Goal: Task Accomplishment & Management: Use online tool/utility

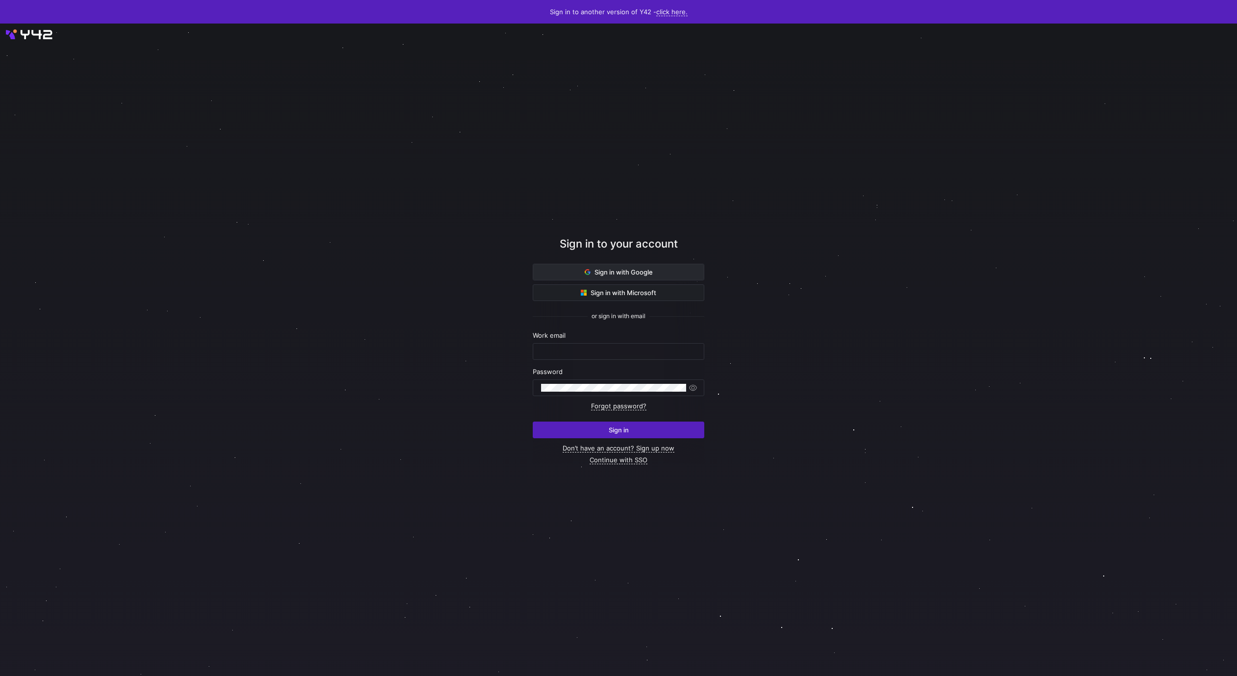
click at [643, 270] on span "Sign in with Google" at bounding box center [619, 272] width 68 height 8
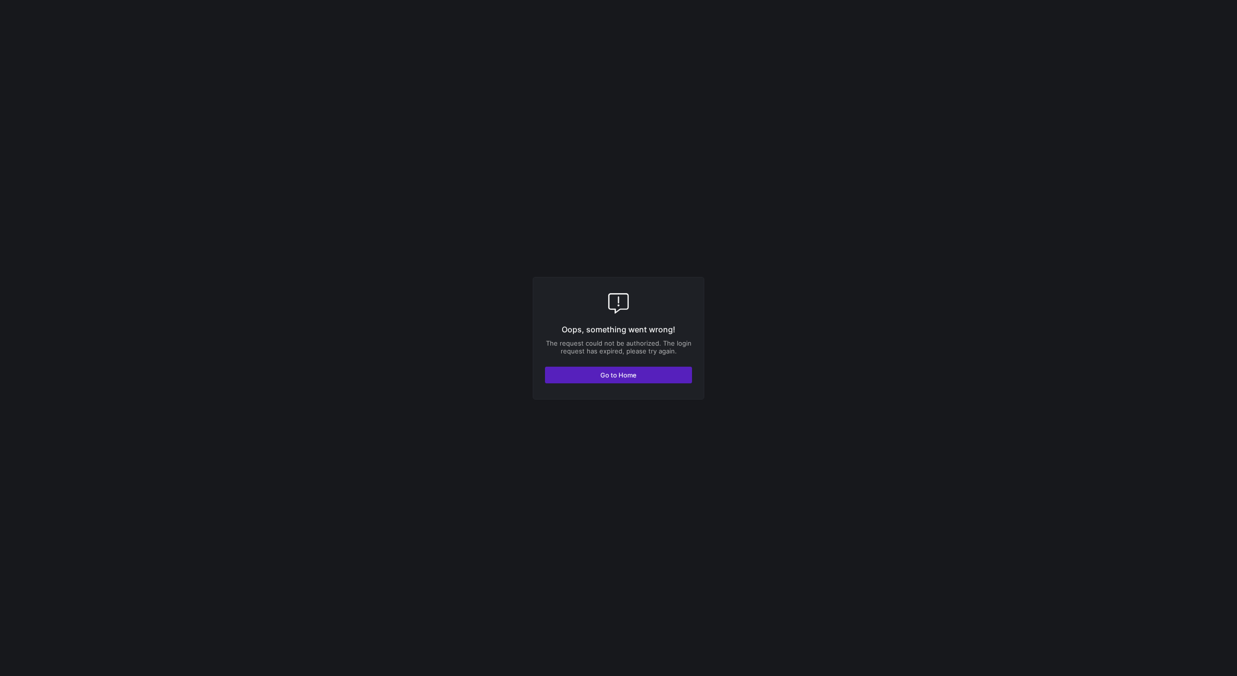
click at [612, 383] on div "Oops, something went wrong! The request could not be authorized. The login requ…" at bounding box center [619, 338] width 172 height 123
click at [612, 380] on span "button" at bounding box center [618, 375] width 146 height 16
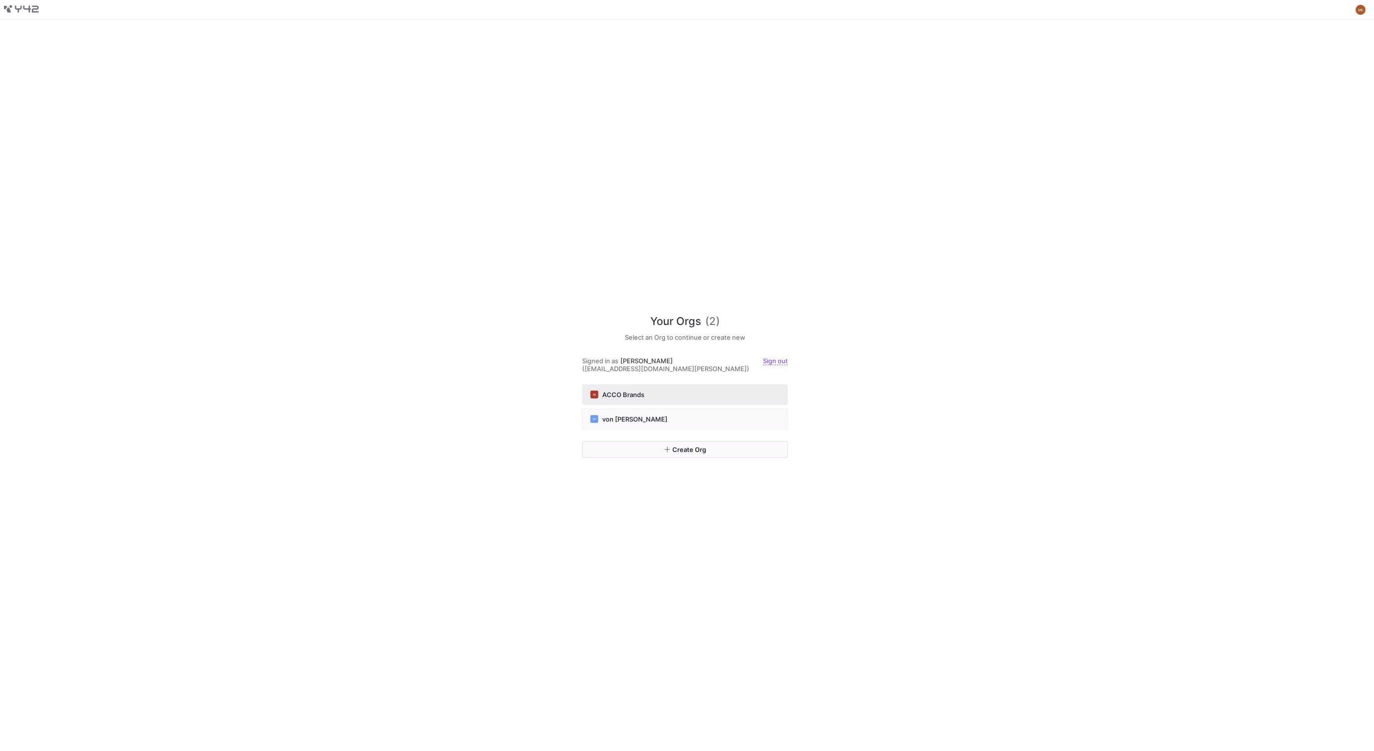
click at [681, 395] on button "AB ACCO Brands" at bounding box center [685, 394] width 206 height 21
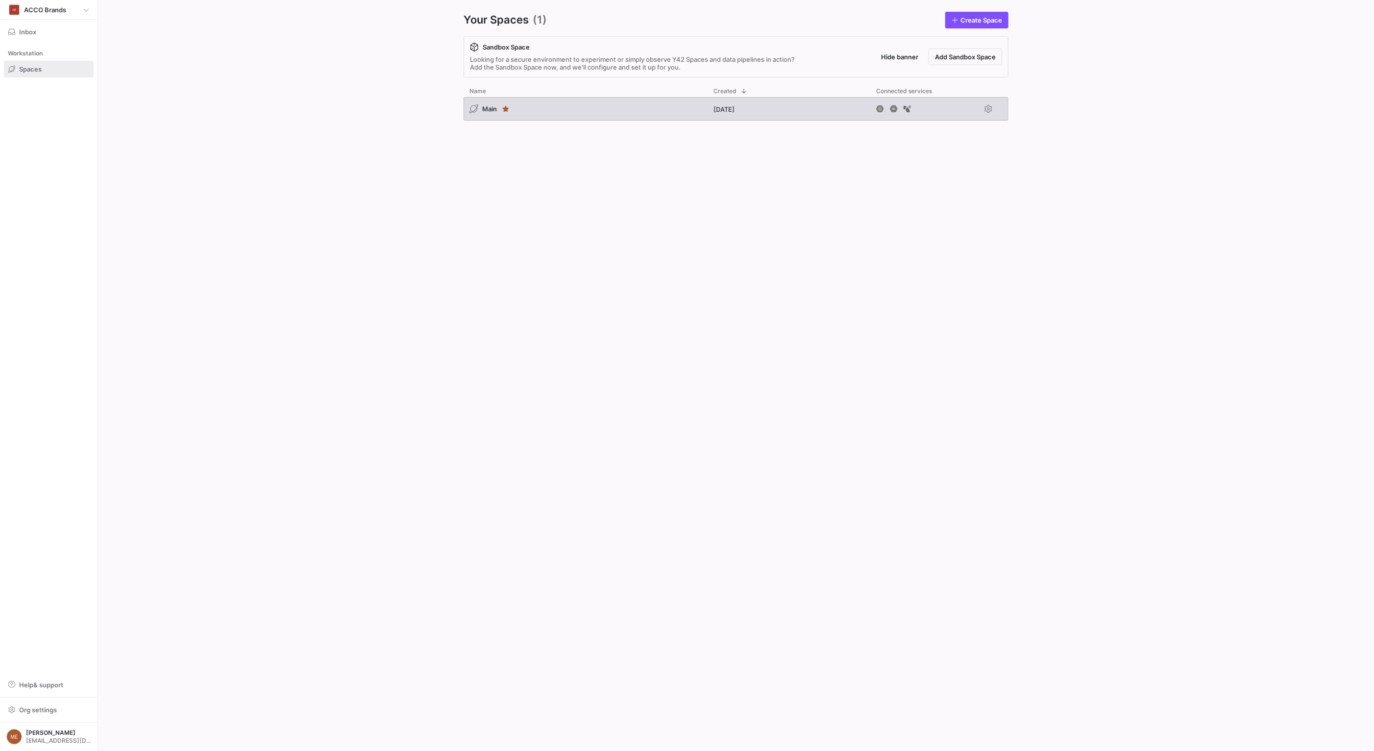
click at [518, 108] on div "Main" at bounding box center [586, 109] width 244 height 24
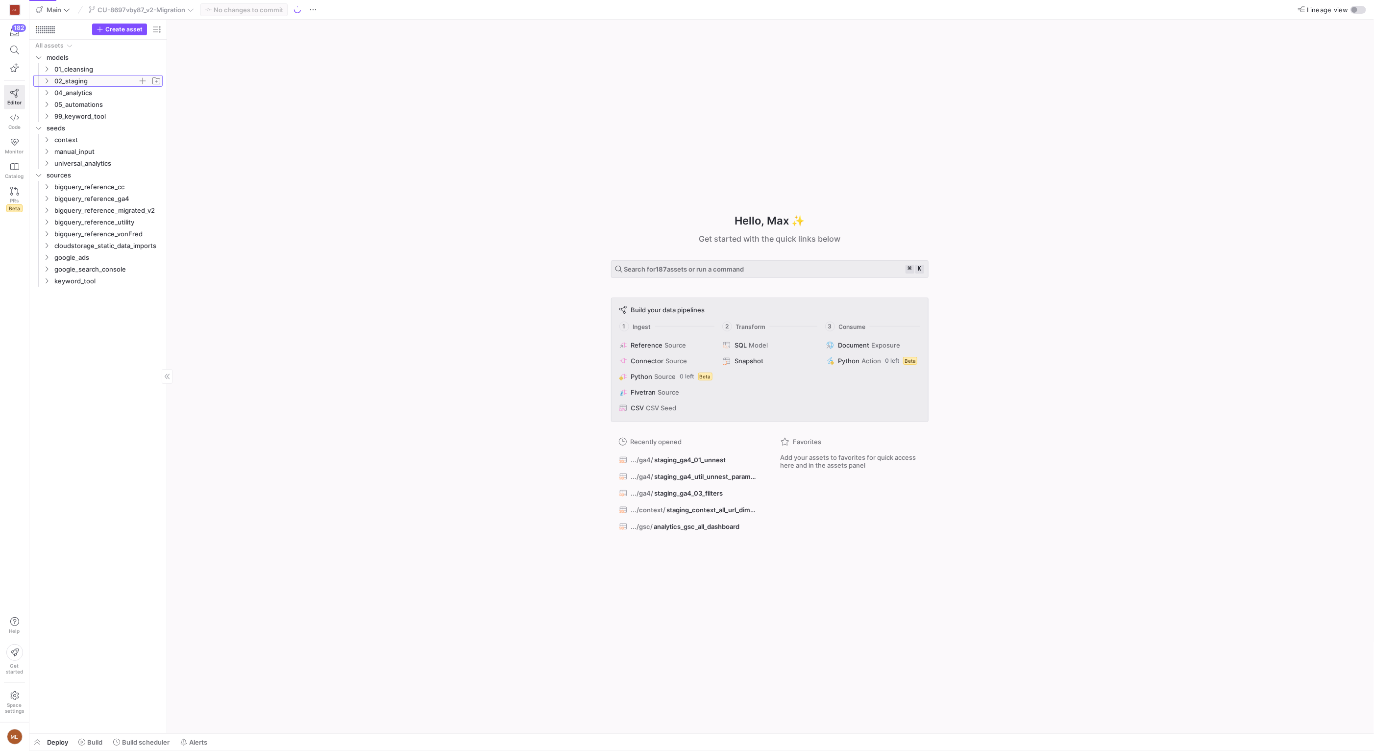
click at [98, 80] on span "02_staging" at bounding box center [95, 80] width 83 height 11
click at [96, 94] on span "context" at bounding box center [99, 92] width 75 height 11
click at [489, 228] on div "Hello, Max ✨ Get started with the quick links below Search for 187 assets or ru…" at bounding box center [769, 377] width 1197 height 714
click at [446, 380] on div "Hello, Max ✨ Get started with the quick links below Search for 187 assets or ru…" at bounding box center [769, 377] width 1197 height 714
click at [91, 166] on span "99_keyword_tool" at bounding box center [95, 163] width 83 height 11
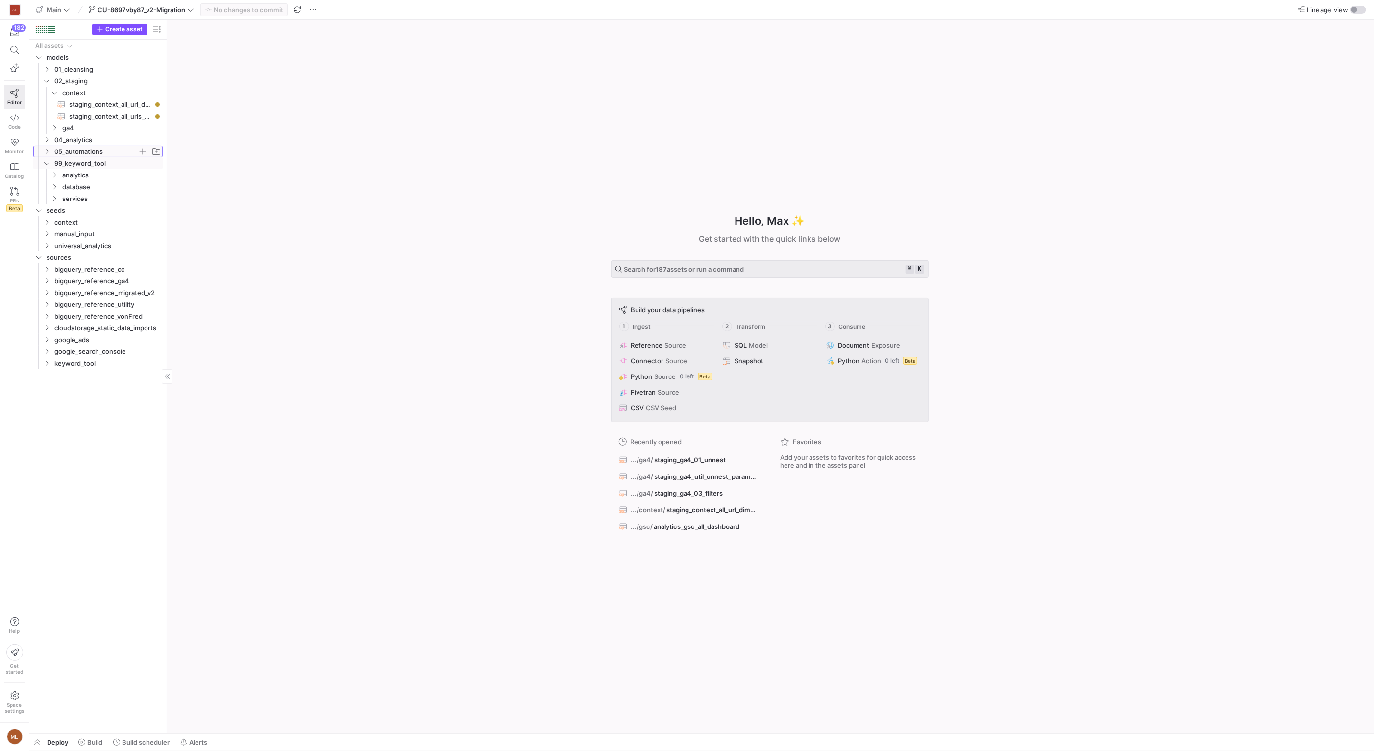
click at [92, 156] on span "05_automations" at bounding box center [95, 151] width 83 height 11
click at [92, 143] on span "04_analytics" at bounding box center [95, 139] width 83 height 11
click at [105, 109] on span "staging_context_all_url_dimensions​​​​​​​​​​" at bounding box center [110, 104] width 82 height 11
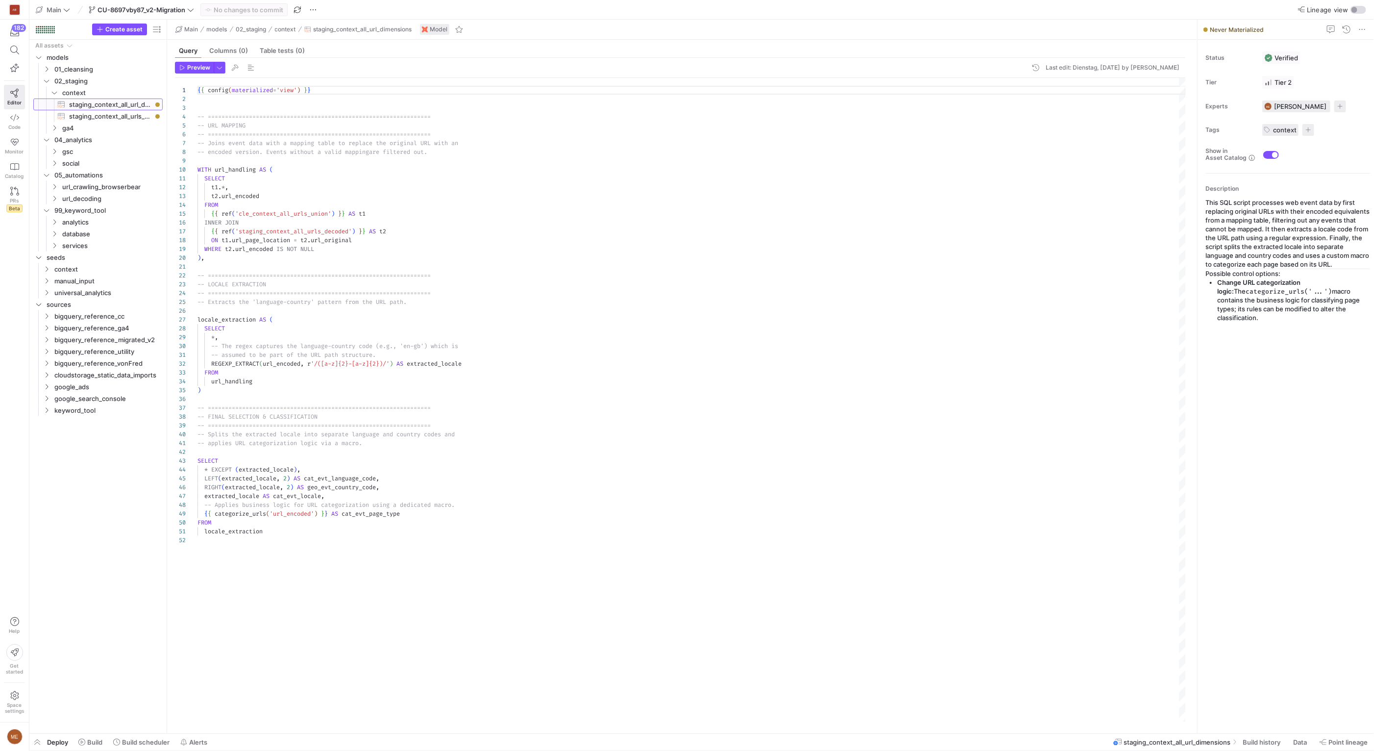
scroll to position [88, 0]
click at [158, 31] on span "button" at bounding box center [157, 30] width 12 height 12
click at [185, 79] on mat-radio-button "Freshness" at bounding box center [205, 87] width 75 height 16
radio input "false"
radio input "true"
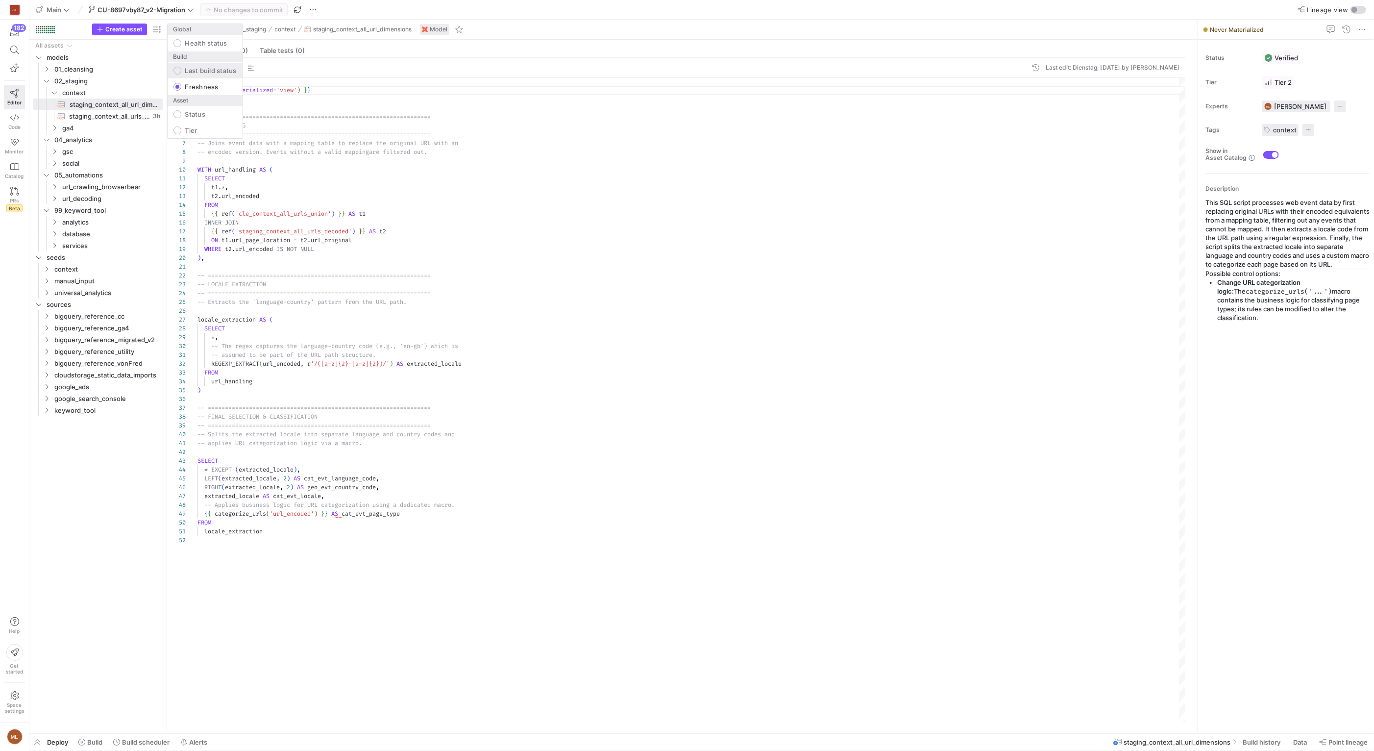
click at [188, 72] on label "Last build status" at bounding box center [208, 71] width 55 height 8
click at [181, 72] on input "Last build status" at bounding box center [177, 71] width 8 height 8
radio input "true"
click at [458, 79] on div at bounding box center [687, 375] width 1374 height 751
click at [45, 70] on icon "Press SPACE to select this row." at bounding box center [46, 69] width 7 height 6
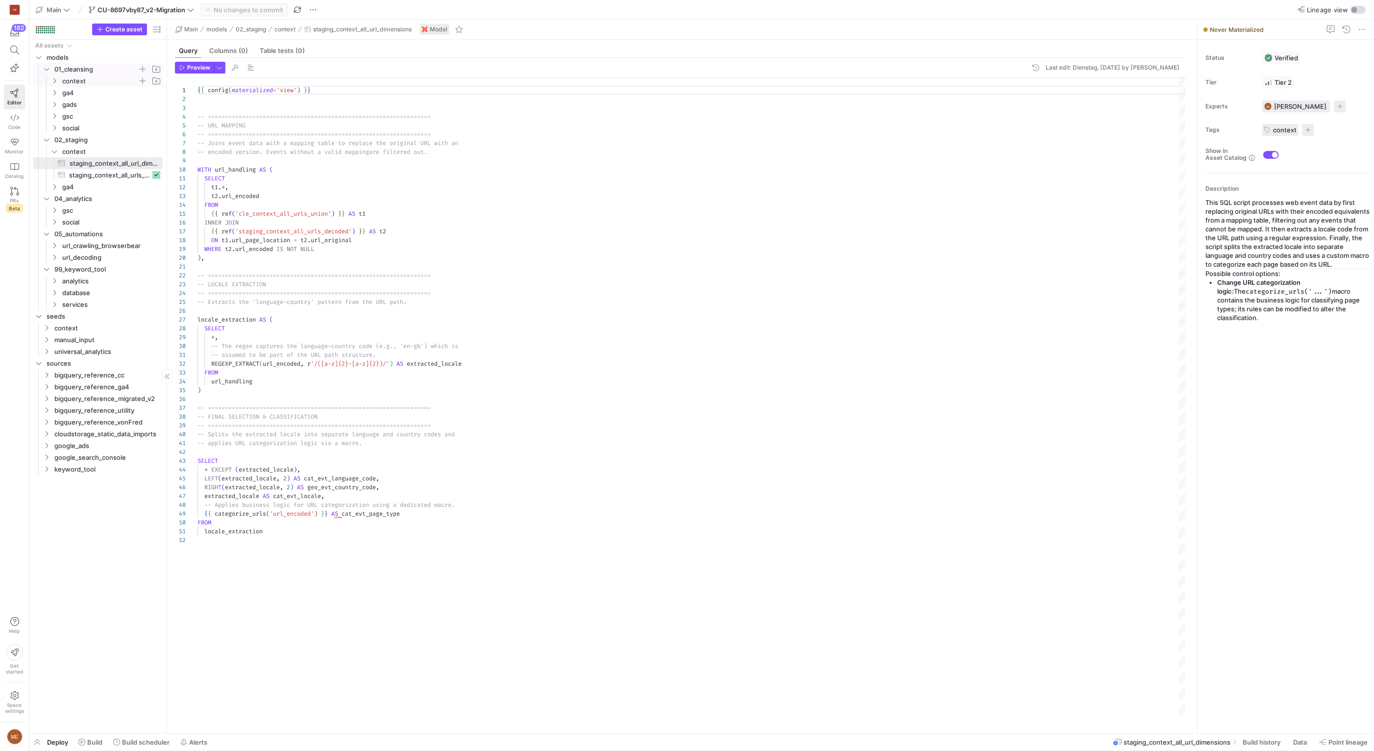
click at [53, 79] on icon "Press SPACE to select this row." at bounding box center [54, 81] width 7 height 6
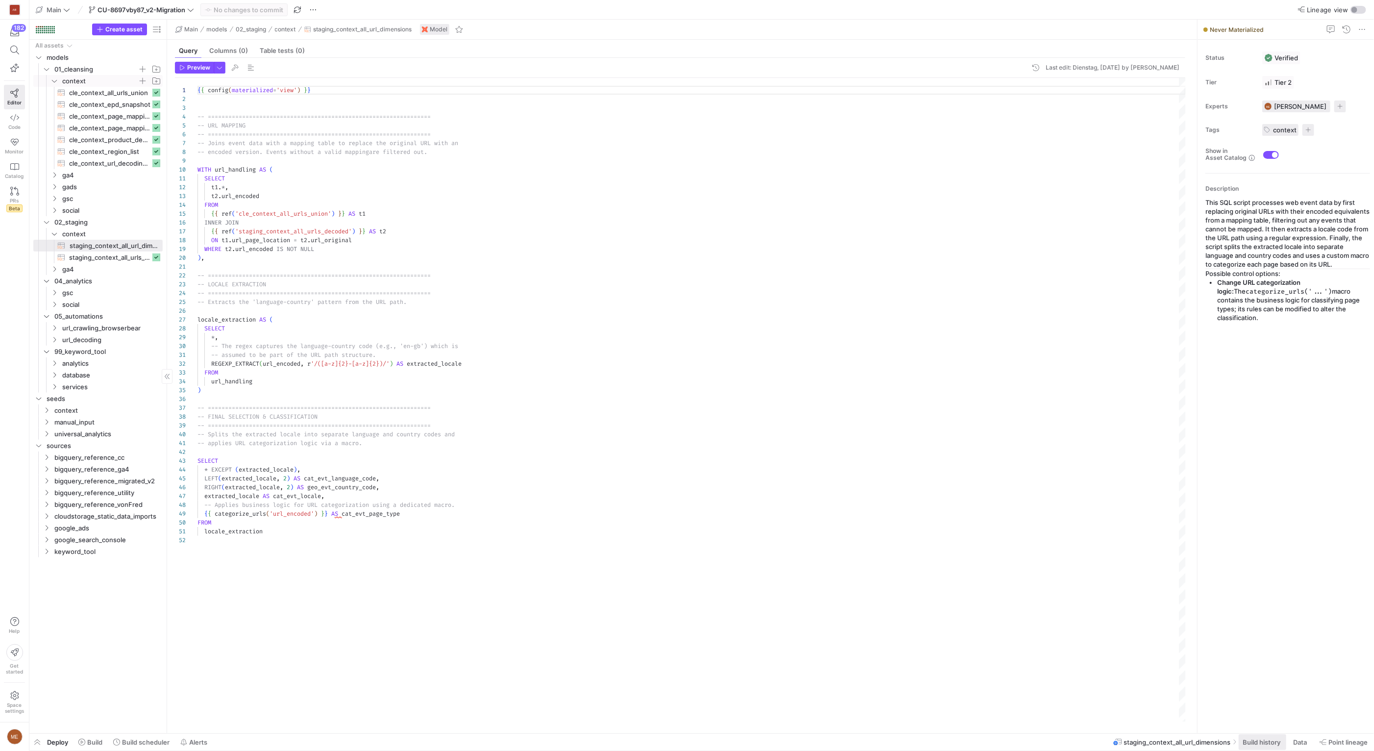
click at [1239, 738] on span at bounding box center [1263, 742] width 48 height 16
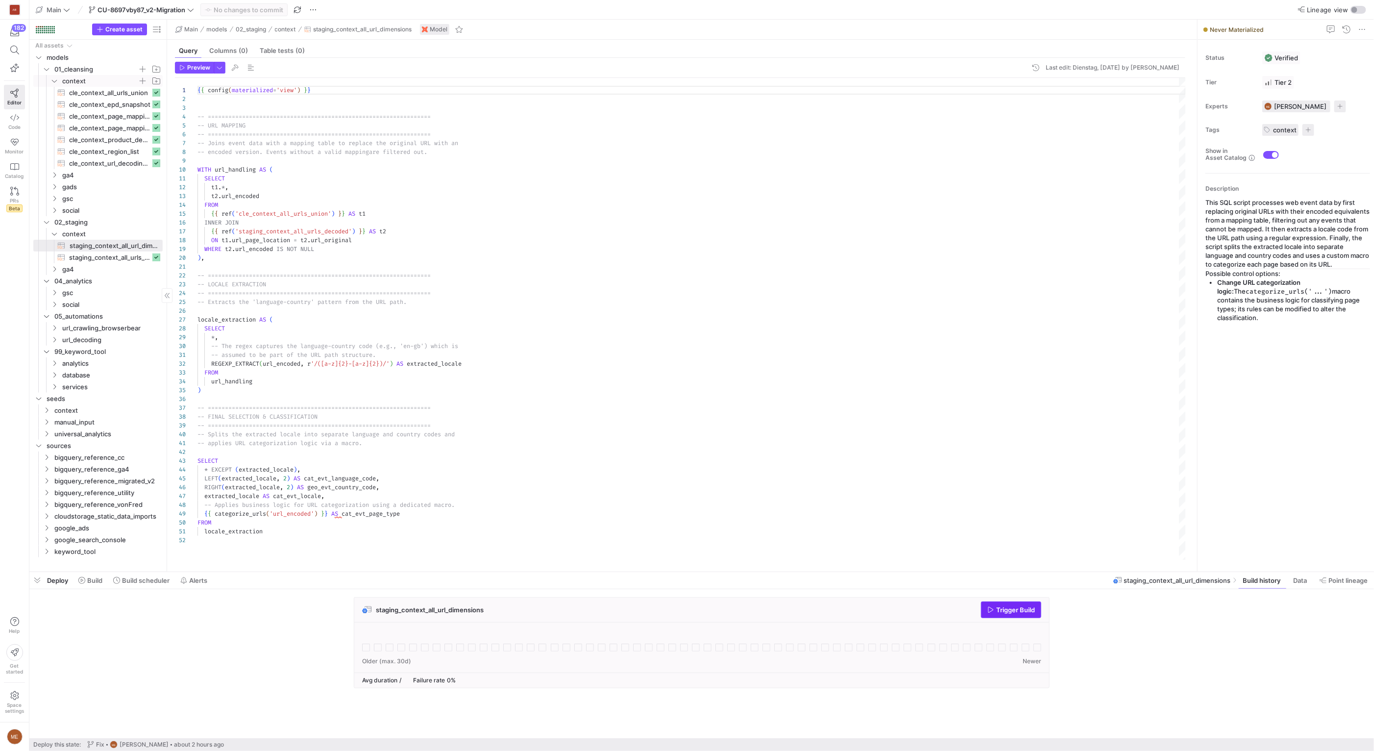
click at [1005, 603] on span "button" at bounding box center [1011, 610] width 59 height 16
click at [1136, 630] on div "staging_context_all_url_dimensions Trigger Build" at bounding box center [699, 645] width 1341 height 97
click at [92, 269] on span "ga4" at bounding box center [99, 269] width 75 height 11
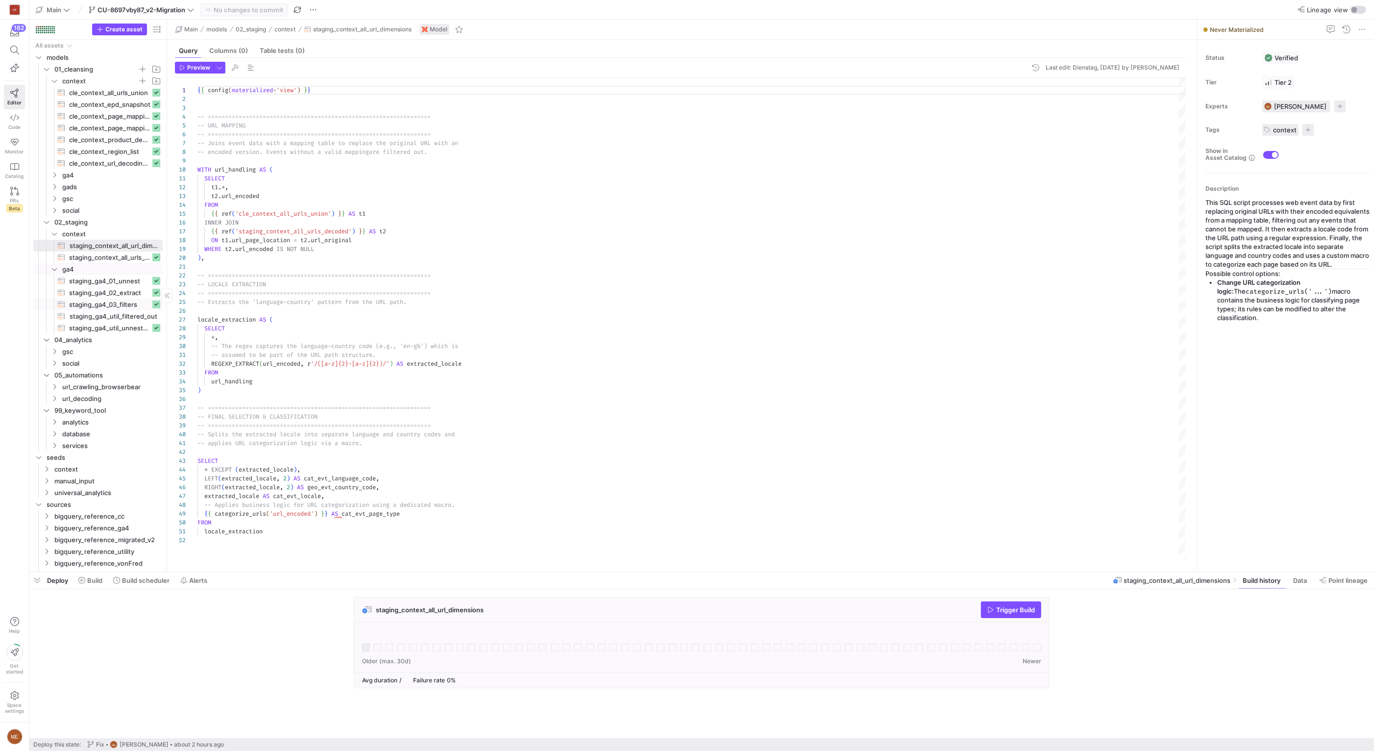
click at [122, 317] on span "staging_ga4_util_filtered_out​​​​​​​​​​" at bounding box center [116, 316] width 92 height 11
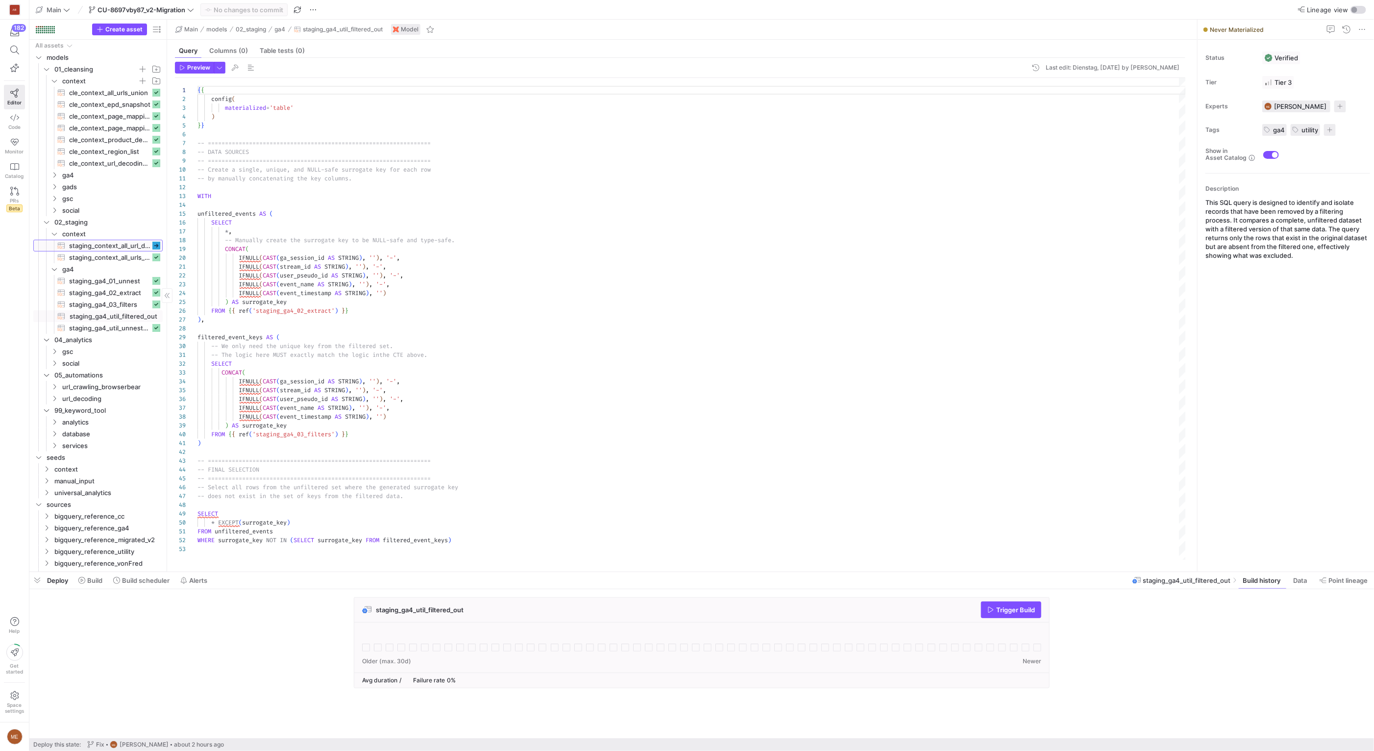
click at [117, 247] on span "staging_context_all_url_dimensions​​​​​​​​​​" at bounding box center [109, 245] width 81 height 11
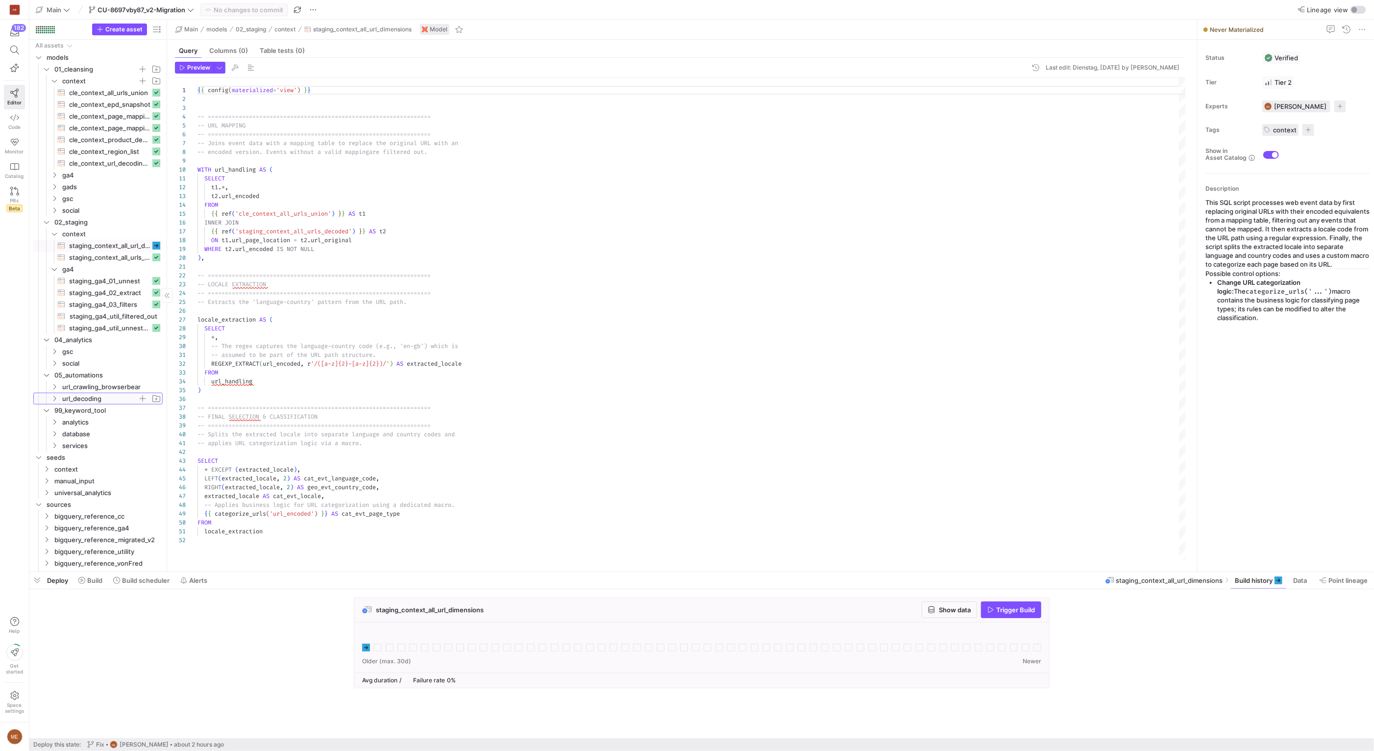
click at [112, 398] on span "url_decoding" at bounding box center [99, 398] width 75 height 11
click at [129, 408] on span "automate_web_all_url_decoding​​​​​​​​​​" at bounding box center [109, 410] width 81 height 11
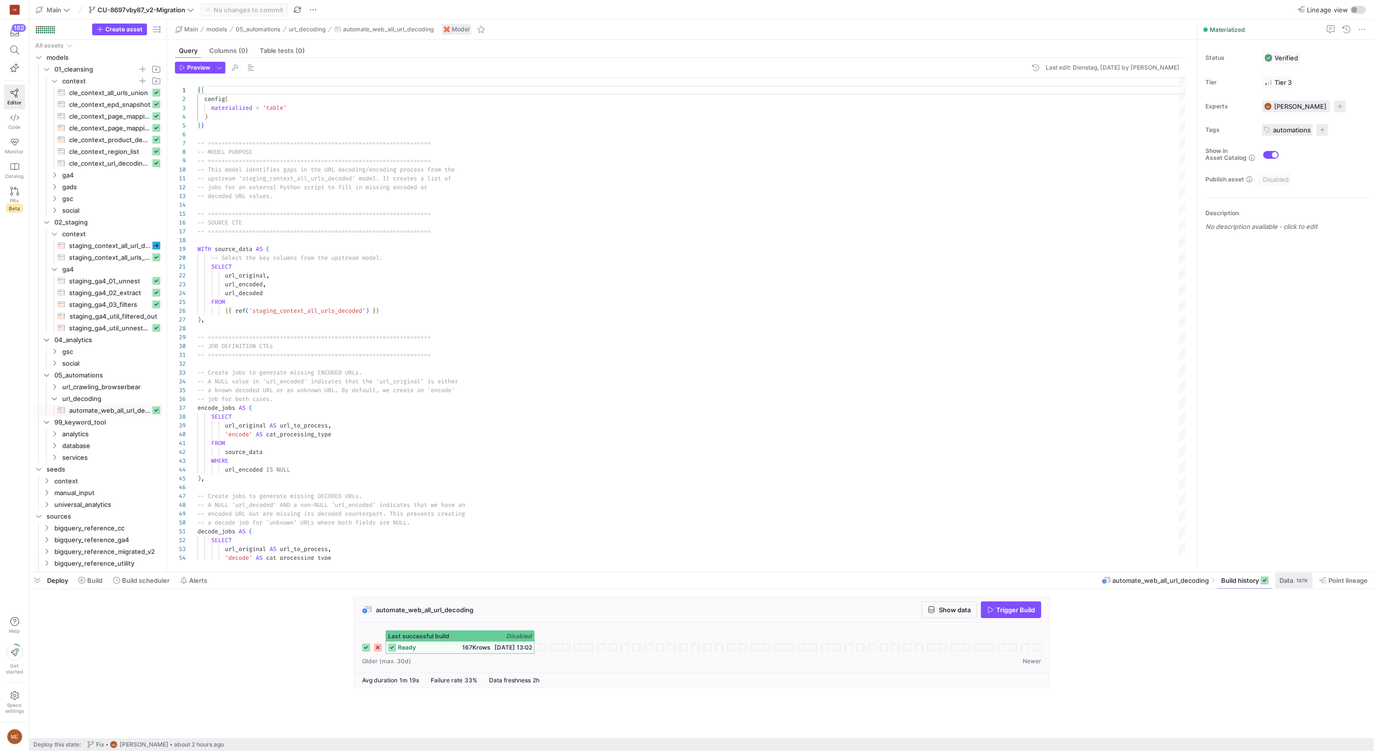
click at [1285, 585] on span at bounding box center [1294, 580] width 37 height 16
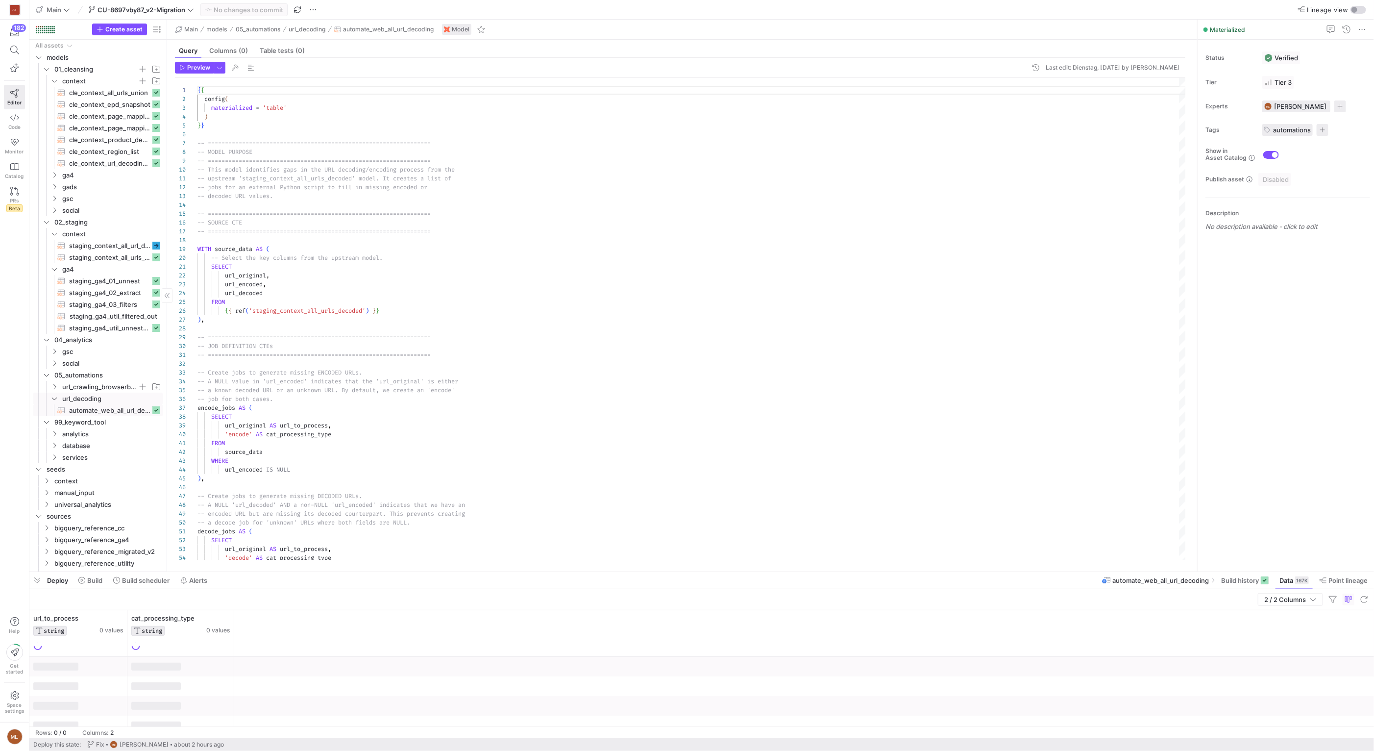
click at [104, 390] on span "url_crawling_browserbear" at bounding box center [99, 386] width 75 height 11
click at [112, 405] on span "automate_web_all_crawl_urls​​​​​​​​​​" at bounding box center [109, 410] width 81 height 11
type textarea "{ config( materialized = 'table' ) }} SELECT * FROM {{ source('export_web_all_u…"
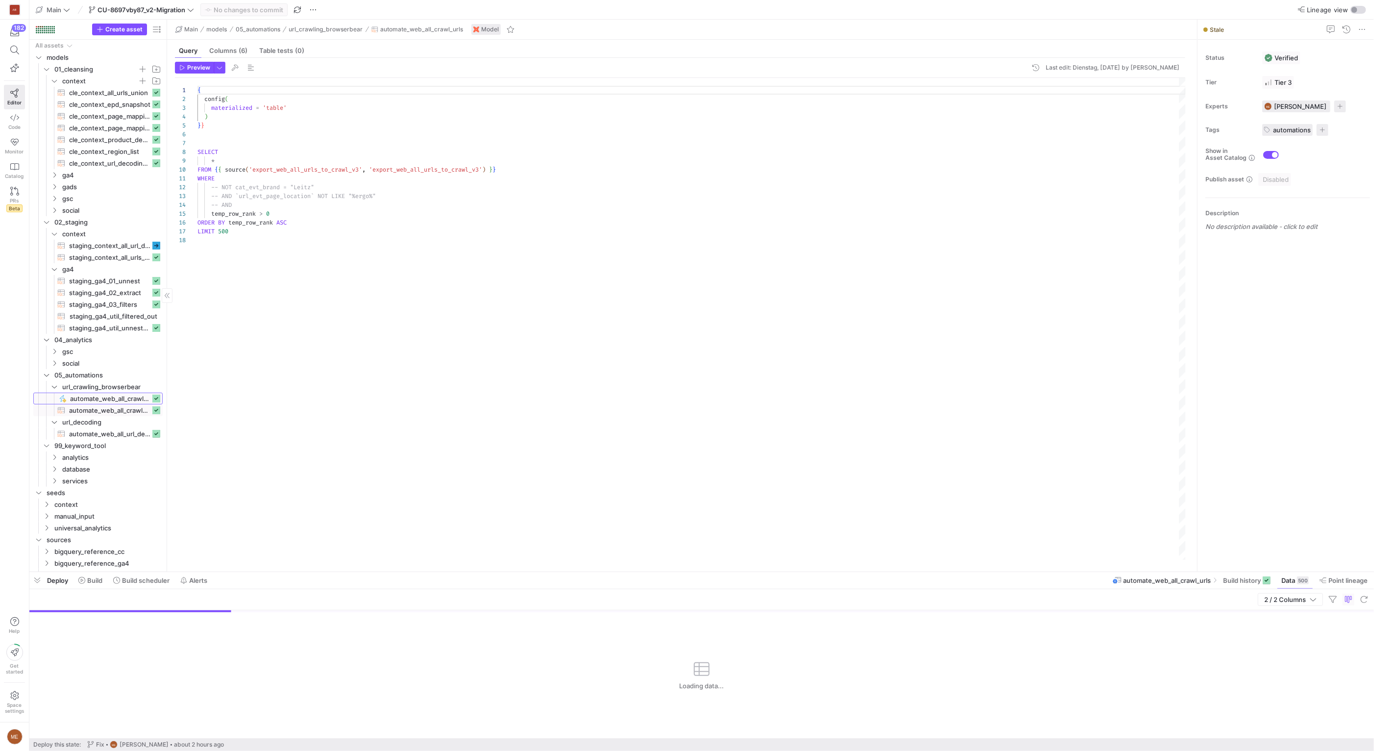
click at [112, 400] on span "automate_web_all_crawl_urls​​​​​" at bounding box center [110, 398] width 80 height 11
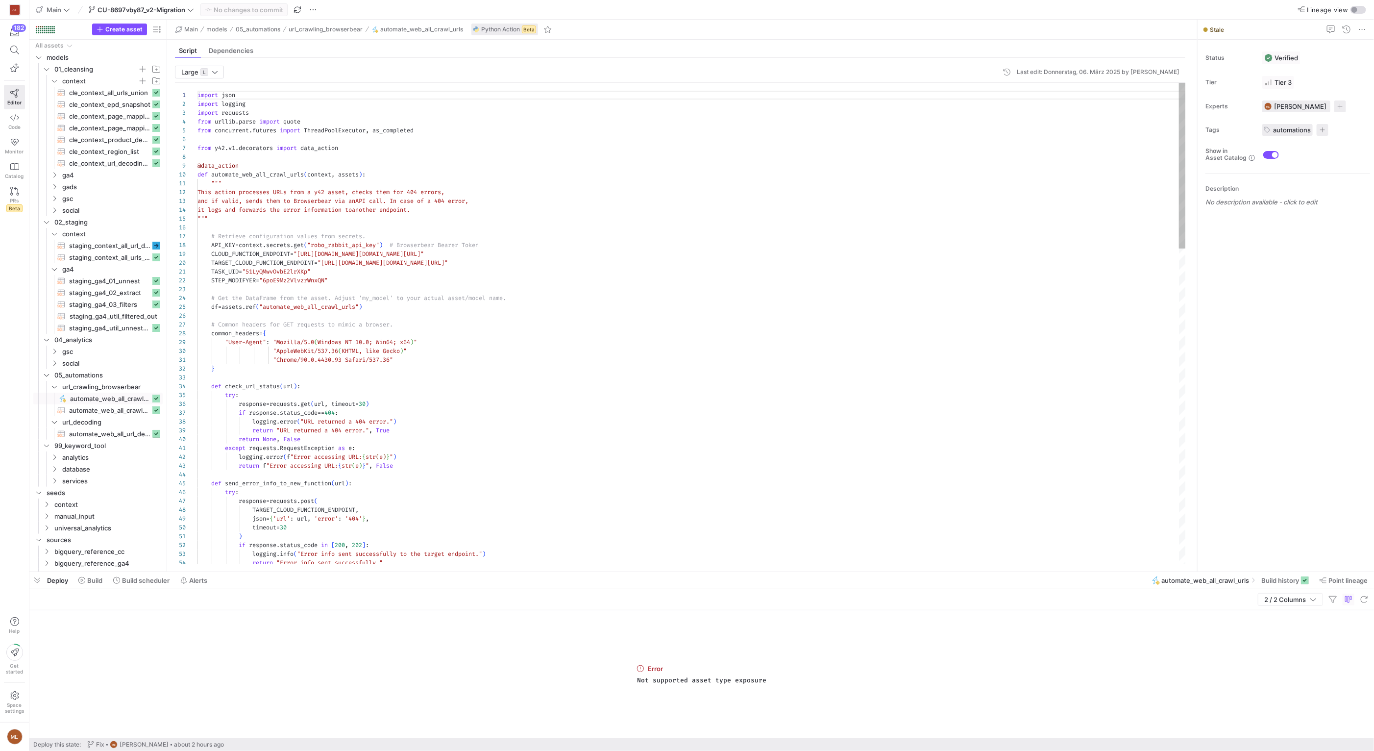
scroll to position [88, 0]
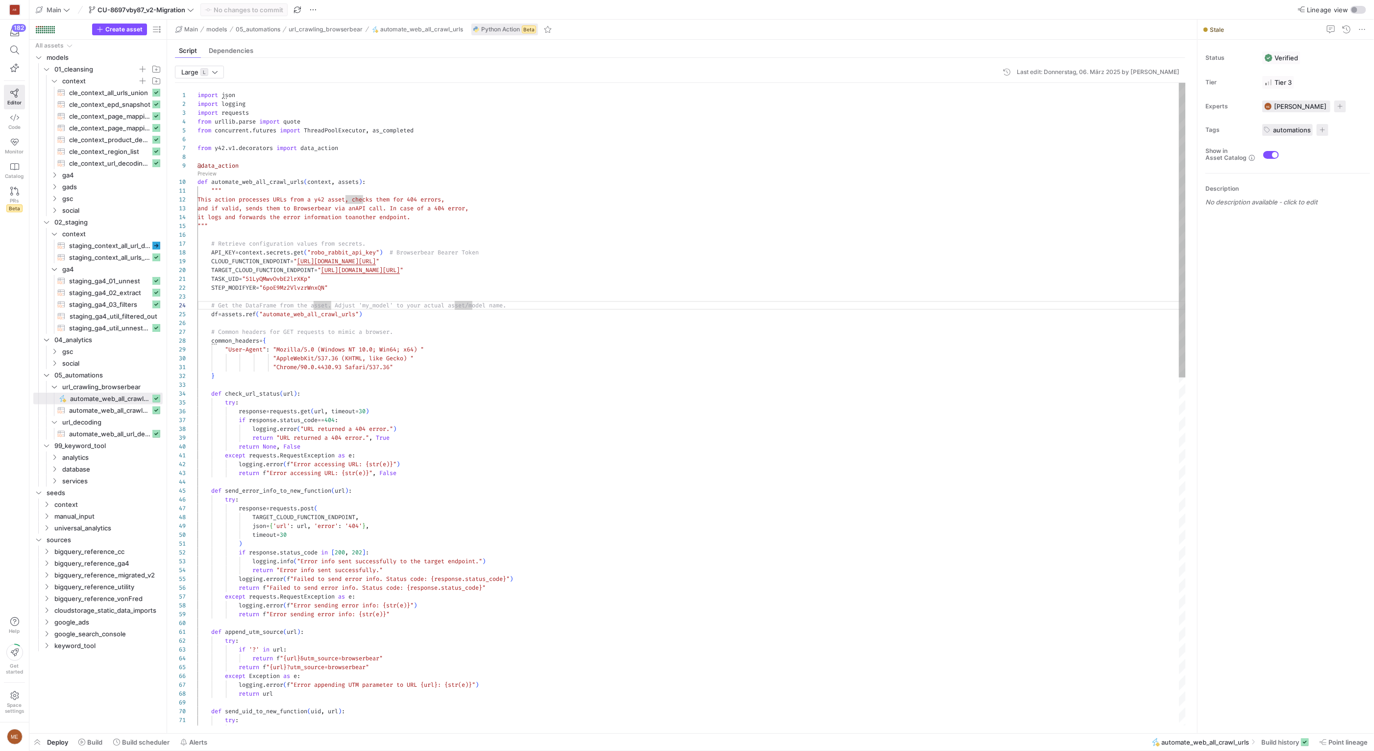
scroll to position [26, 236]
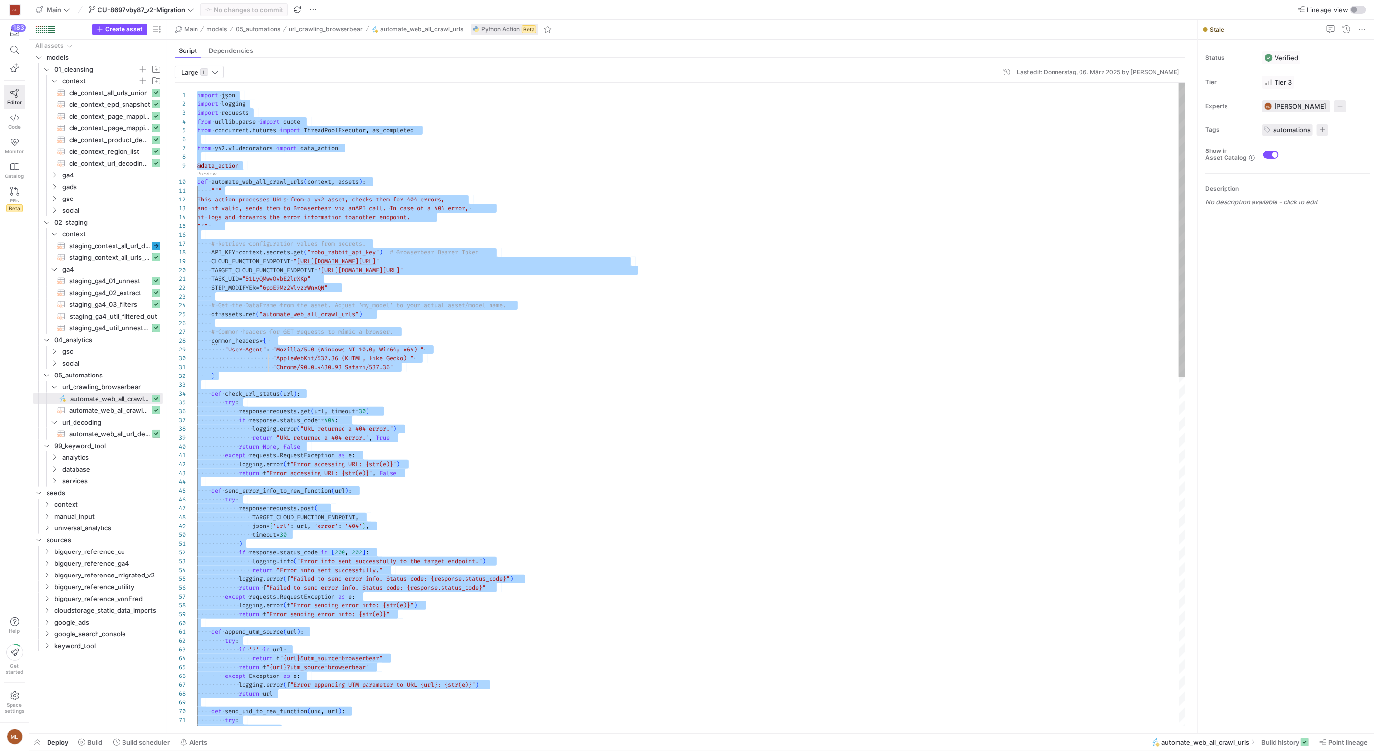
type textarea ""Chrome/90.0.4430.93 Safari/537.36" } def check_url_status(url): try: response …"
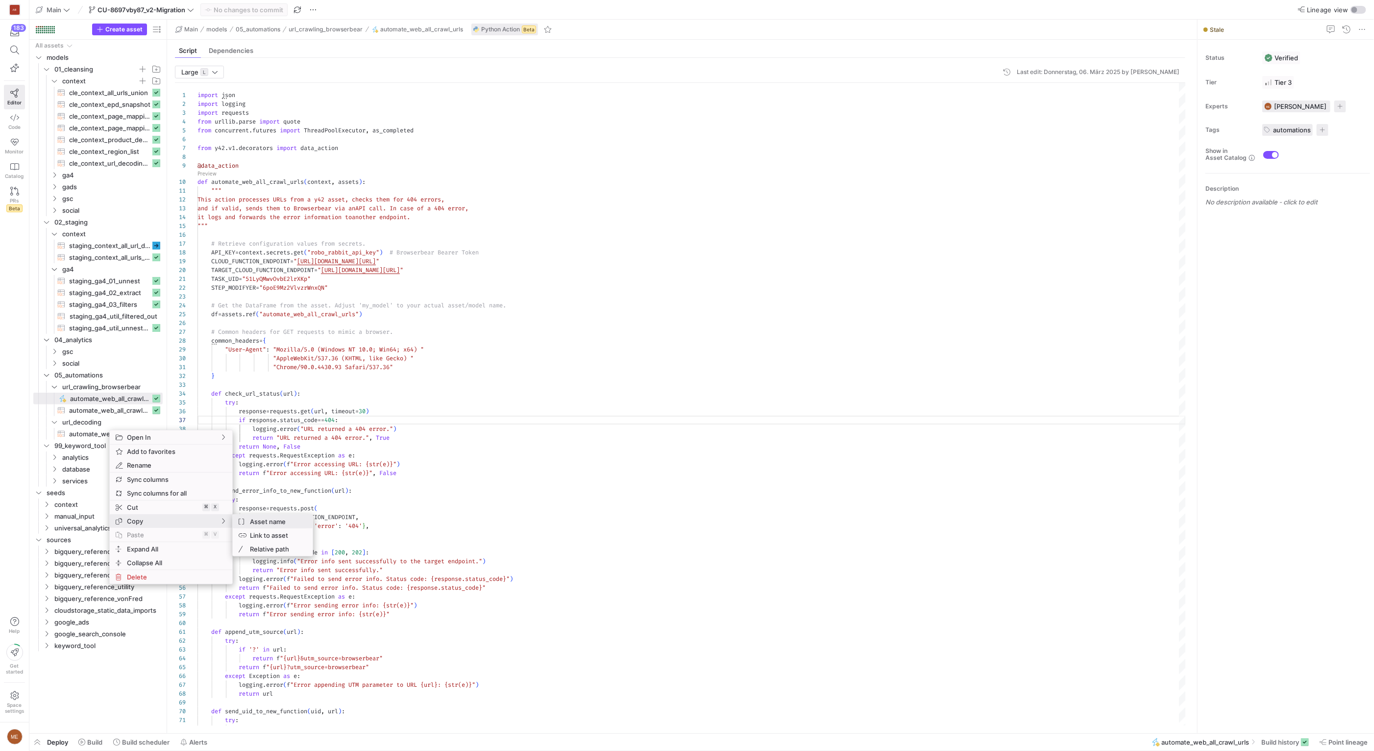
click at [244, 522] on icon "SubMenu" at bounding box center [242, 521] width 7 height 6
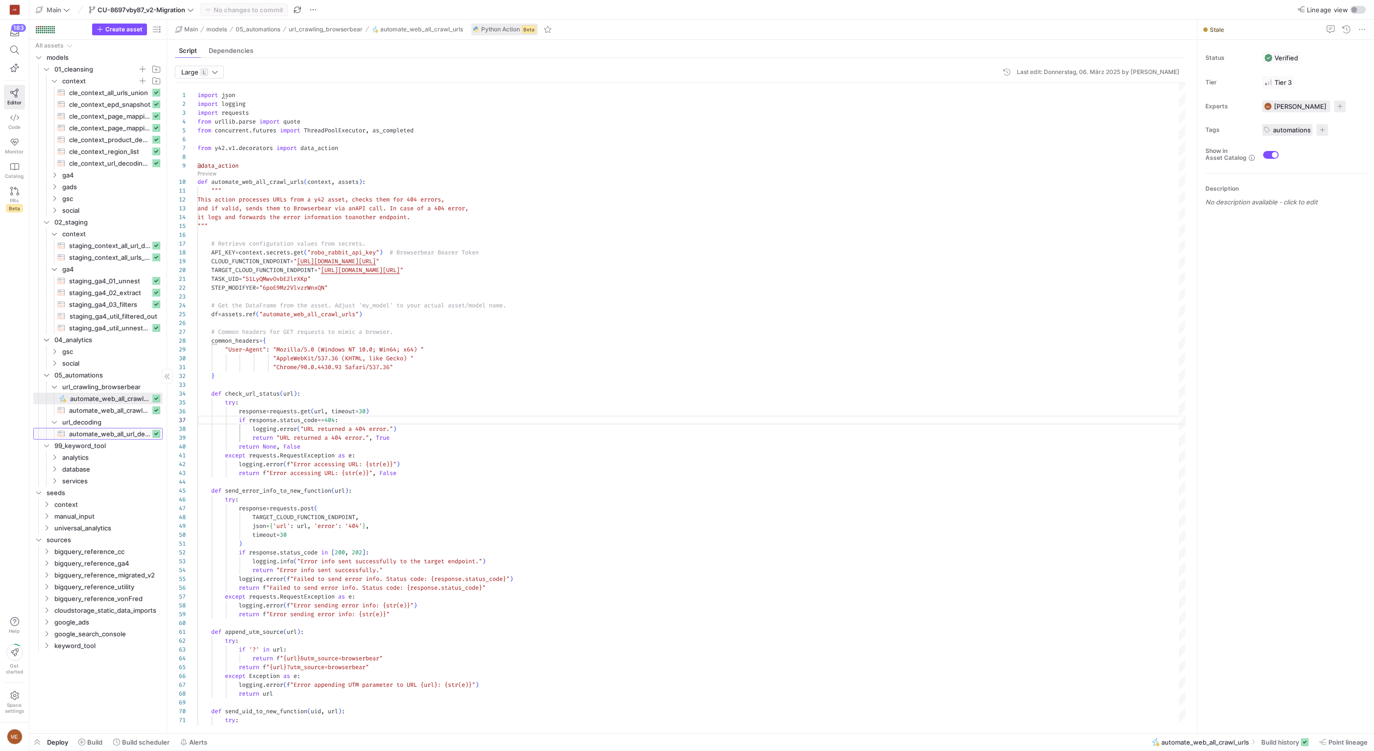
click at [97, 433] on span "automate_web_all_url_decoding​​​​​​​​​​" at bounding box center [109, 433] width 81 height 11
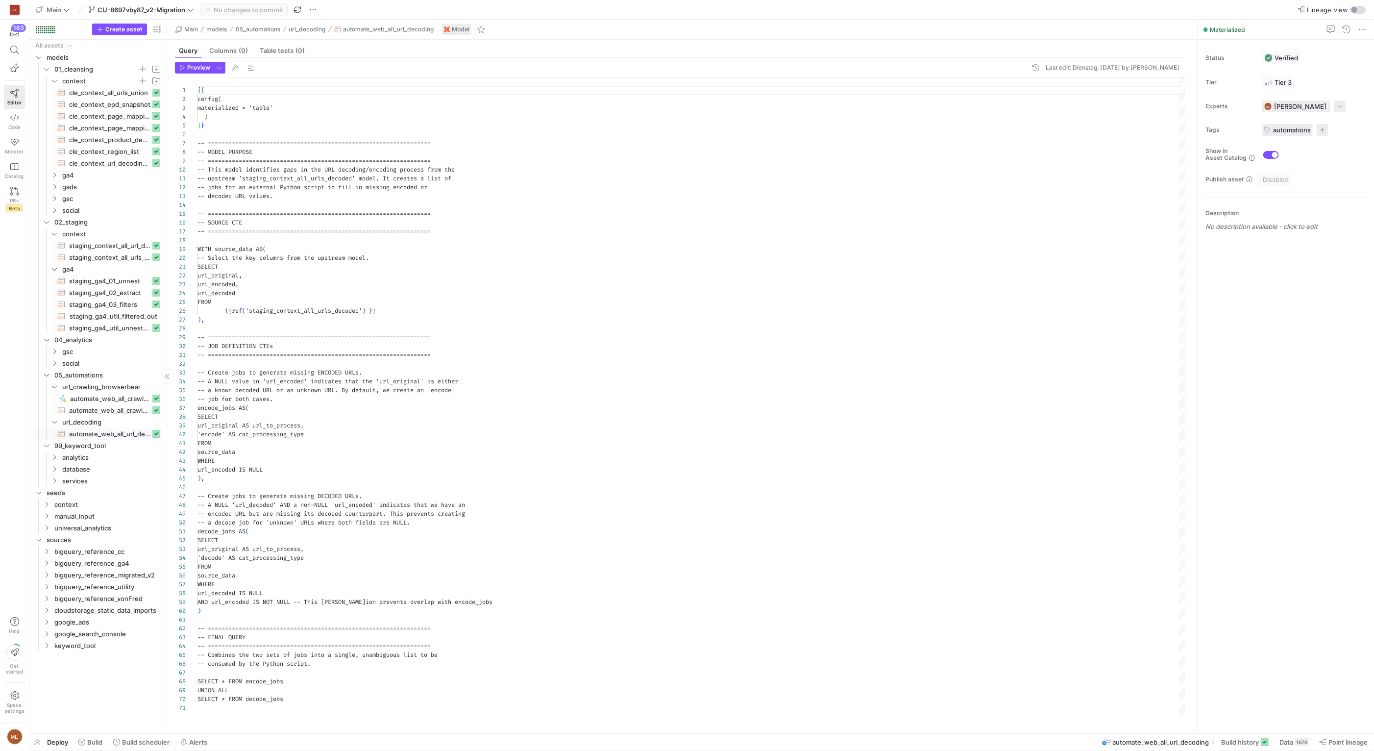
scroll to position [88, 0]
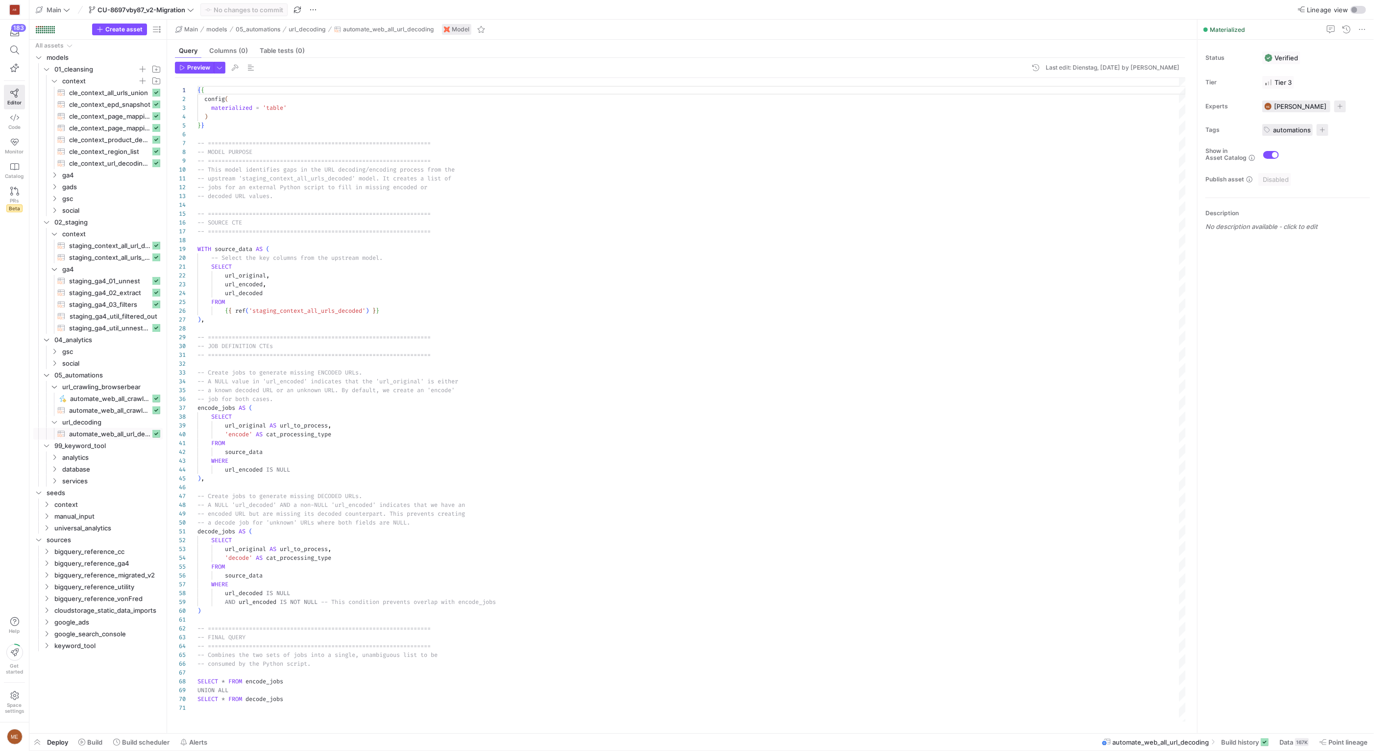
click at [295, 552] on div "{ { config ( materialized = 'table' ) } } -- ==================================…" at bounding box center [691, 399] width 988 height 643
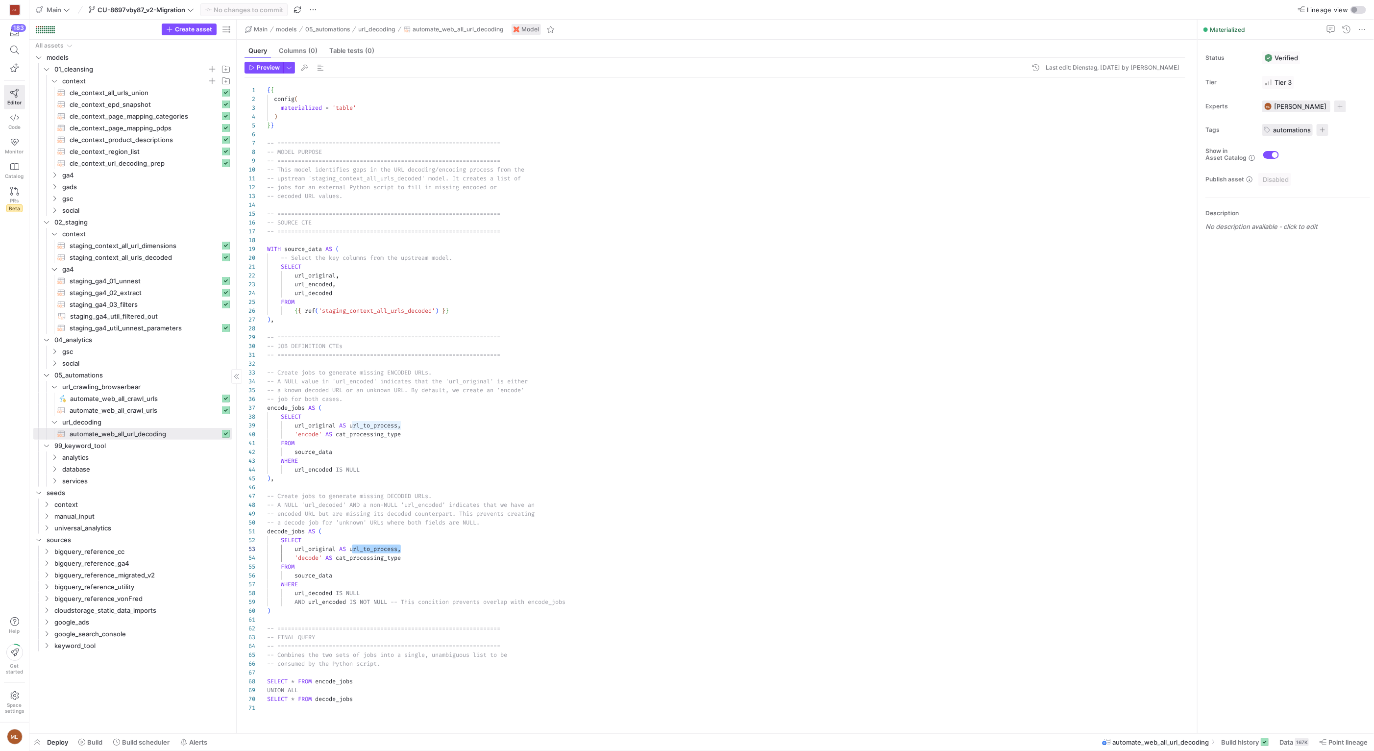
drag, startPoint x: 165, startPoint y: 121, endPoint x: 235, endPoint y: 129, distance: 70.1
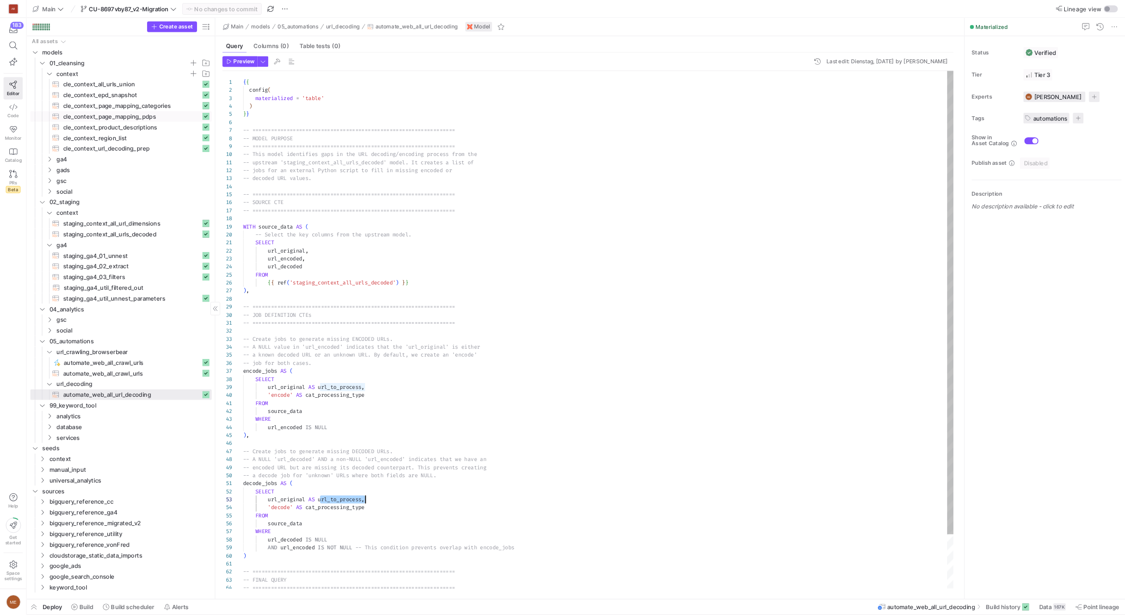
scroll to position [18, 134]
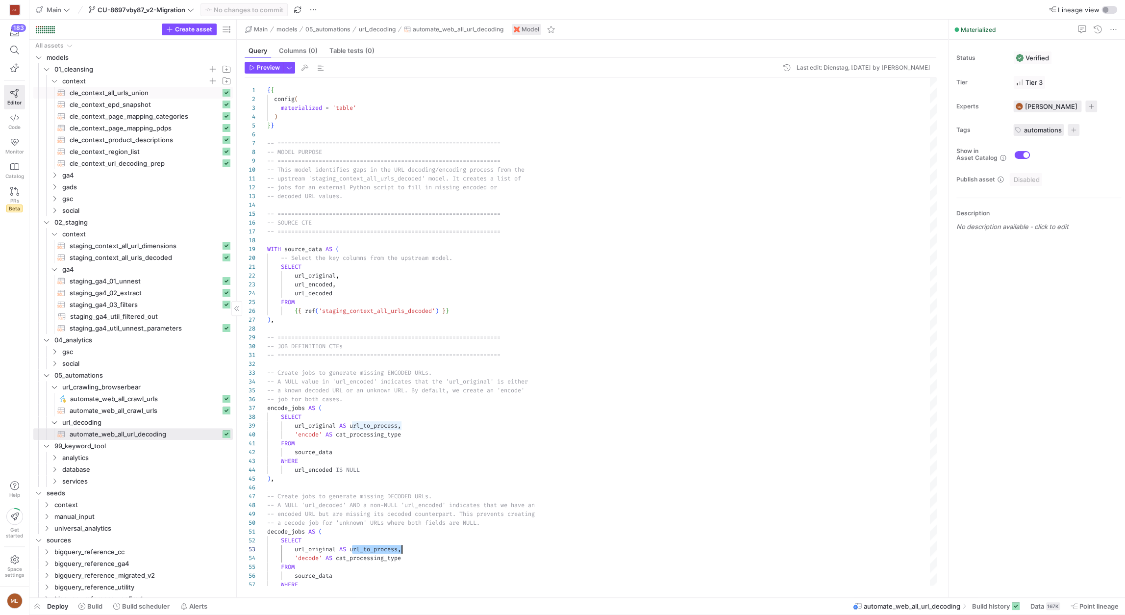
click at [123, 95] on span "cle_context_all_urls_union​​​​​​​​​​" at bounding box center [145, 92] width 151 height 11
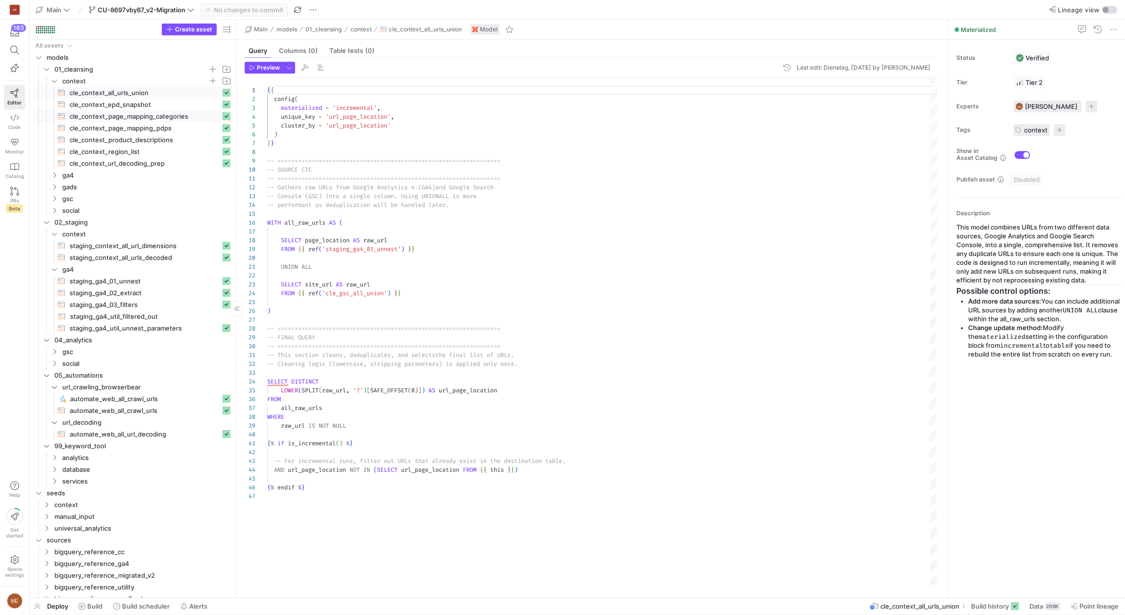
click at [154, 121] on span "cle_context_page_mapping_categories​​​​​​​​​​" at bounding box center [145, 116] width 151 height 11
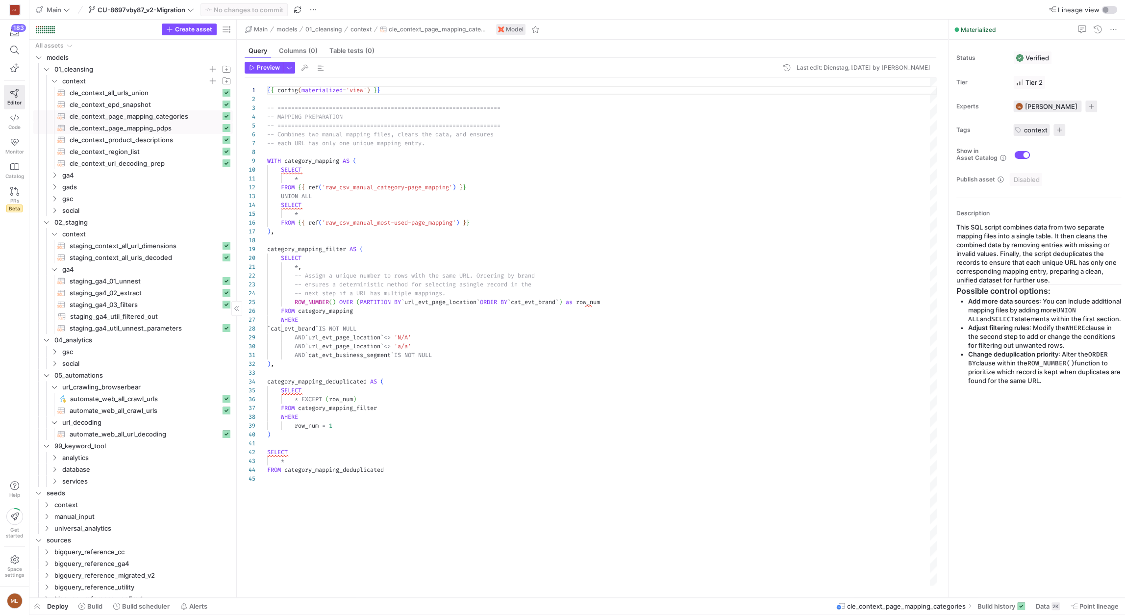
click at [138, 127] on span "cle_context_page_mapping_pdps​​​​​​​​​​" at bounding box center [145, 128] width 151 height 11
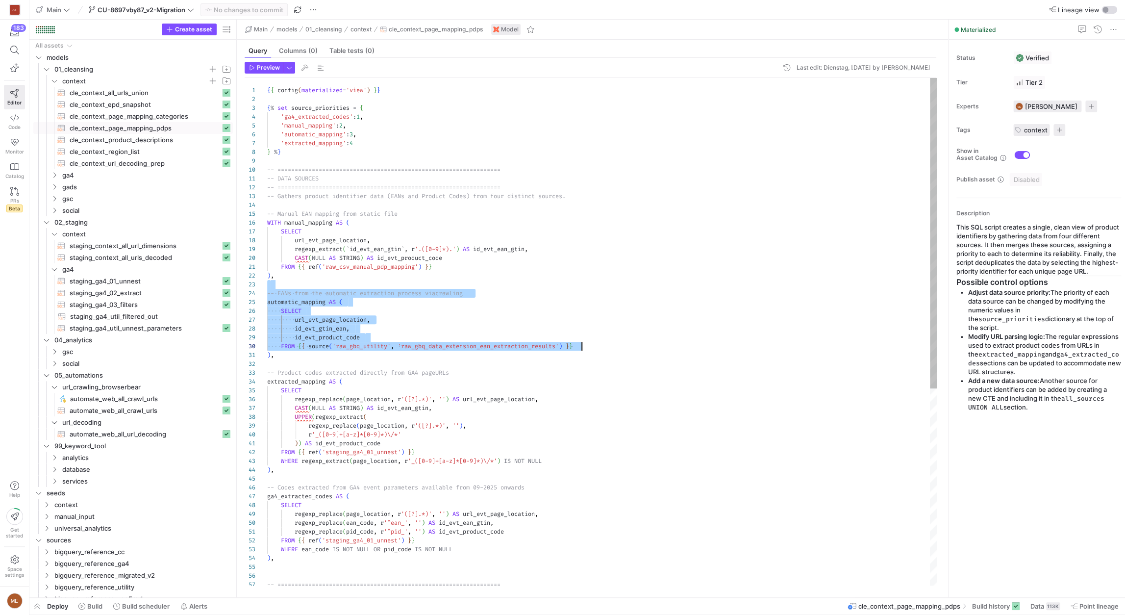
scroll to position [18, 6]
drag, startPoint x: 291, startPoint y: 287, endPoint x: 623, endPoint y: 357, distance: 339.6
click at [623, 357] on div "{ { config ( materialized = 'view' ) } } { % set source_priorities = { 'ga4_ext…" at bounding box center [601, 492] width 669 height 828
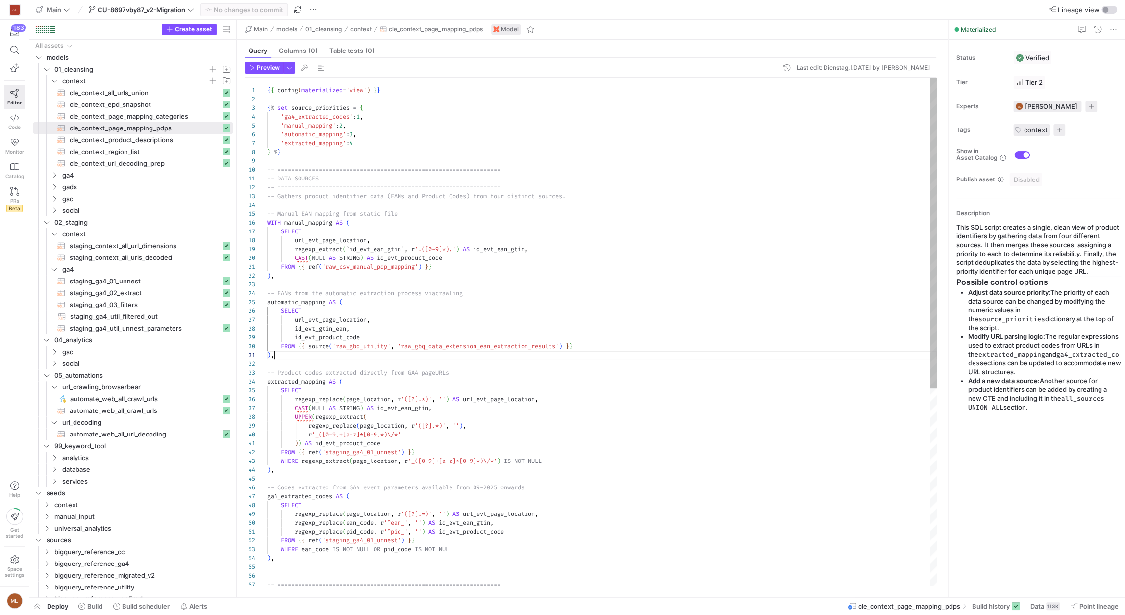
click at [624, 357] on div "{ { config ( materialized = 'view' ) } } { % set source_priorities = { 'ga4_ext…" at bounding box center [601, 492] width 669 height 828
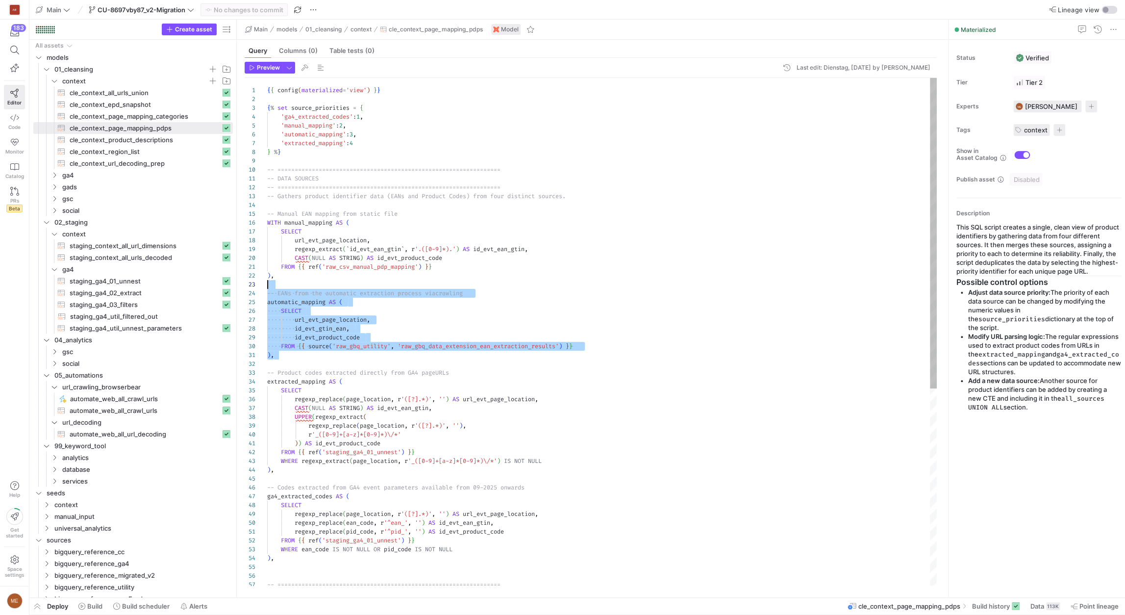
scroll to position [18, 0]
drag, startPoint x: 620, startPoint y: 357, endPoint x: 609, endPoint y: 284, distance: 73.9
click at [609, 284] on div "{ { config ( materialized = 'view' ) } } { % set source_priorities = { 'ga4_ext…" at bounding box center [601, 492] width 669 height 828
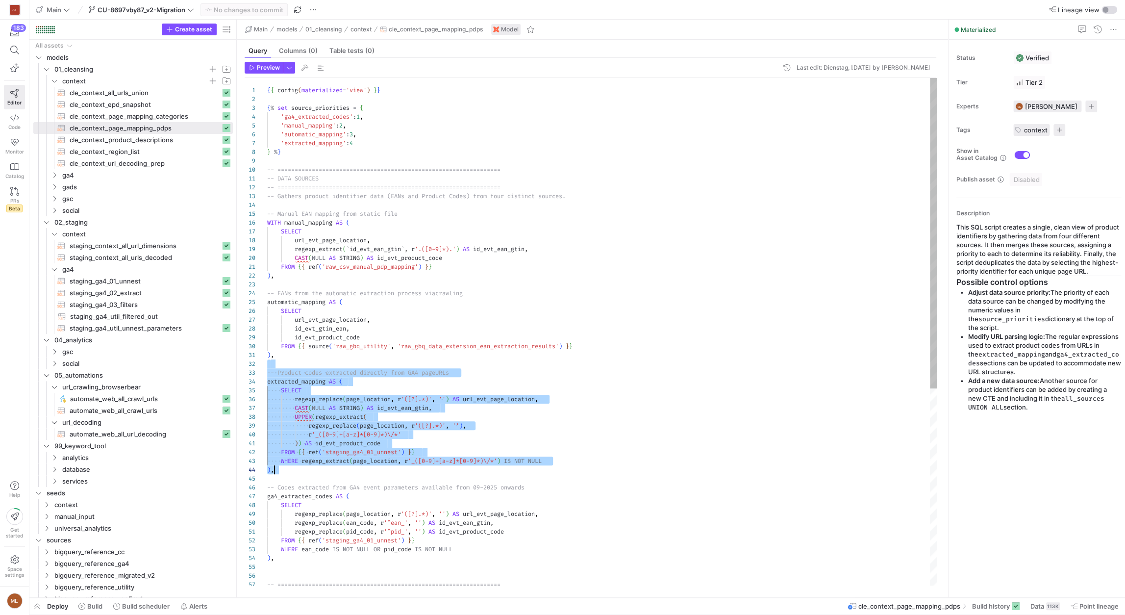
drag, startPoint x: 342, startPoint y: 366, endPoint x: 352, endPoint y: 471, distance: 106.3
click at [352, 470] on div "{ { config ( materialized = 'view' ) } } { % set source_priorities = { 'ga4_ext…" at bounding box center [601, 492] width 669 height 828
click at [352, 472] on div "{ { config ( materialized = 'view' ) } } { % set source_priorities = { 'ga4_ext…" at bounding box center [601, 492] width 669 height 828
drag, startPoint x: 343, startPoint y: 471, endPoint x: 254, endPoint y: 373, distance: 132.2
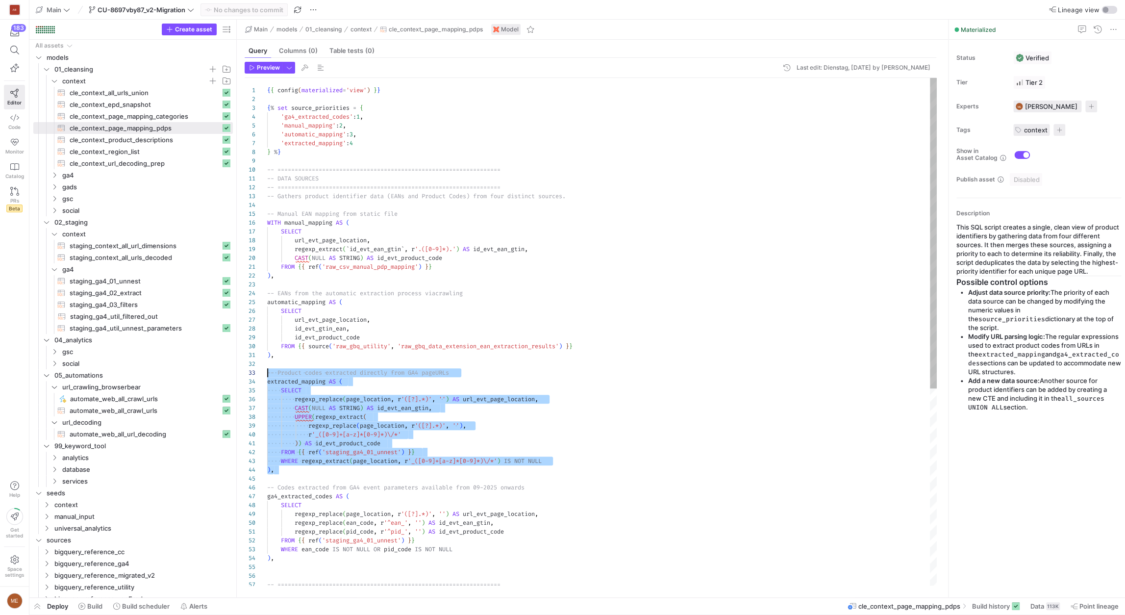
click at [267, 373] on div "{ { config ( materialized = 'view' ) } } { % set source_priorities = { 'ga4_ext…" at bounding box center [601, 492] width 669 height 828
click at [311, 366] on div "{ { config ( materialized = 'view' ) } } { % set source_priorities = { 'ga4_ext…" at bounding box center [601, 492] width 669 height 828
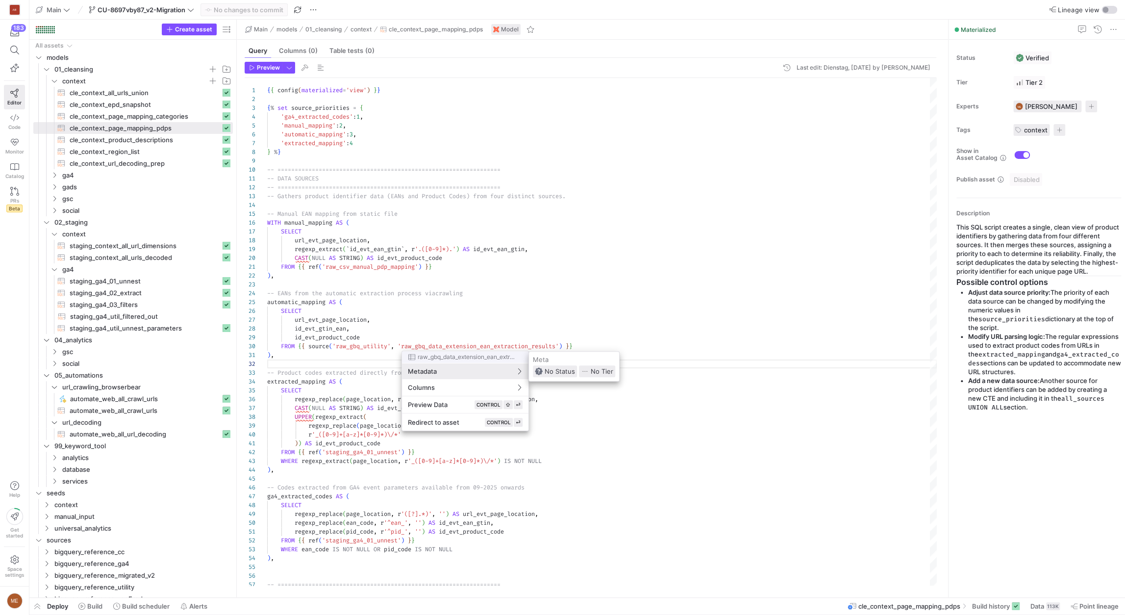
click at [300, 359] on div at bounding box center [562, 307] width 1125 height 615
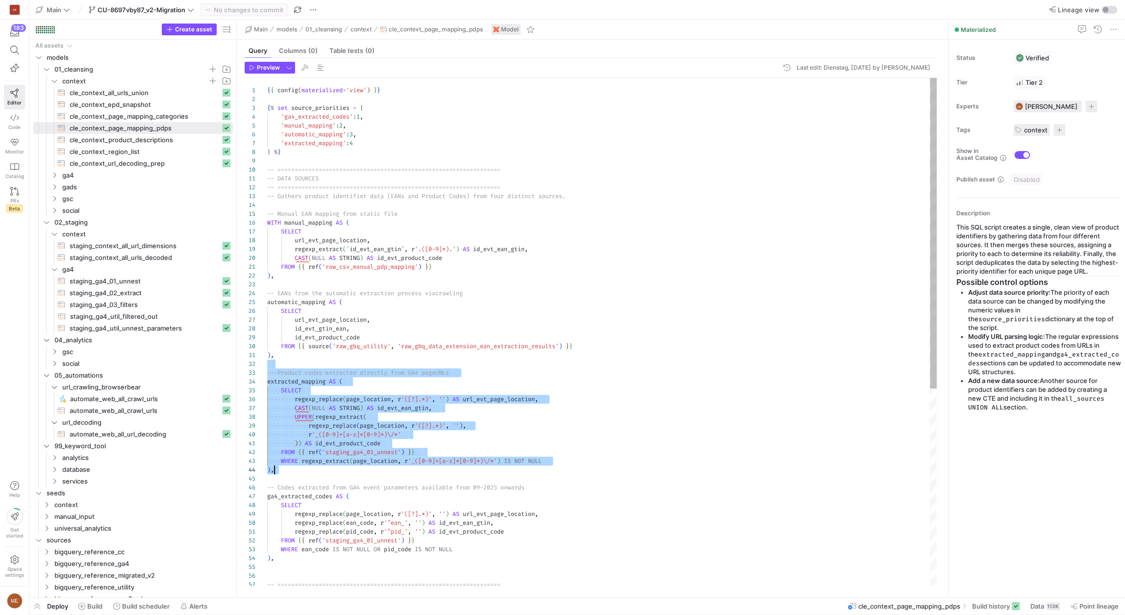
drag, startPoint x: 301, startPoint y: 364, endPoint x: 344, endPoint y: 472, distance: 116.6
click at [344, 472] on div "{ { config ( materialized = 'view' ) } } { % set source_priorities = { 'ga4_ext…" at bounding box center [601, 492] width 669 height 828
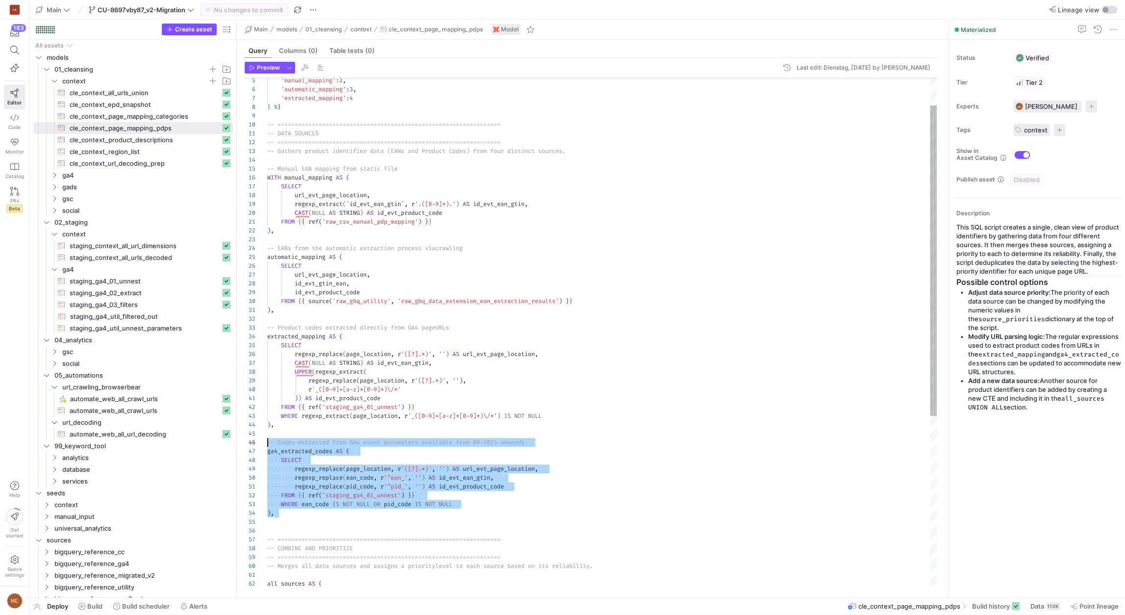
drag, startPoint x: 261, startPoint y: 485, endPoint x: 261, endPoint y: 441, distance: 44.6
click at [267, 441] on div "'manual_mapping' : 2 , 'automatic_mapping' : 3 , 'extracted_mapping' : 4 } % } …" at bounding box center [601, 447] width 669 height 828
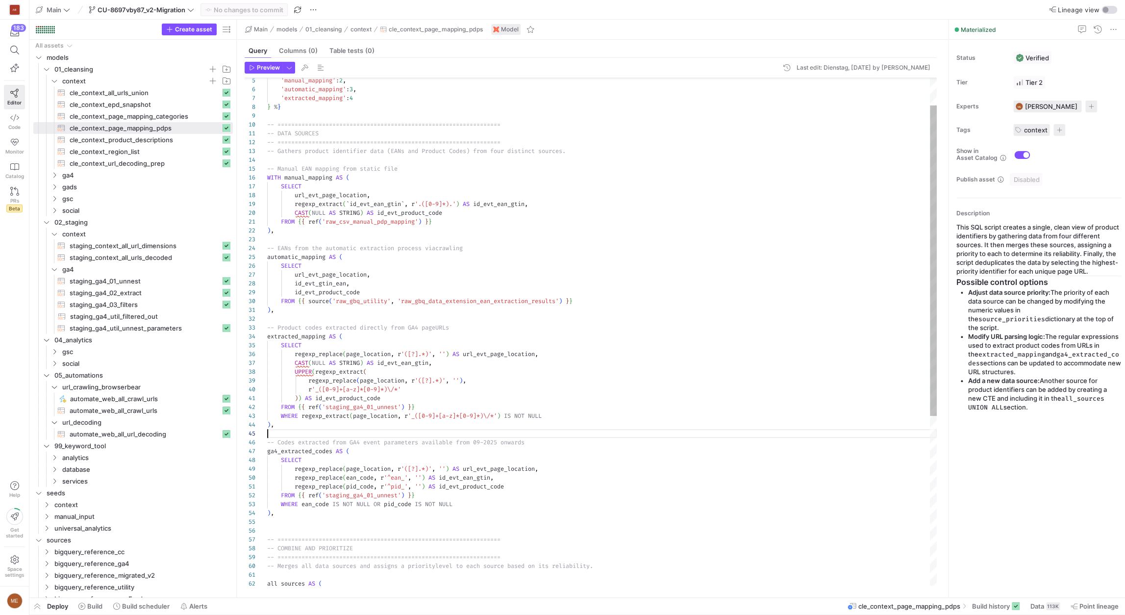
scroll to position [35, 0]
click at [274, 435] on div "'manual_mapping' : 2 , 'automatic_mapping' : 3 , 'extracted_mapping' : 4 } % } …" at bounding box center [601, 447] width 669 height 828
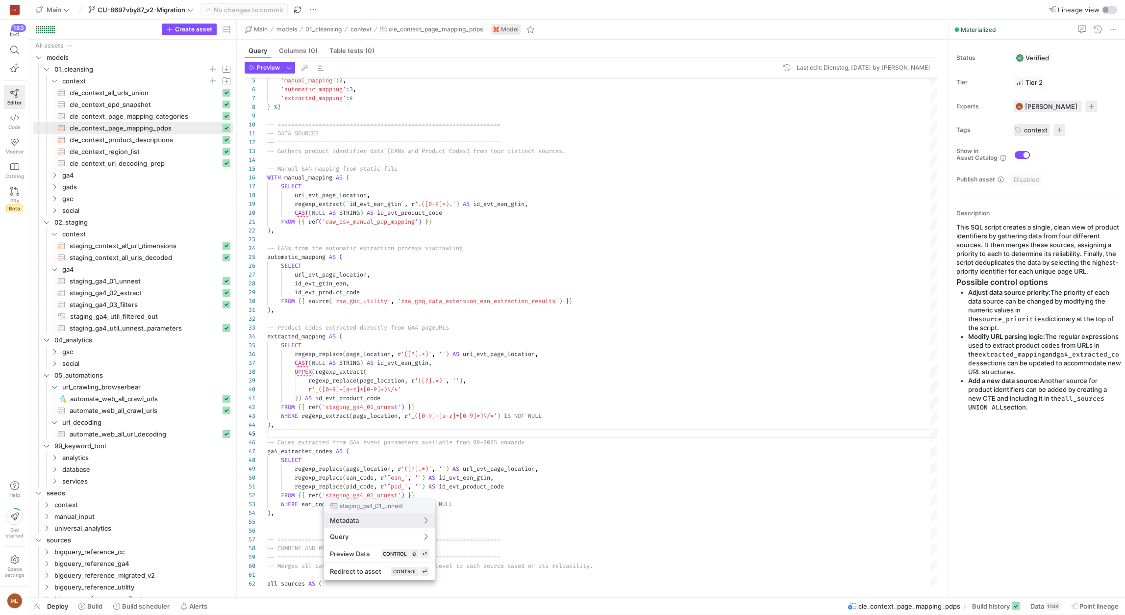
click at [335, 479] on div at bounding box center [562, 307] width 1125 height 615
click at [144, 336] on span "04_analytics" at bounding box center [130, 339] width 153 height 11
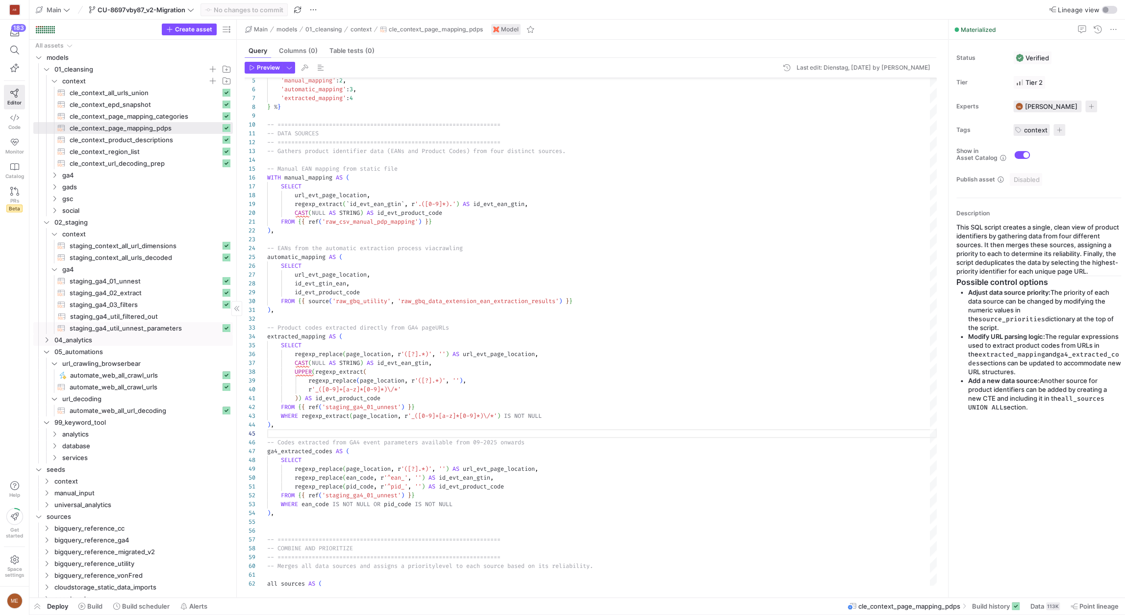
click at [143, 331] on span "staging_ga4_util_unnest_parameters​​​​​​​​​​" at bounding box center [145, 327] width 151 height 11
type textarea "{{ config(materialized='table') }} -- =========================================…"
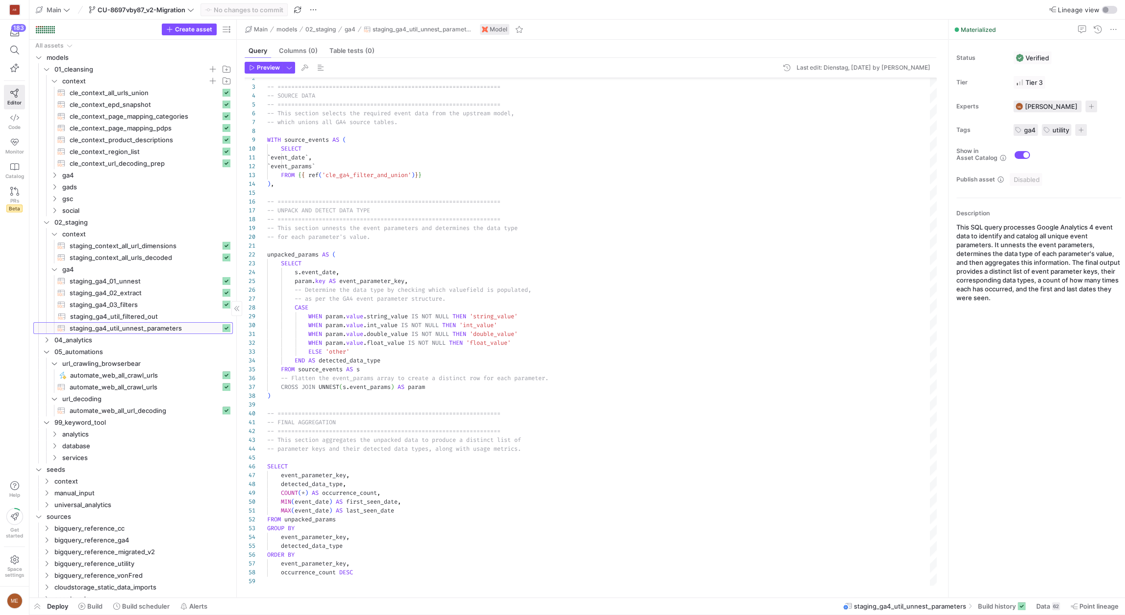
click at [153, 326] on span "staging_ga4_util_unnest_parameters​​​​​​​​​​" at bounding box center [145, 327] width 151 height 11
click at [1048, 607] on span "Data" at bounding box center [1043, 606] width 14 height 8
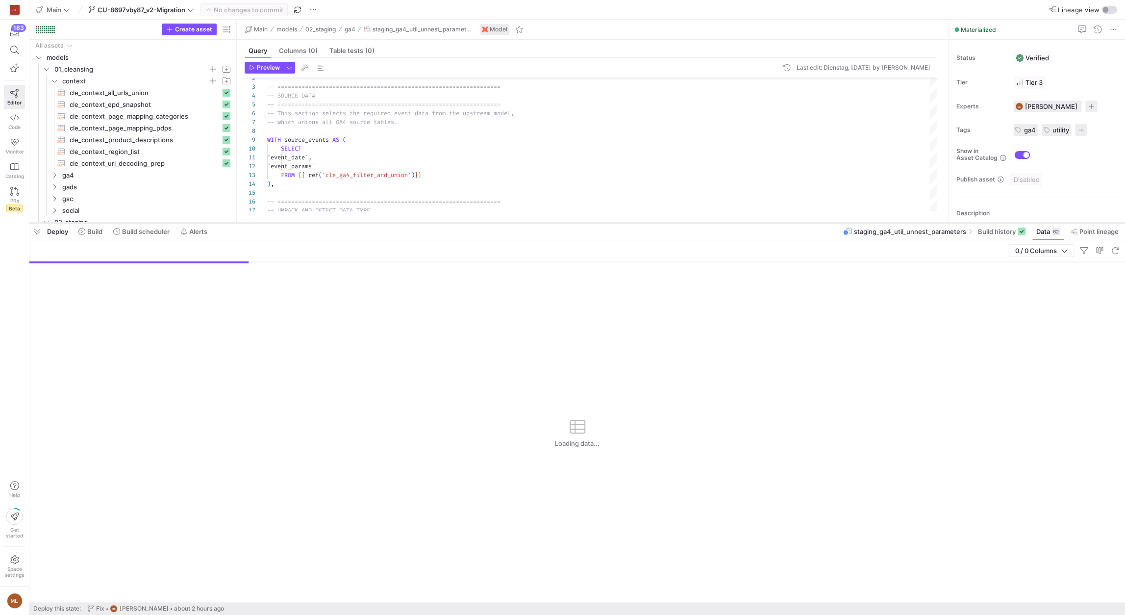
drag, startPoint x: 577, startPoint y: 436, endPoint x: 548, endPoint y: 220, distance: 218.1
click at [548, 221] on div at bounding box center [576, 223] width 1095 height 4
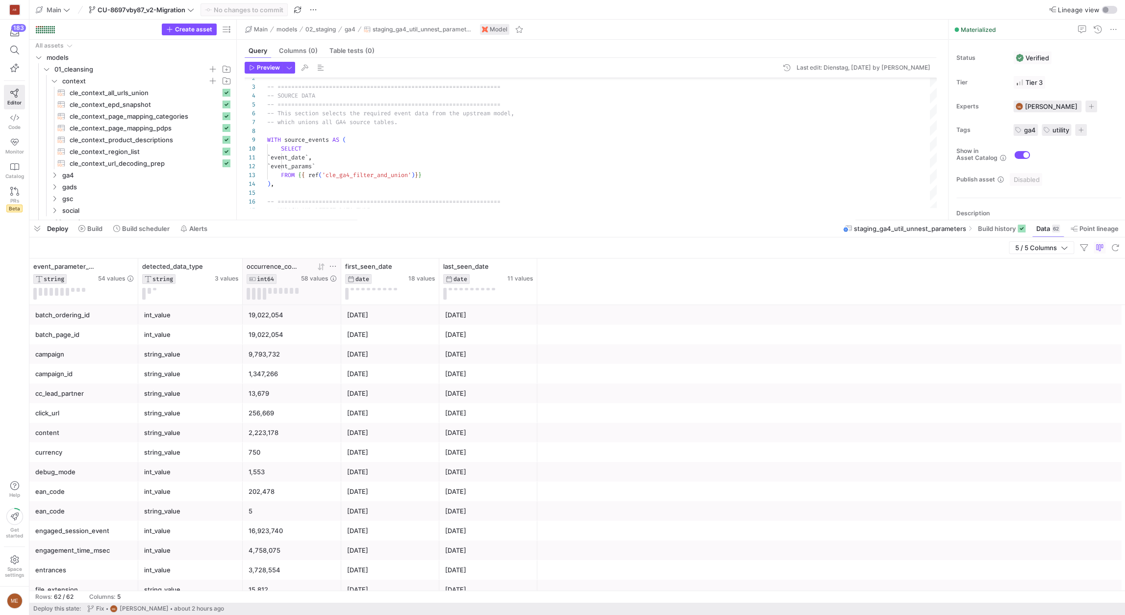
click at [321, 267] on icon at bounding box center [321, 267] width 8 height 8
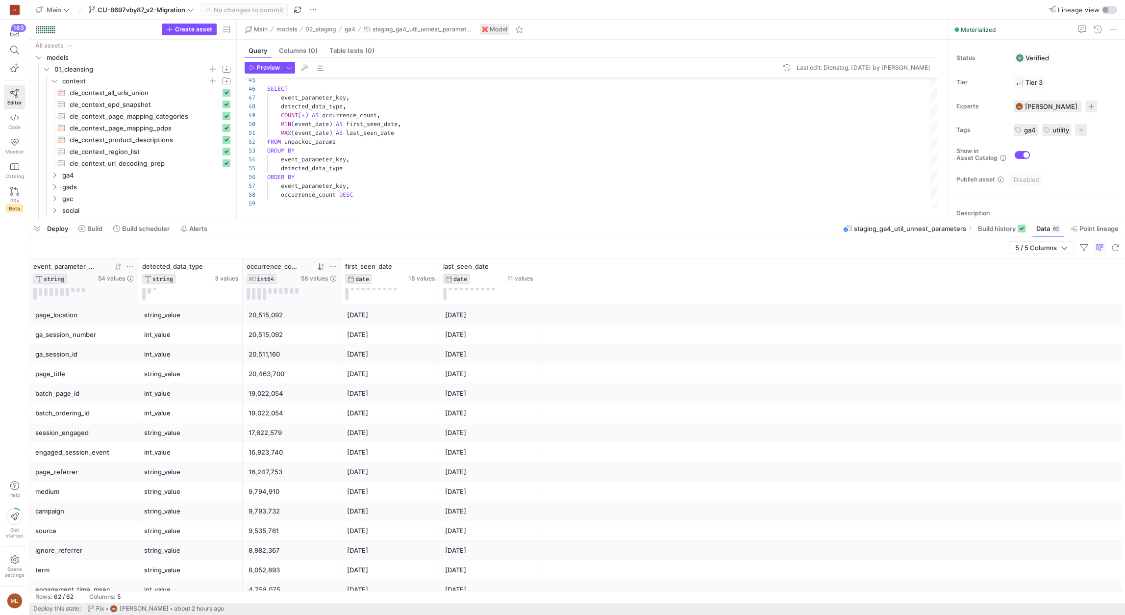
click at [131, 263] on icon at bounding box center [130, 266] width 8 height 8
click at [195, 360] on button "Apply" at bounding box center [210, 366] width 30 height 13
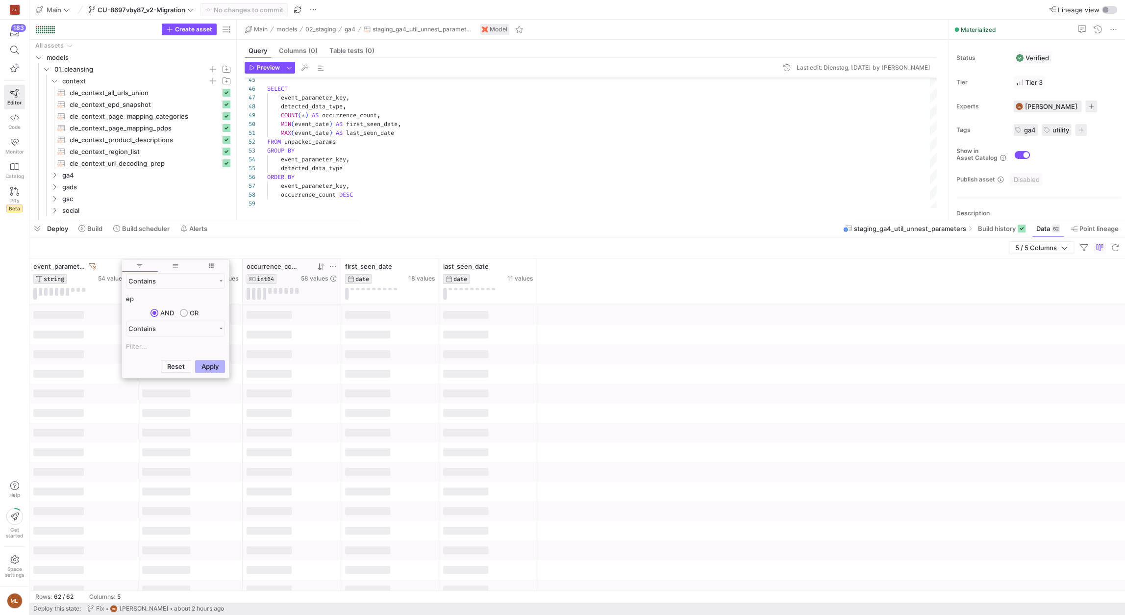
type input "e"
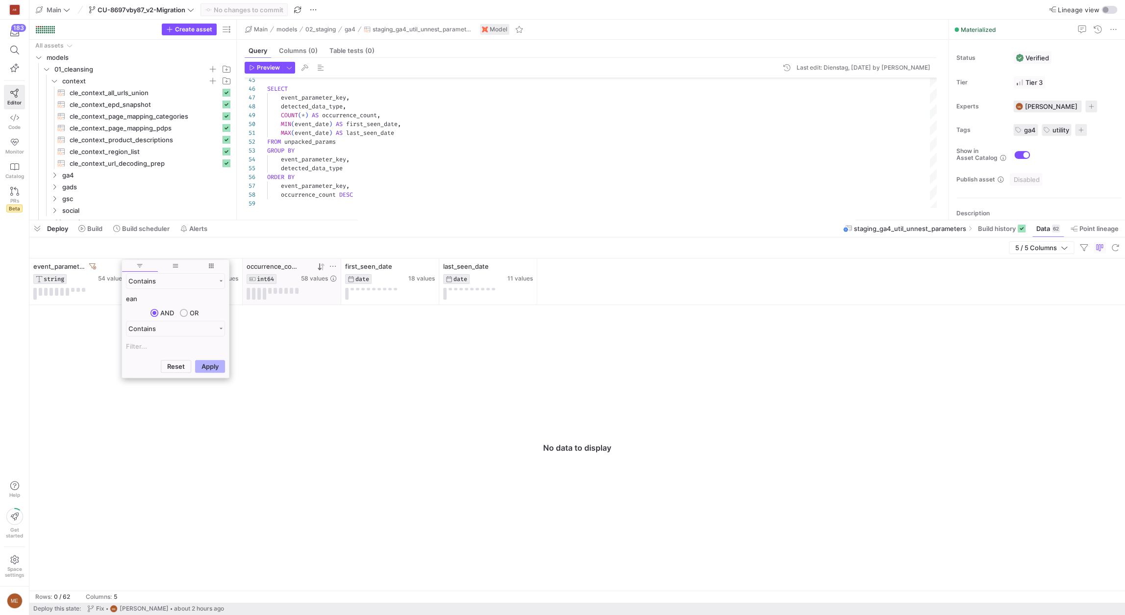
type input "ean"
click at [195, 360] on button "Apply" at bounding box center [210, 366] width 30 height 13
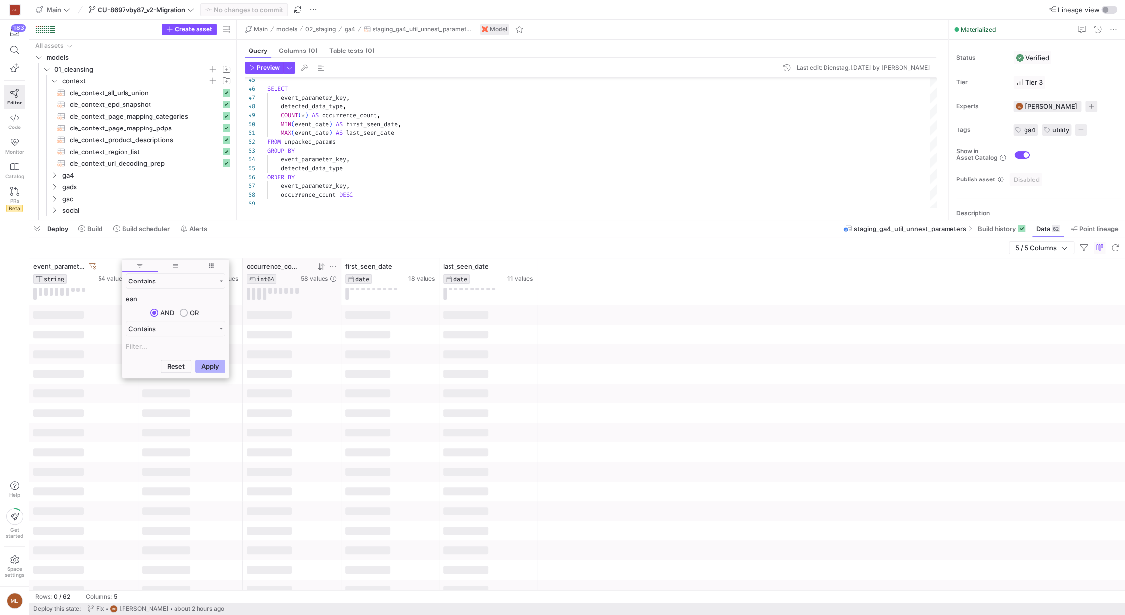
click at [652, 384] on div at bounding box center [576, 393] width 1095 height 20
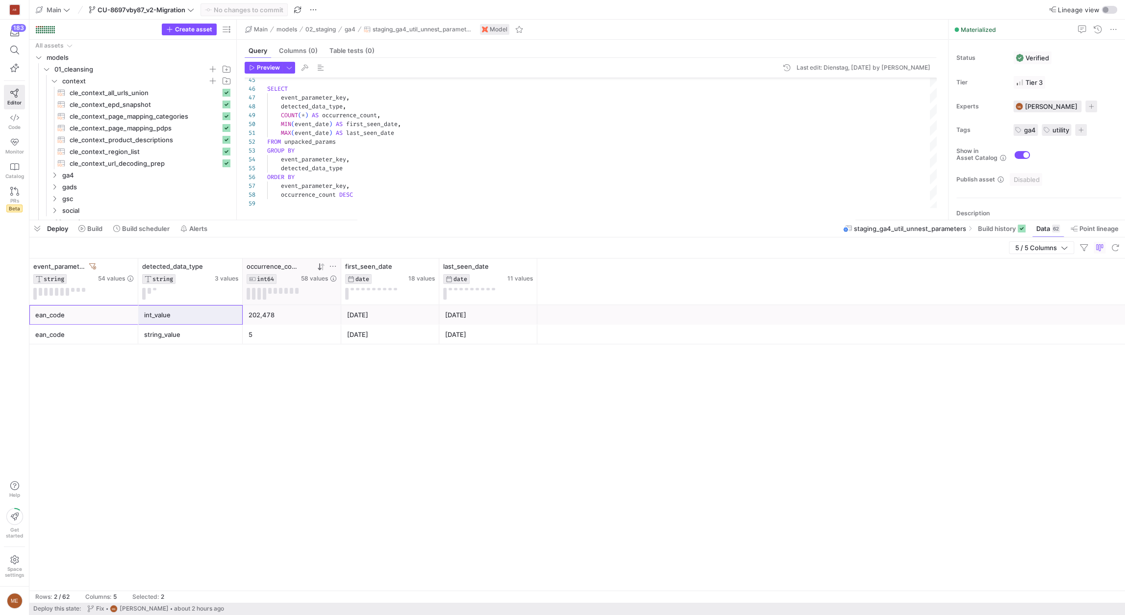
drag, startPoint x: 75, startPoint y: 311, endPoint x: 161, endPoint y: 315, distance: 86.3
click at [161, 315] on div "ean_code int_value 202,478 [DATE] [DATE]" at bounding box center [576, 315] width 1095 height 20
drag, startPoint x: 184, startPoint y: 316, endPoint x: 66, endPoint y: 314, distance: 118.1
click at [66, 314] on div "ean_code int_value 202,478 [DATE] [DATE]" at bounding box center [576, 315] width 1095 height 20
click at [67, 314] on div "ean_code" at bounding box center [83, 314] width 97 height 19
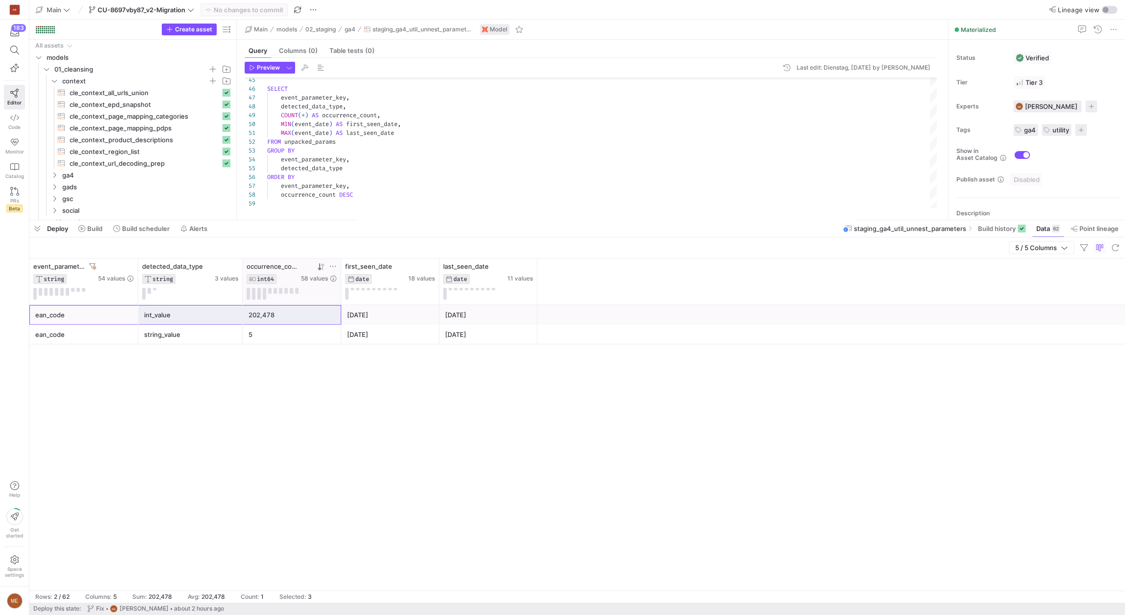
drag, startPoint x: 63, startPoint y: 315, endPoint x: 306, endPoint y: 319, distance: 243.6
click at [306, 319] on div "ean_code int_value 202,478 [DATE] [DATE]" at bounding box center [576, 315] width 1095 height 20
drag, startPoint x: 309, startPoint y: 318, endPoint x: 173, endPoint y: 313, distance: 135.8
click at [173, 313] on div "ean_code int_value 202,478 [DATE] [DATE]" at bounding box center [576, 315] width 1095 height 20
click at [183, 312] on div "int_value" at bounding box center [190, 314] width 93 height 19
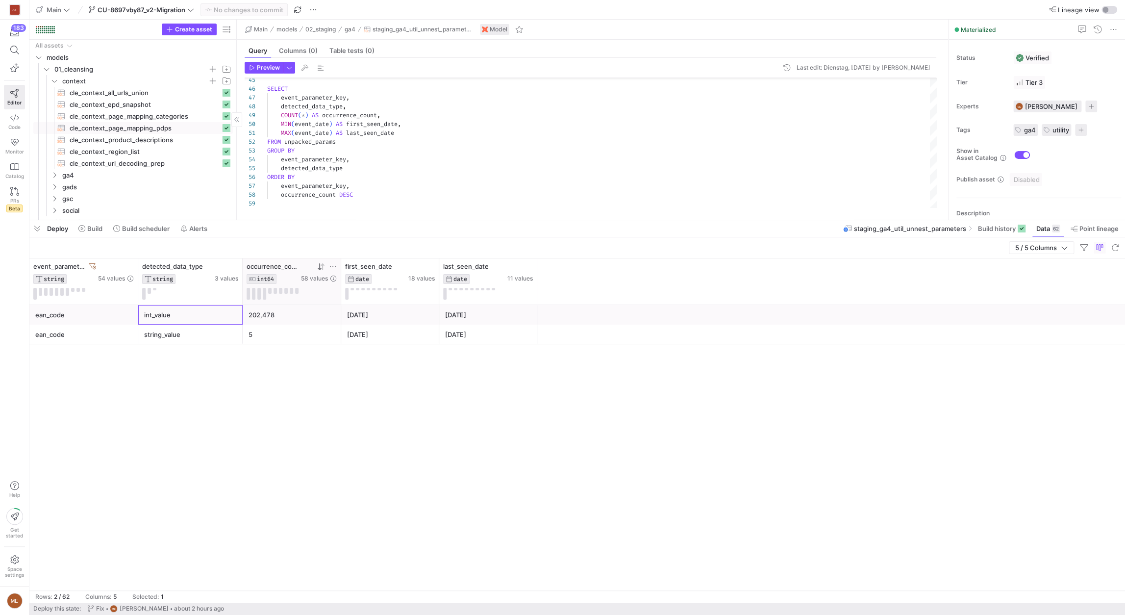
click at [141, 128] on span "cle_context_page_mapping_pdps​​​​​​​​​​" at bounding box center [145, 128] width 151 height 11
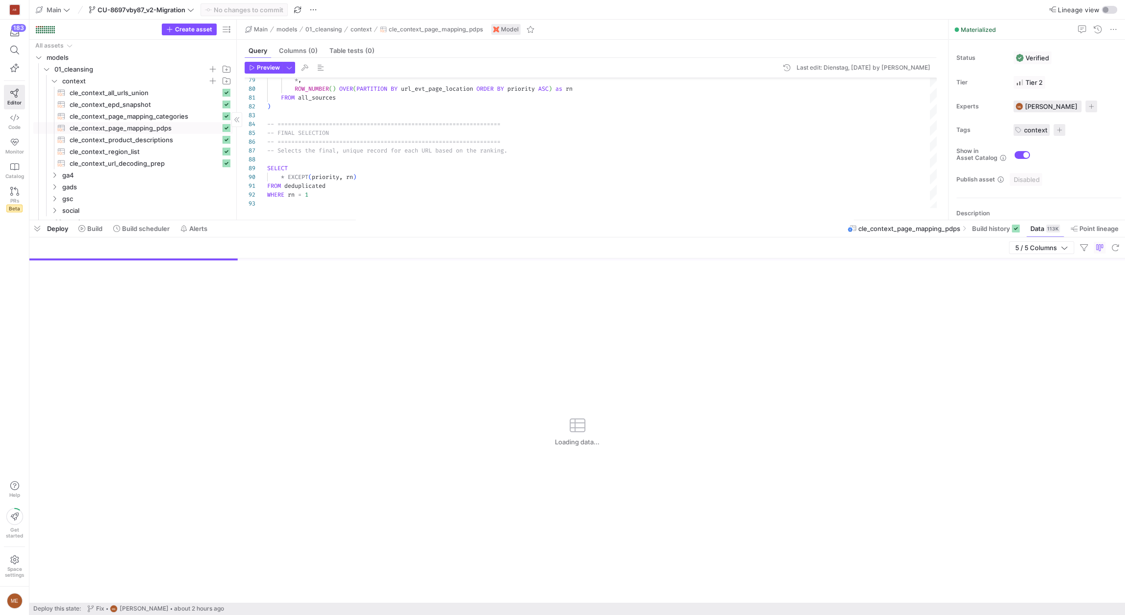
click at [32, 230] on span "button" at bounding box center [37, 228] width 16 height 17
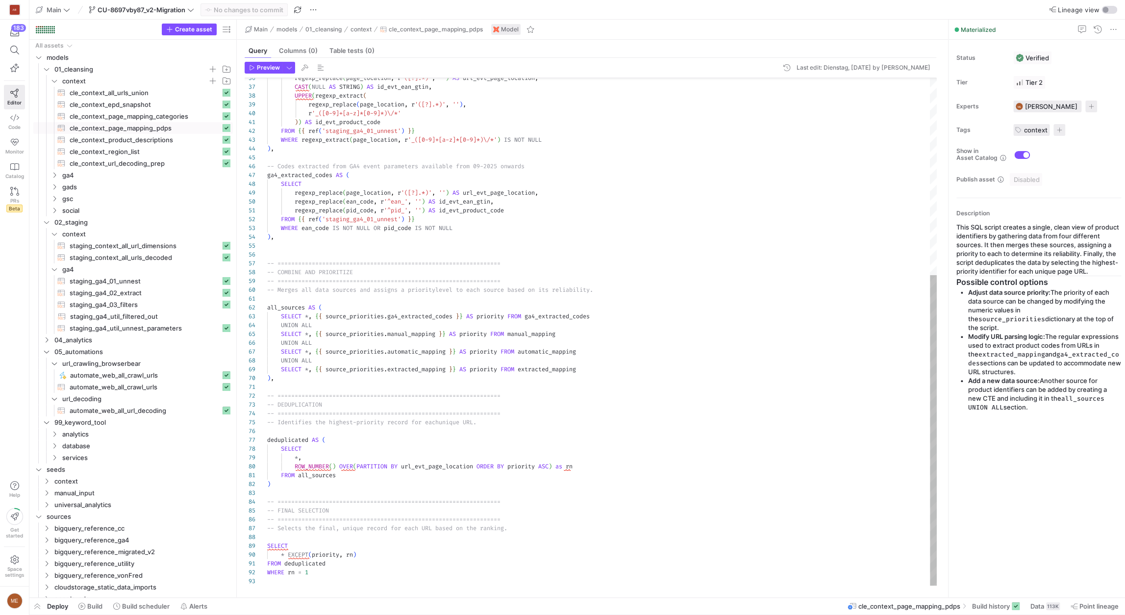
click at [396, 203] on div "* , ROW_NUMBER ( ) OVER ( PARTITION BY url_evt_page_location ORDER BY priority …" at bounding box center [601, 171] width 669 height 828
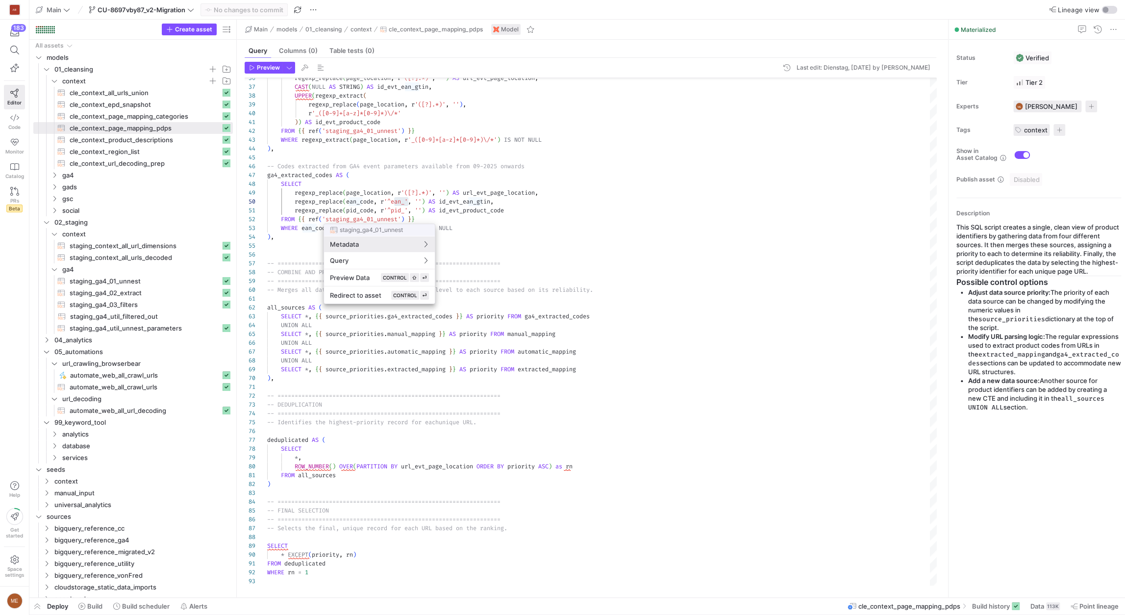
click at [424, 206] on div at bounding box center [562, 307] width 1125 height 615
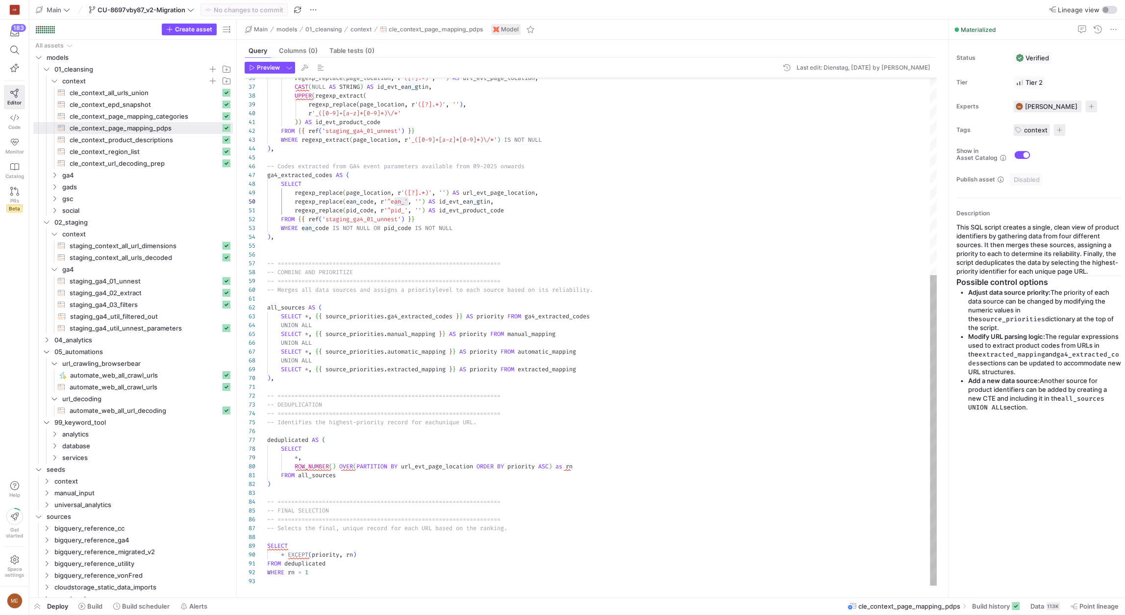
click at [540, 203] on div "* , ROW_NUMBER ( ) OVER ( PARTITION BY url_evt_page_location ORDER BY priority …" at bounding box center [601, 171] width 669 height 828
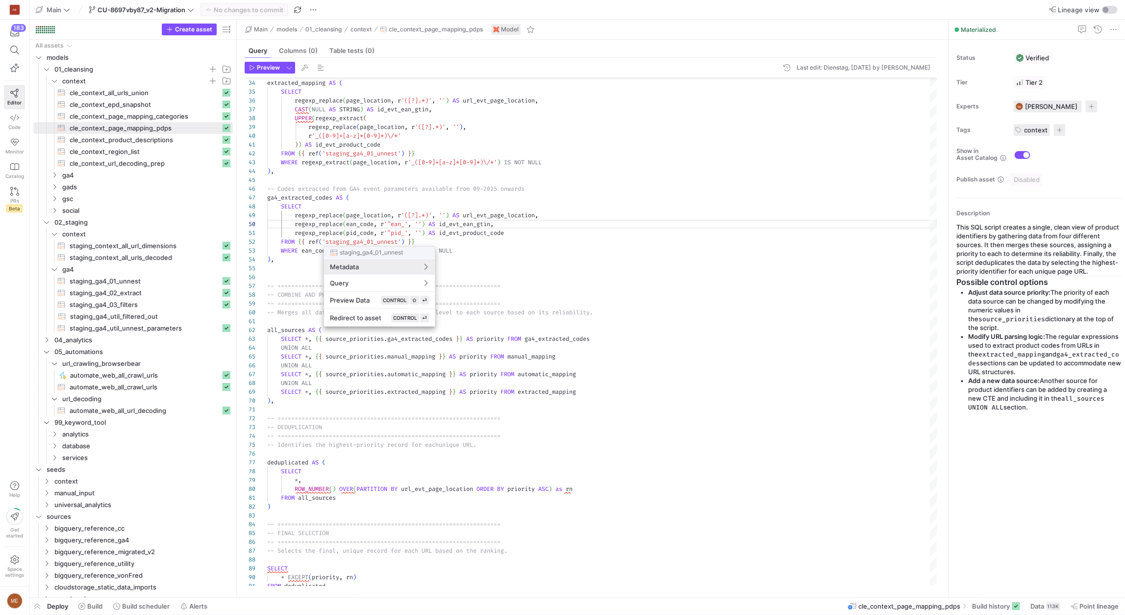
click at [551, 249] on div at bounding box center [562, 307] width 1125 height 615
click at [409, 254] on div "* , ROW_NUMBER ( ) OVER ( PARTITION BY url_evt_page_location ORDER BY priority …" at bounding box center [601, 193] width 669 height 828
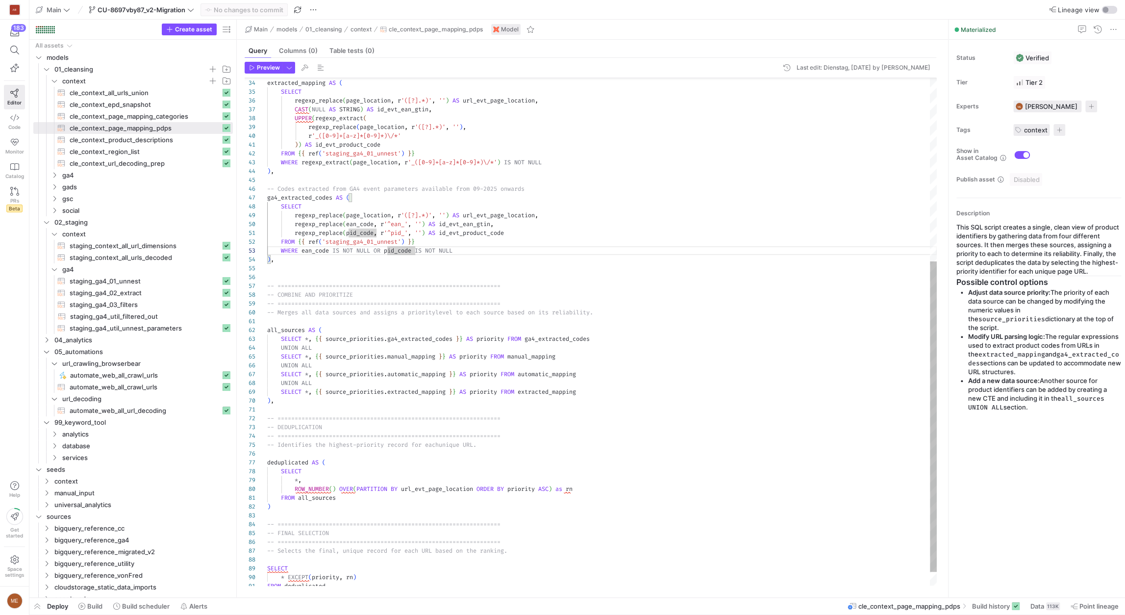
click at [563, 238] on div "* , ROW_NUMBER ( ) OVER ( PARTITION BY url_evt_page_location ORDER BY priority …" at bounding box center [601, 193] width 669 height 828
click at [545, 255] on div "* , ROW_NUMBER ( ) OVER ( PARTITION BY url_evt_page_location ORDER BY priority …" at bounding box center [601, 193] width 669 height 828
click at [142, 91] on span "cle_context_all_urls_union​​​​​​​​​​" at bounding box center [145, 92] width 151 height 11
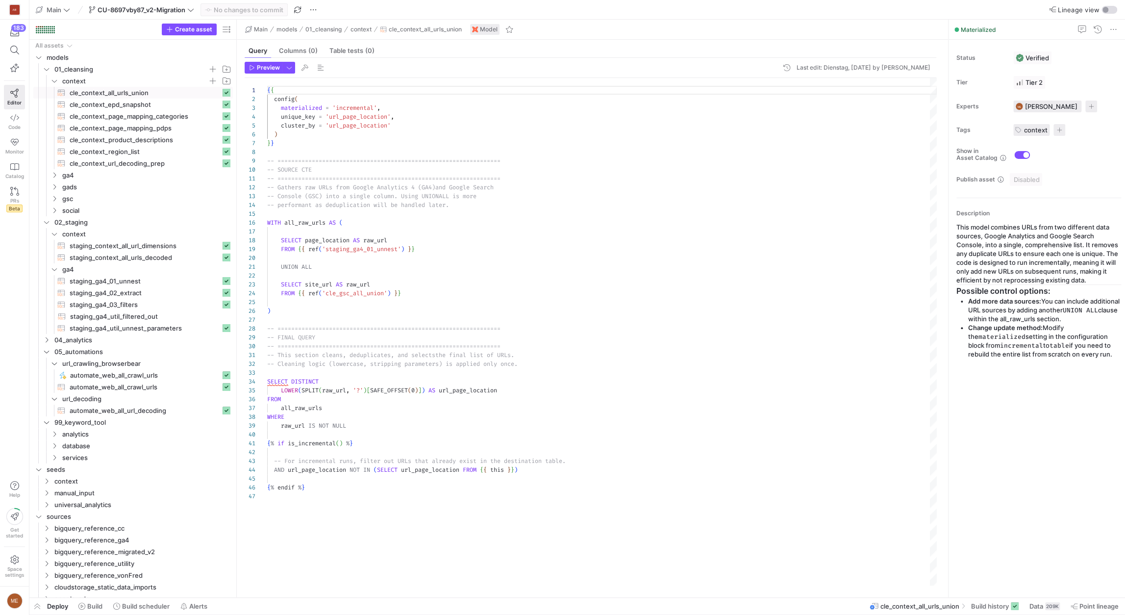
click at [362, 294] on div "{ { config ( materialized = 'incremental' , unique_key = 'url_page_location' , …" at bounding box center [601, 331] width 669 height 507
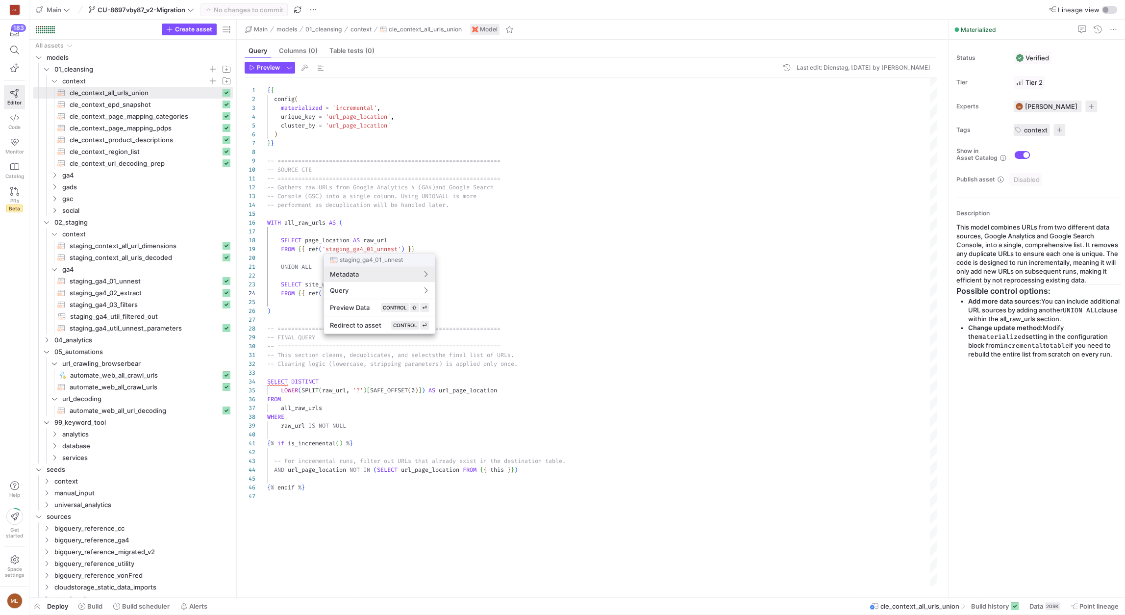
click at [373, 246] on div at bounding box center [562, 307] width 1125 height 615
click at [373, 246] on div "{ { config ( materialized = 'incremental' , unique_key = 'url_page_location' , …" at bounding box center [601, 331] width 669 height 507
click at [390, 250] on div "{ { config ( materialized = 'incremental' , unique_key = 'url_page_location' , …" at bounding box center [601, 331] width 669 height 507
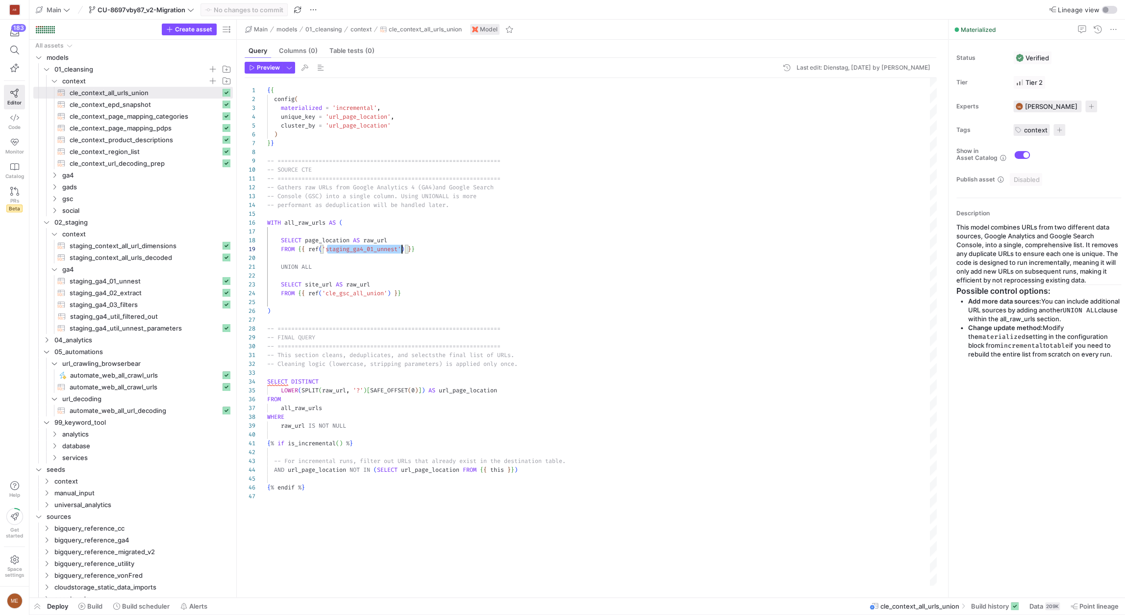
click at [390, 250] on div "{ { config ( materialized = 'incremental' , unique_key = 'url_page_location' , …" at bounding box center [601, 331] width 669 height 507
click at [417, 224] on div "{ { config ( materialized = 'incremental' , unique_key = 'url_page_location' , …" at bounding box center [601, 331] width 669 height 507
click at [366, 221] on div "{ { config ( materialized = 'incremental' , unique_key = 'url_page_location' , …" at bounding box center [601, 331] width 669 height 507
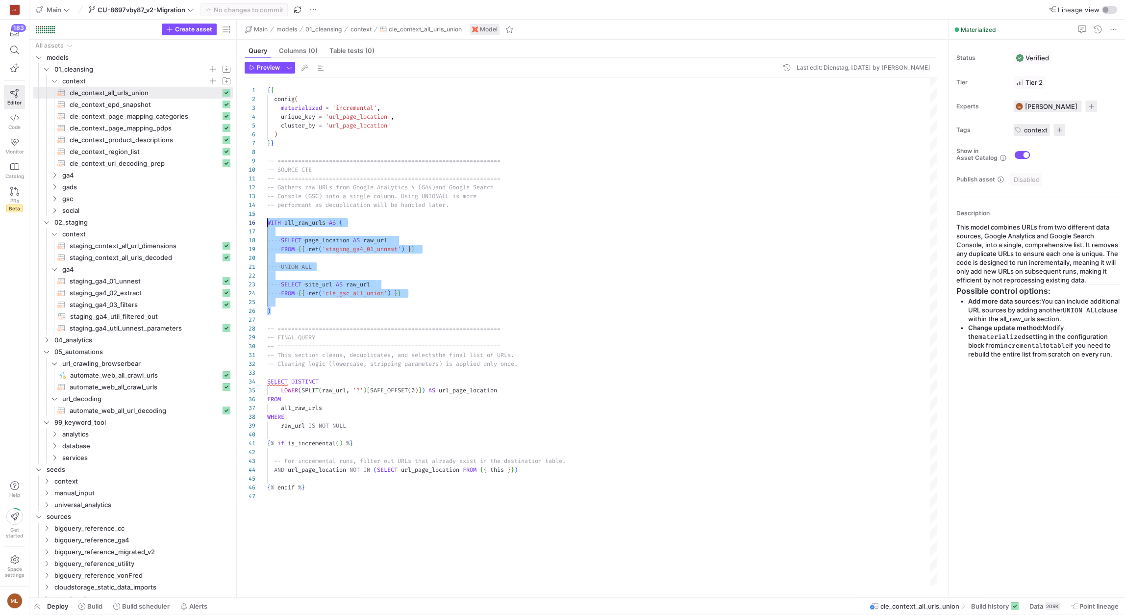
scroll to position [44, 0]
drag, startPoint x: 302, startPoint y: 314, endPoint x: 258, endPoint y: 221, distance: 102.6
click at [267, 221] on div "{ { config ( materialized = 'incremental' , unique_key = 'url_page_location' , …" at bounding box center [601, 331] width 669 height 507
click at [154, 245] on span "staging_context_all_url_dimensions​​​​​​​​​​" at bounding box center [145, 245] width 151 height 11
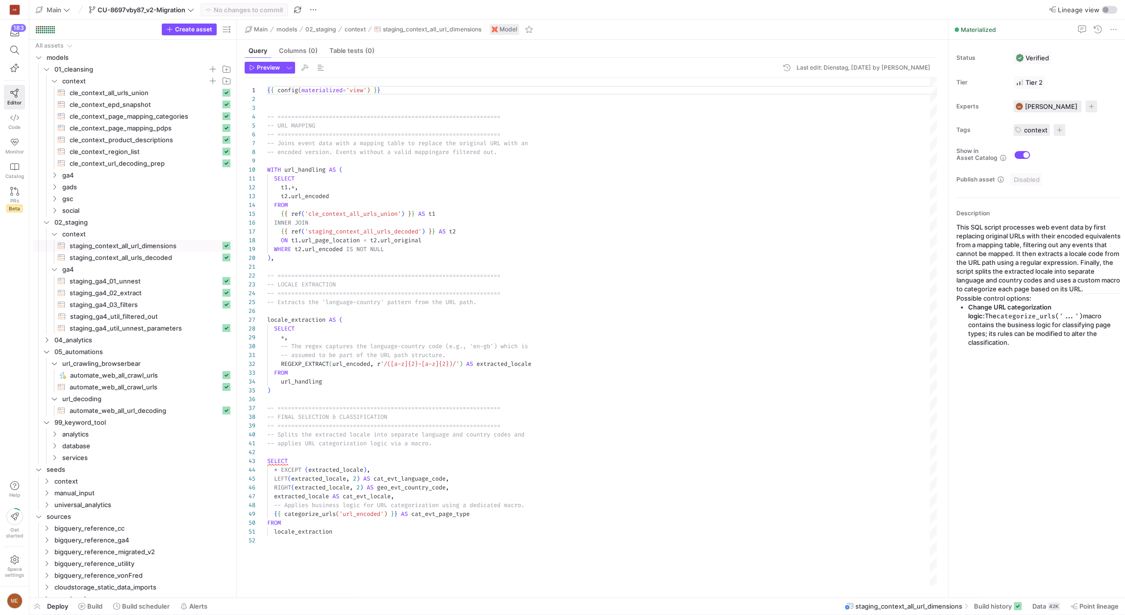
click at [324, 514] on div "{ { config ( materialized = 'view' ) } } -- ===================================…" at bounding box center [601, 331] width 669 height 507
click at [848, 528] on div "{ { config ( materialized = 'view' ) } } -- ===================================…" at bounding box center [601, 331] width 669 height 507
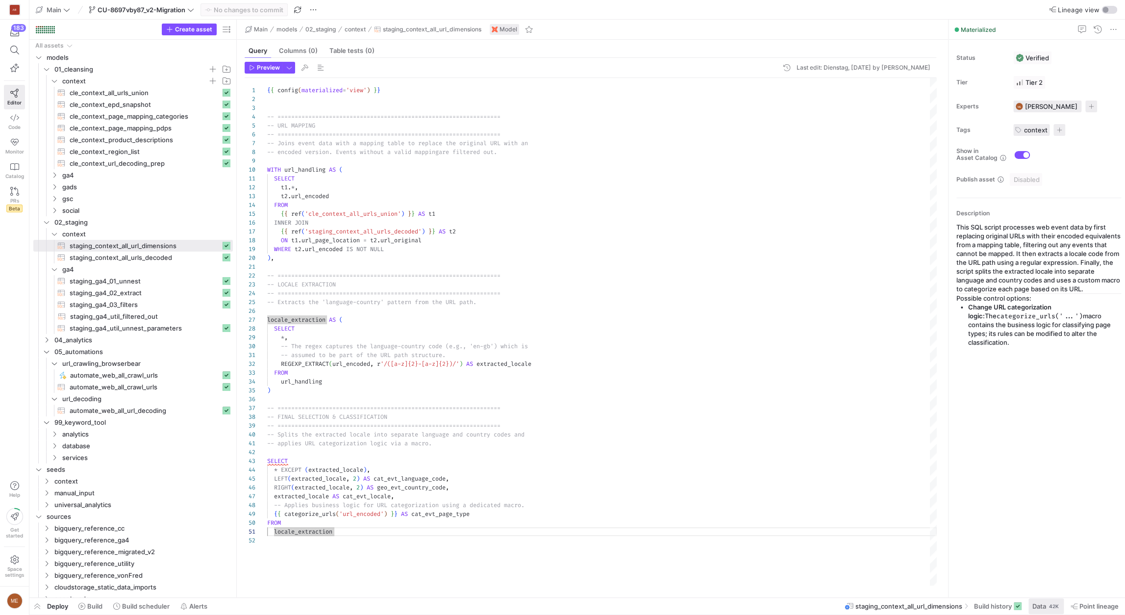
click at [1053, 606] on div "42K" at bounding box center [1054, 606] width 12 height 8
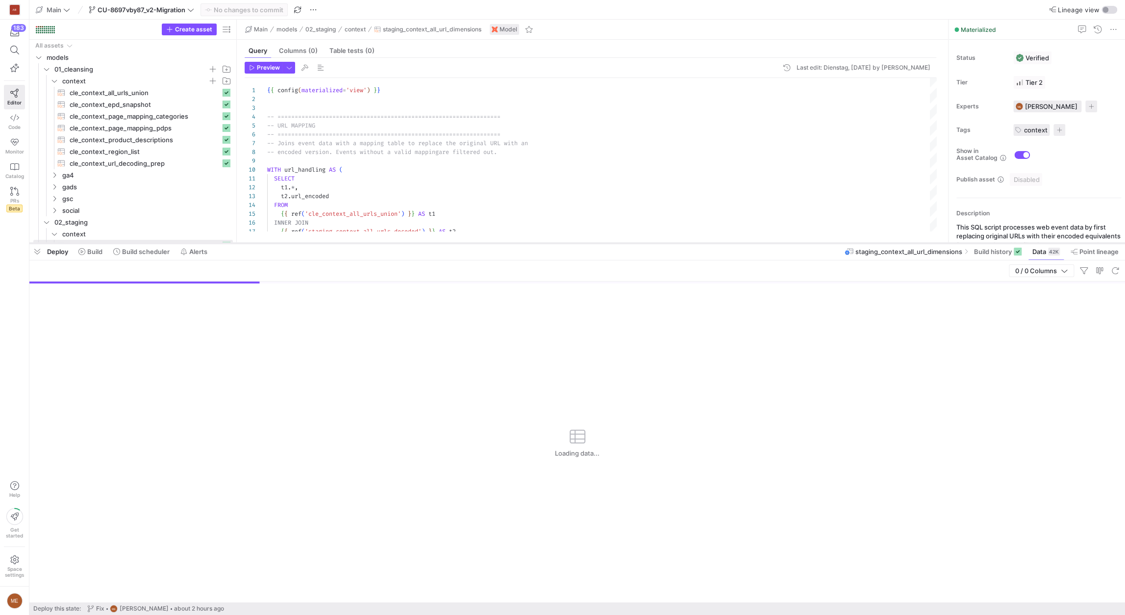
drag, startPoint x: 713, startPoint y: 437, endPoint x: 569, endPoint y: 229, distance: 252.6
click at [570, 241] on div at bounding box center [576, 243] width 1095 height 4
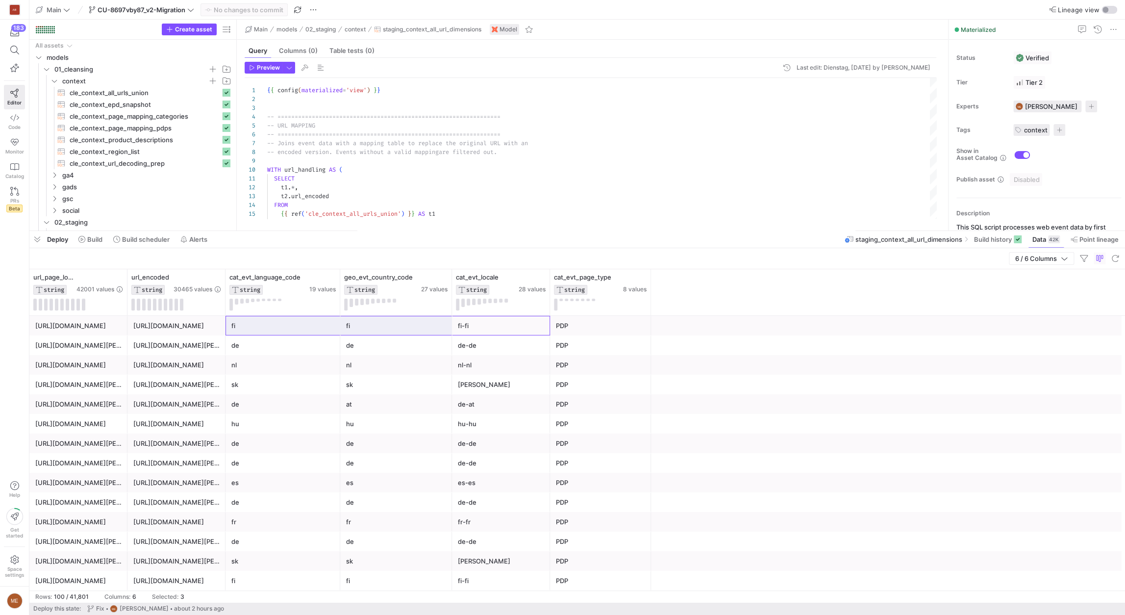
drag, startPoint x: 513, startPoint y: 327, endPoint x: 292, endPoint y: 327, distance: 221.0
click at [292, 327] on div "[URL][DOMAIN_NAME] [URL][DOMAIN_NAME] fi fi fi-fi PDP" at bounding box center [576, 326] width 1095 height 20
drag, startPoint x: 282, startPoint y: 323, endPoint x: 514, endPoint y: 318, distance: 231.9
click at [514, 318] on div "[URL][DOMAIN_NAME] [URL][DOMAIN_NAME] fi fi fi-fi PDP" at bounding box center [576, 326] width 1095 height 20
drag, startPoint x: 514, startPoint y: 318, endPoint x: 609, endPoint y: 327, distance: 95.0
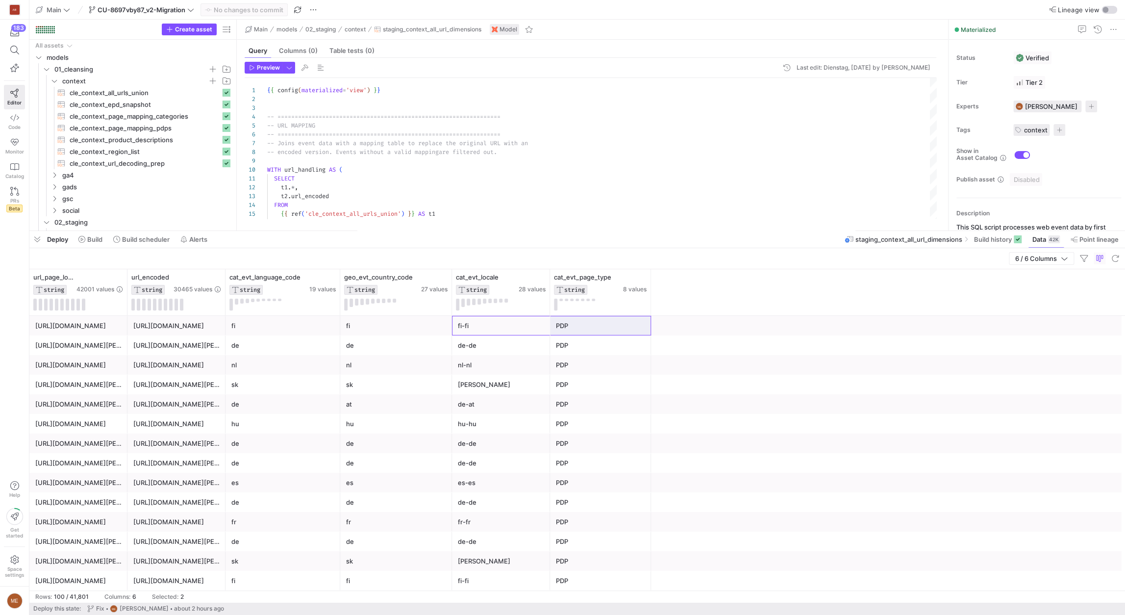
click at [609, 327] on div "[URL][DOMAIN_NAME] [URL][DOMAIN_NAME] fi fi fi-fi PDP" at bounding box center [576, 326] width 1095 height 20
drag, startPoint x: 609, startPoint y: 323, endPoint x: 591, endPoint y: 422, distance: 100.5
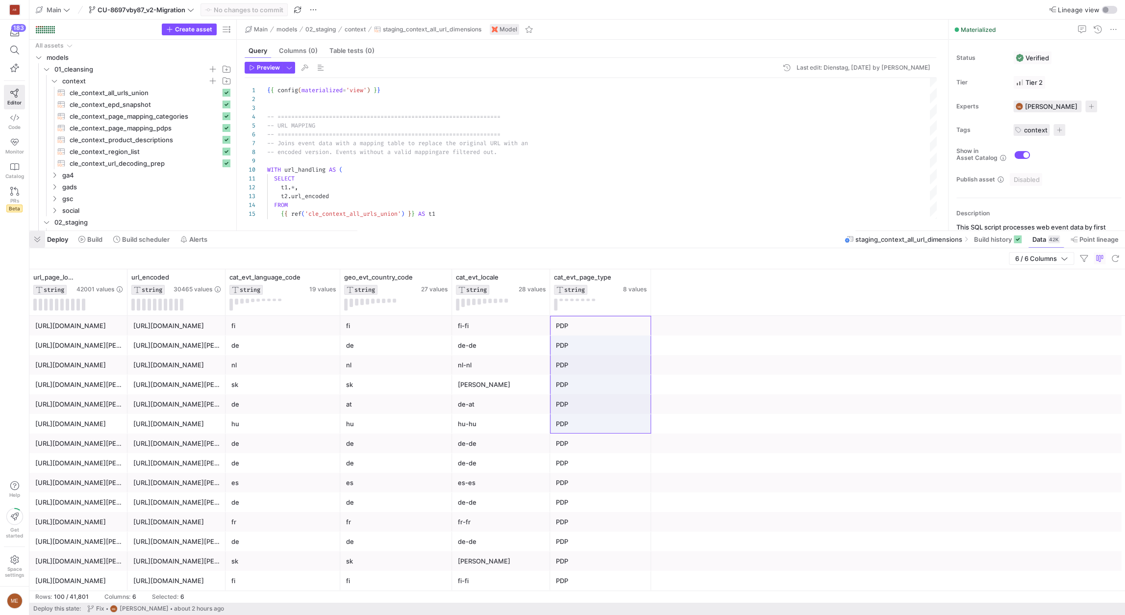
click at [39, 244] on span "button" at bounding box center [37, 239] width 16 height 17
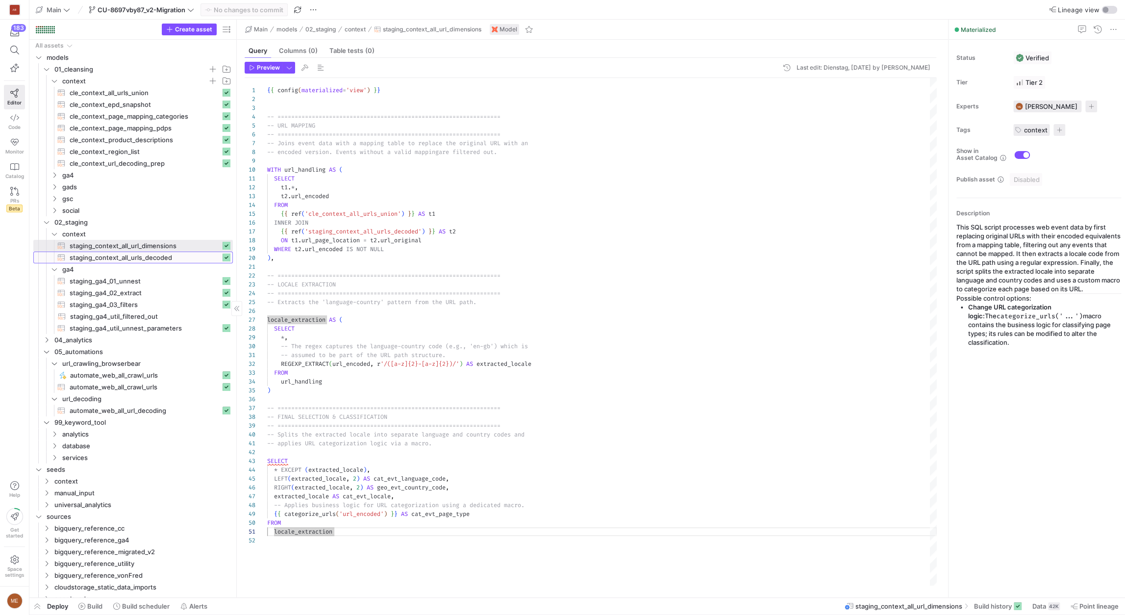
click at [110, 258] on span "staging_context_all_urls_decoded​​​​​​​​​​" at bounding box center [145, 257] width 151 height 11
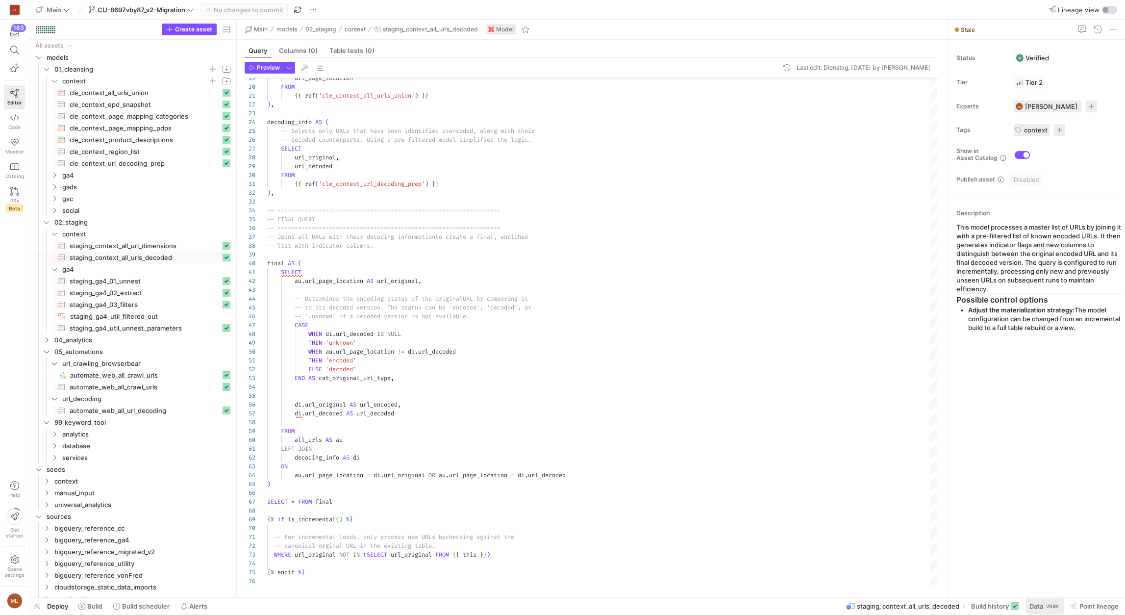
click at [1036, 607] on span "Data" at bounding box center [1036, 606] width 14 height 8
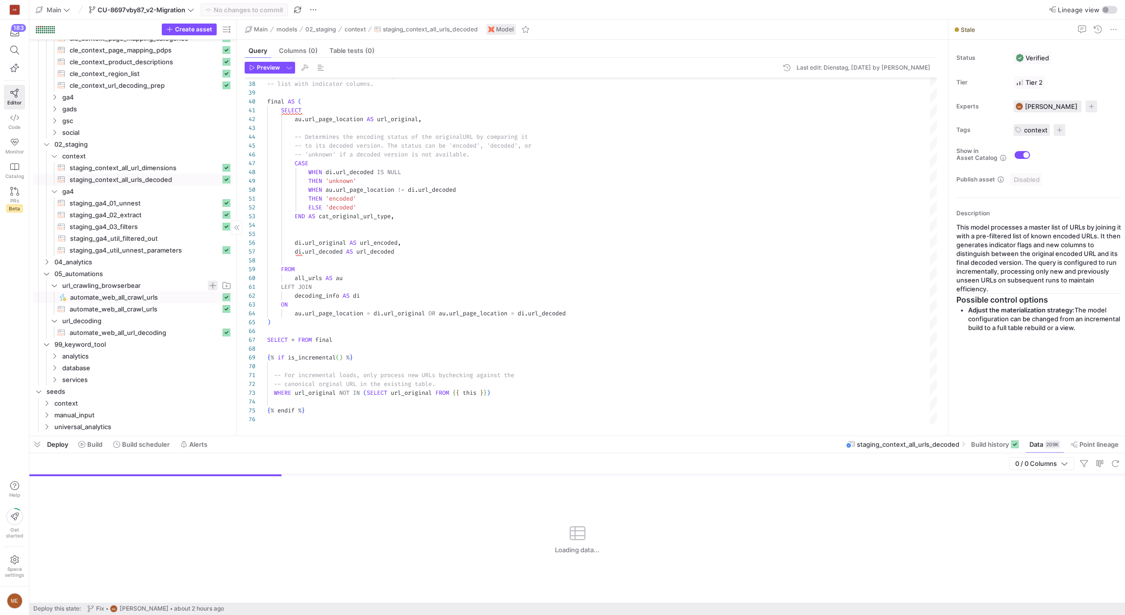
scroll to position [80, 0]
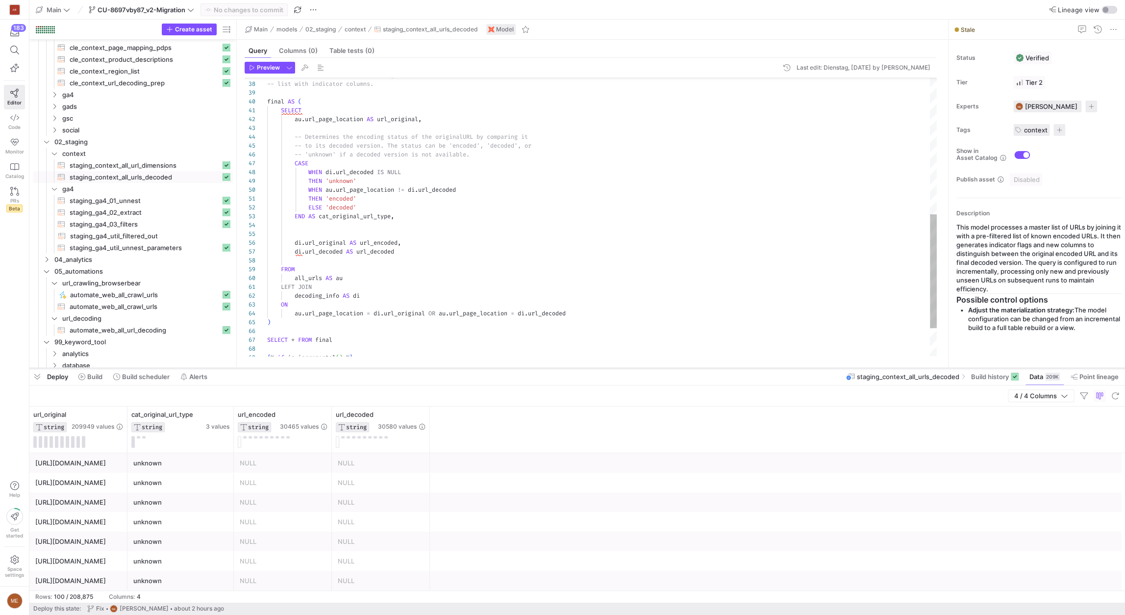
drag, startPoint x: 386, startPoint y: 436, endPoint x: 360, endPoint y: 368, distance: 72.6
click at [360, 368] on div at bounding box center [576, 368] width 1095 height 4
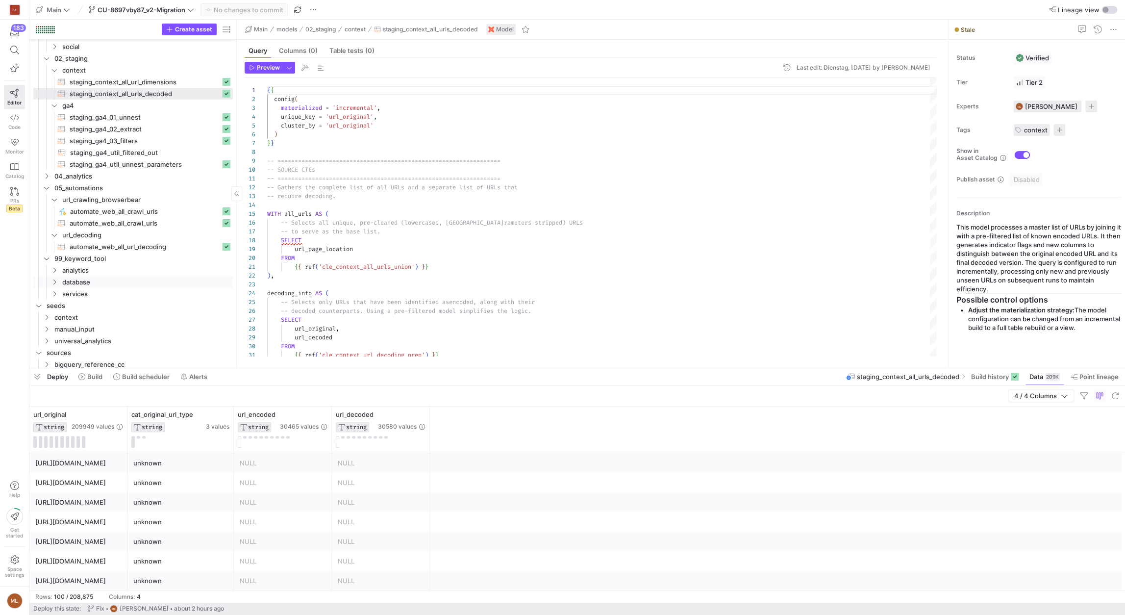
scroll to position [183, 0]
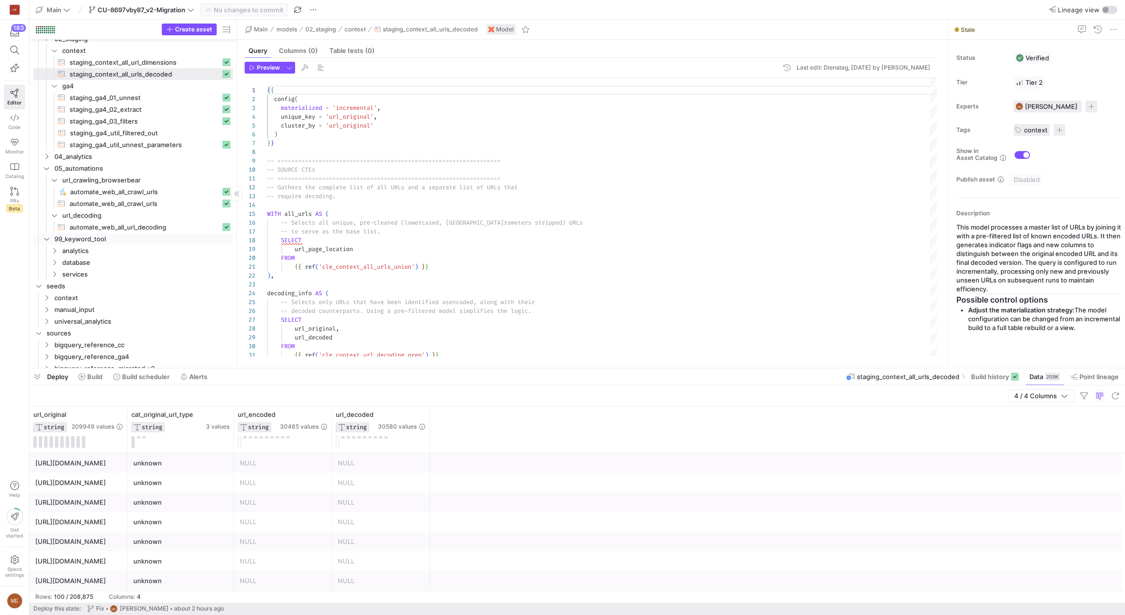
click at [155, 232] on span "automate_web_all_url_decoding​​​​​​​​​​" at bounding box center [145, 227] width 151 height 11
type textarea "{{ config( materialized = 'table' ) }} -- =====================================…"
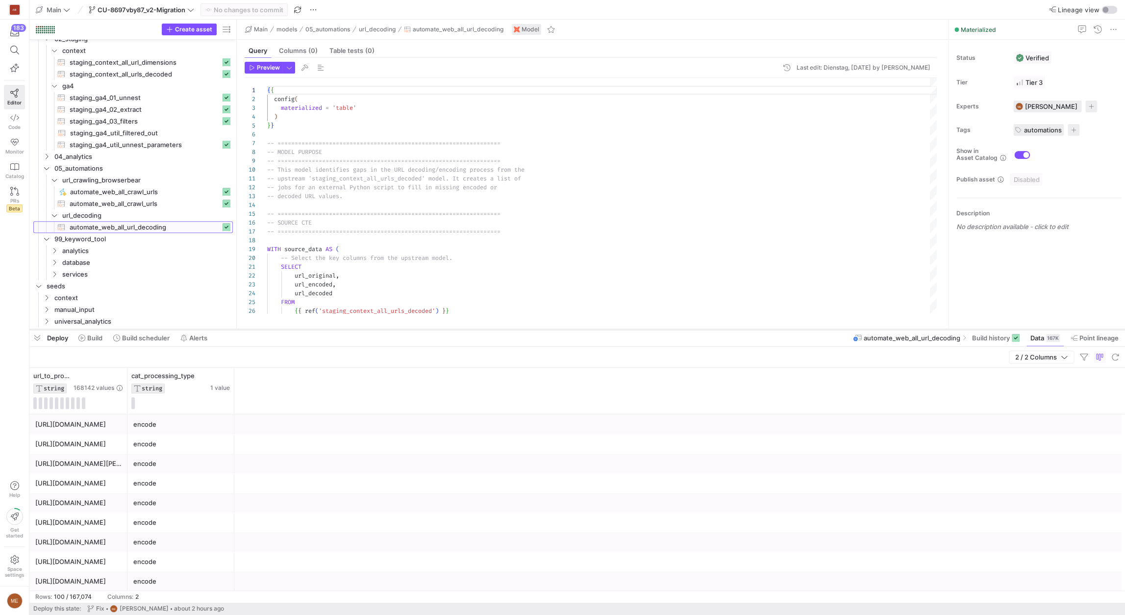
drag, startPoint x: 252, startPoint y: 367, endPoint x: 240, endPoint y: 328, distance: 40.8
click at [240, 328] on div at bounding box center [576, 329] width 1095 height 4
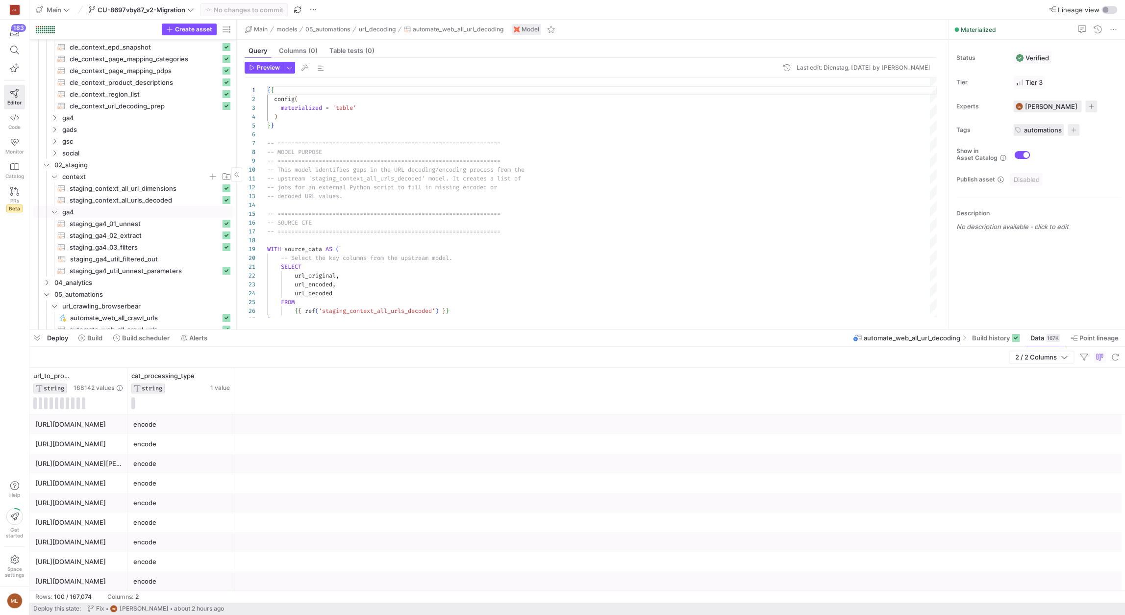
scroll to position [103, 0]
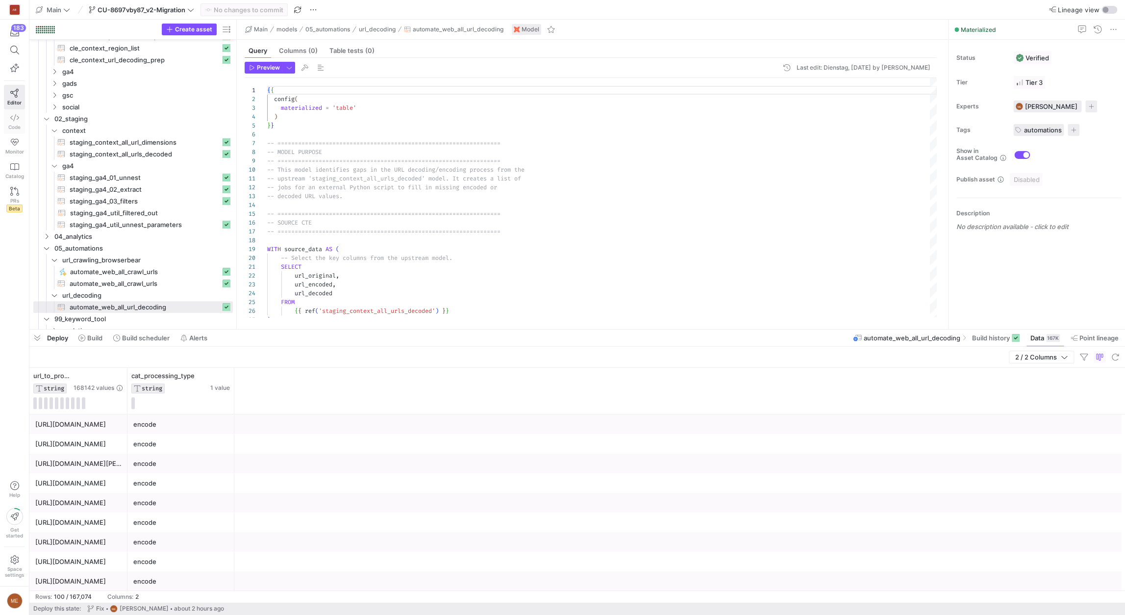
click at [20, 123] on link "Code" at bounding box center [14, 121] width 21 height 25
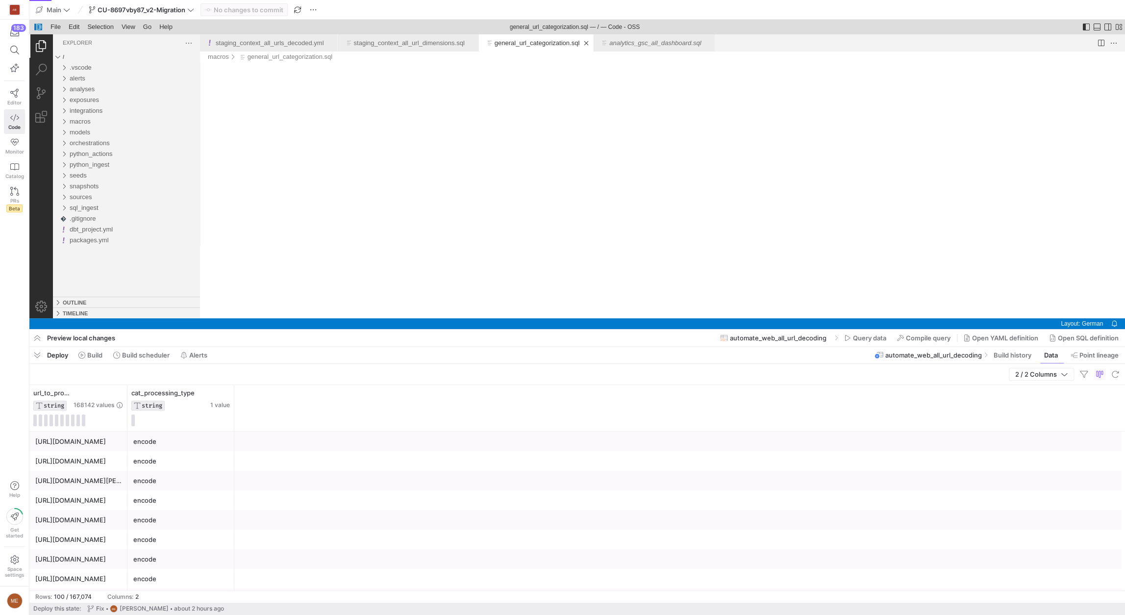
click at [28, 357] on div "AB 183 Editor Code Monitor Catalog PRs Beta Help Get started Space settings ME" at bounding box center [14, 307] width 29 height 615
click at [32, 357] on span "button" at bounding box center [37, 354] width 16 height 17
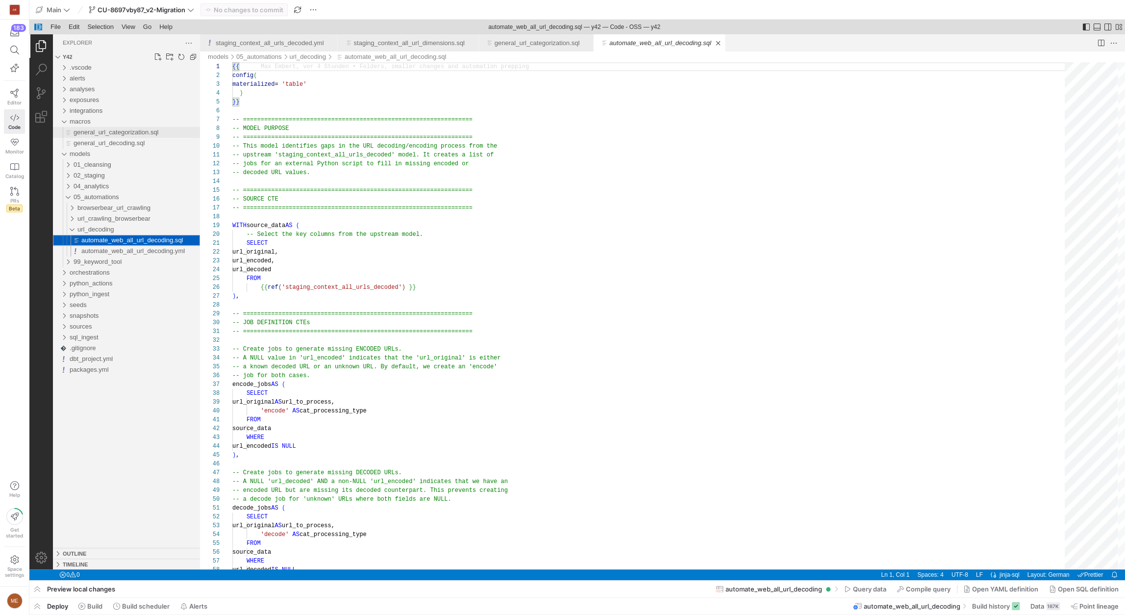
click at [96, 129] on span "general_url_categorization.sql" at bounding box center [116, 131] width 85 height 7
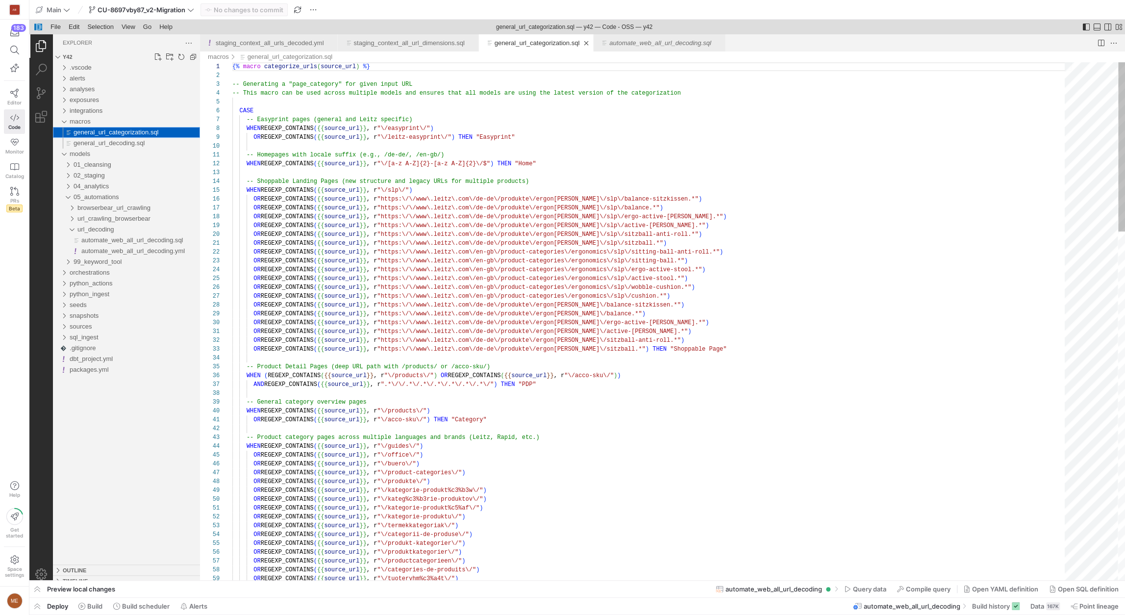
scroll to position [88, 81]
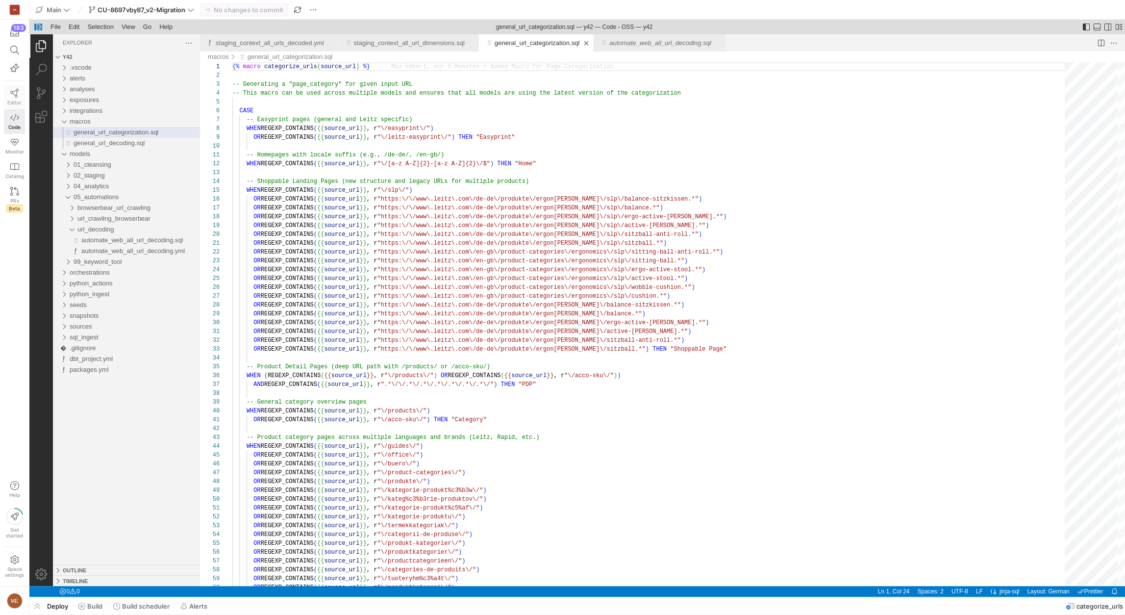
click at [6, 98] on link "Editor" at bounding box center [14, 97] width 21 height 25
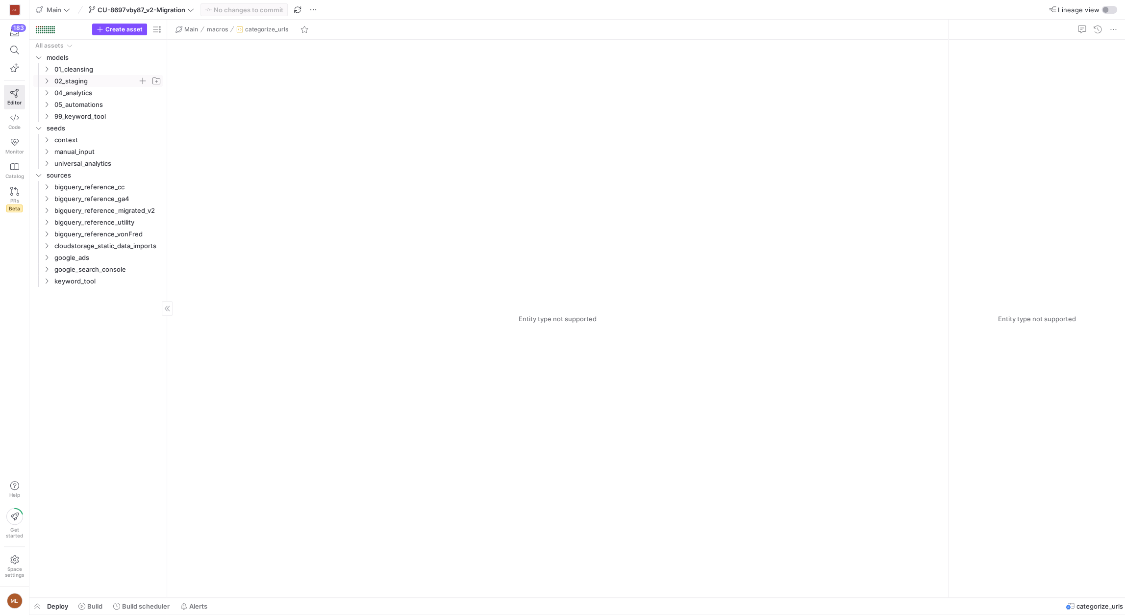
click at [98, 81] on span "02_staging" at bounding box center [95, 80] width 83 height 11
click at [101, 67] on span "01_cleansing" at bounding box center [95, 69] width 83 height 11
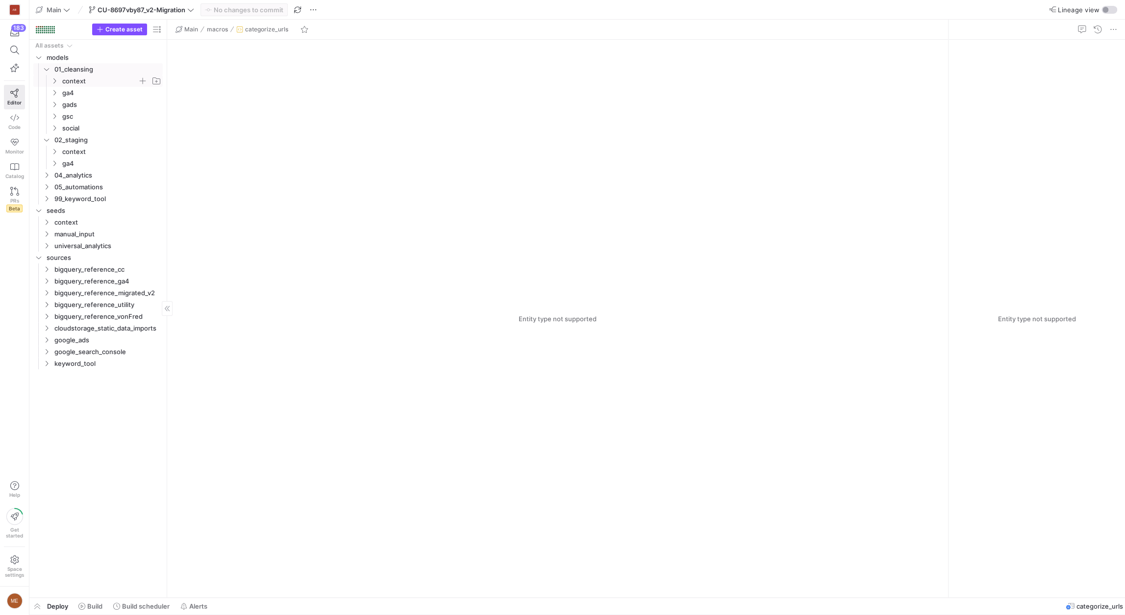
click at [101, 83] on span "context" at bounding box center [99, 80] width 75 height 11
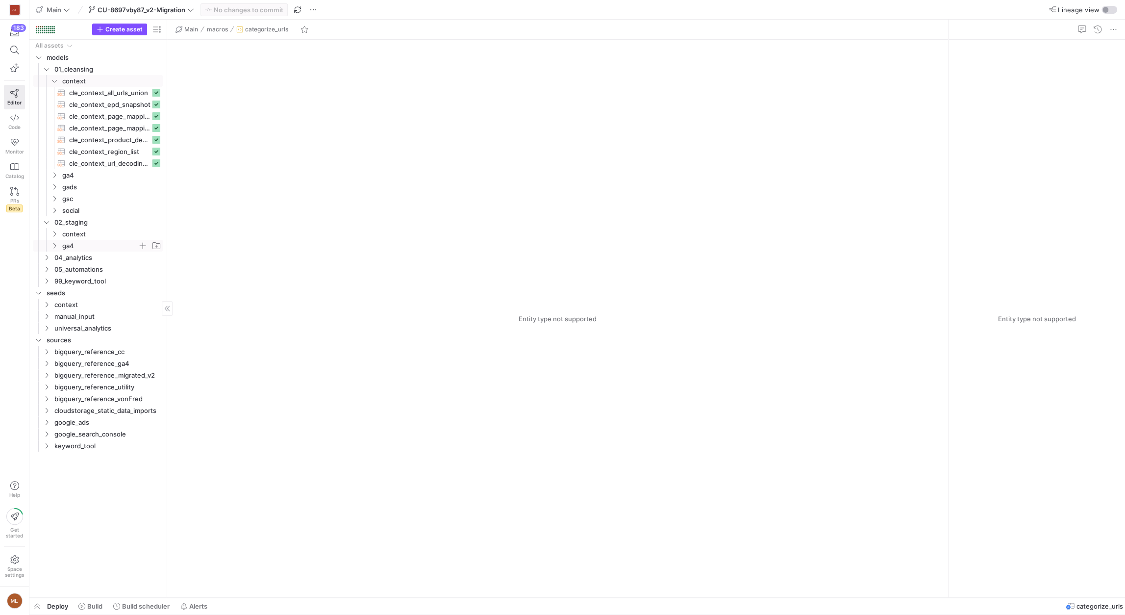
click at [99, 240] on span "ga4" at bounding box center [99, 245] width 75 height 11
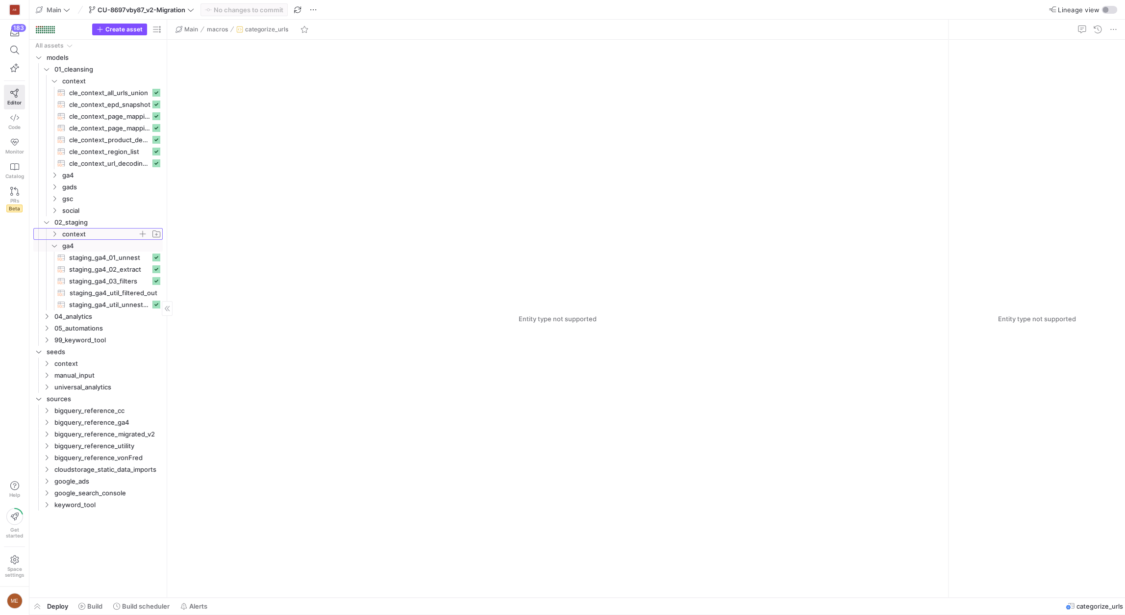
click at [99, 235] on span "context" at bounding box center [99, 233] width 75 height 11
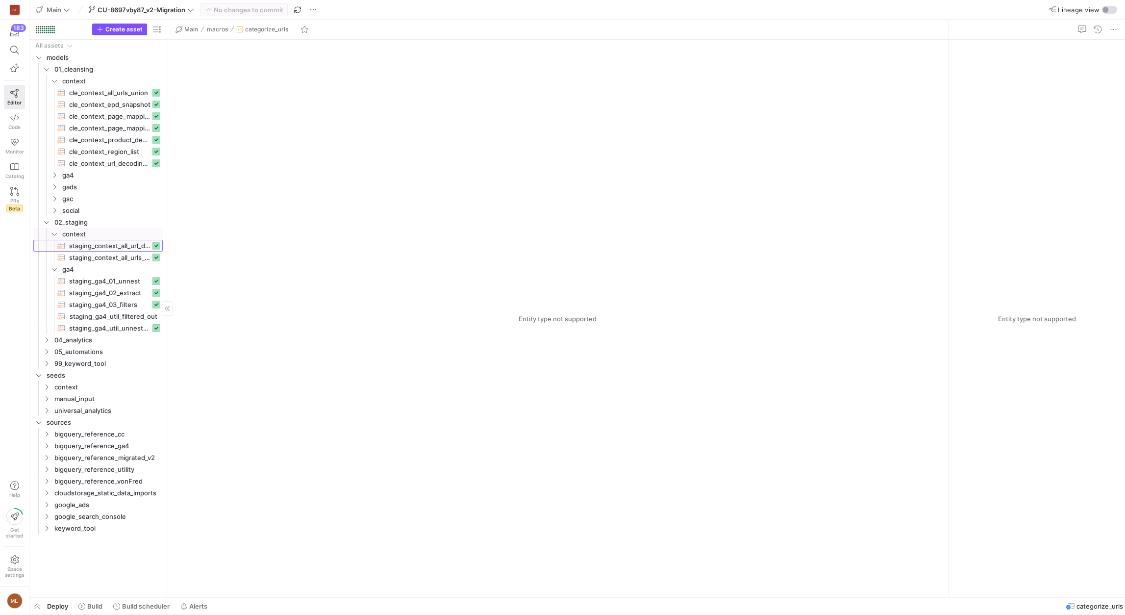
click at [114, 243] on span "staging_context_all_url_dimensions​​​​​​​​​​" at bounding box center [109, 245] width 81 height 11
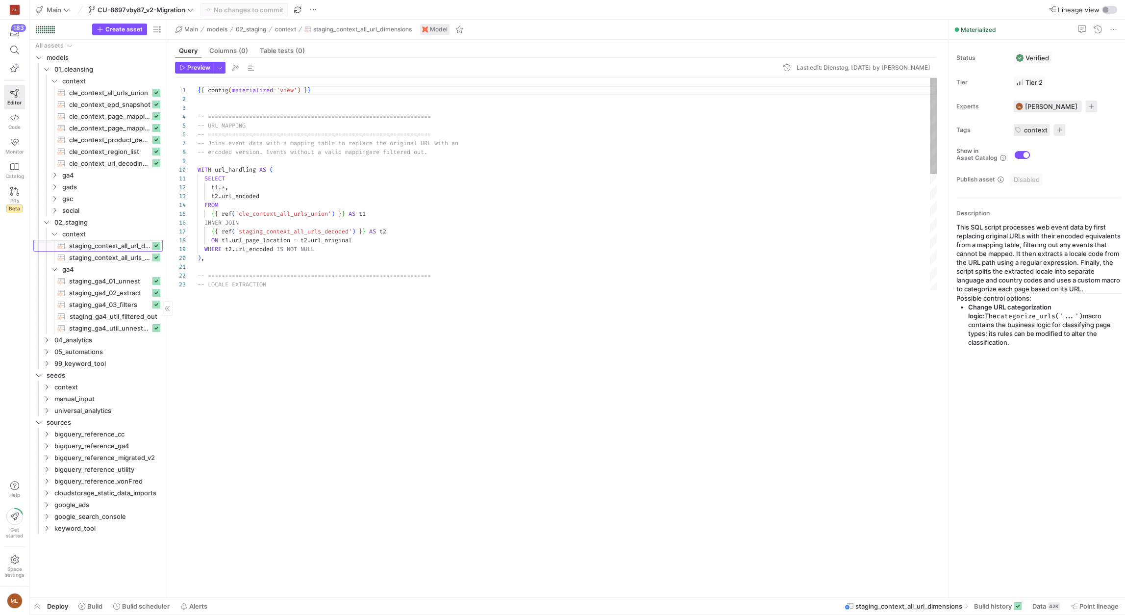
scroll to position [88, 0]
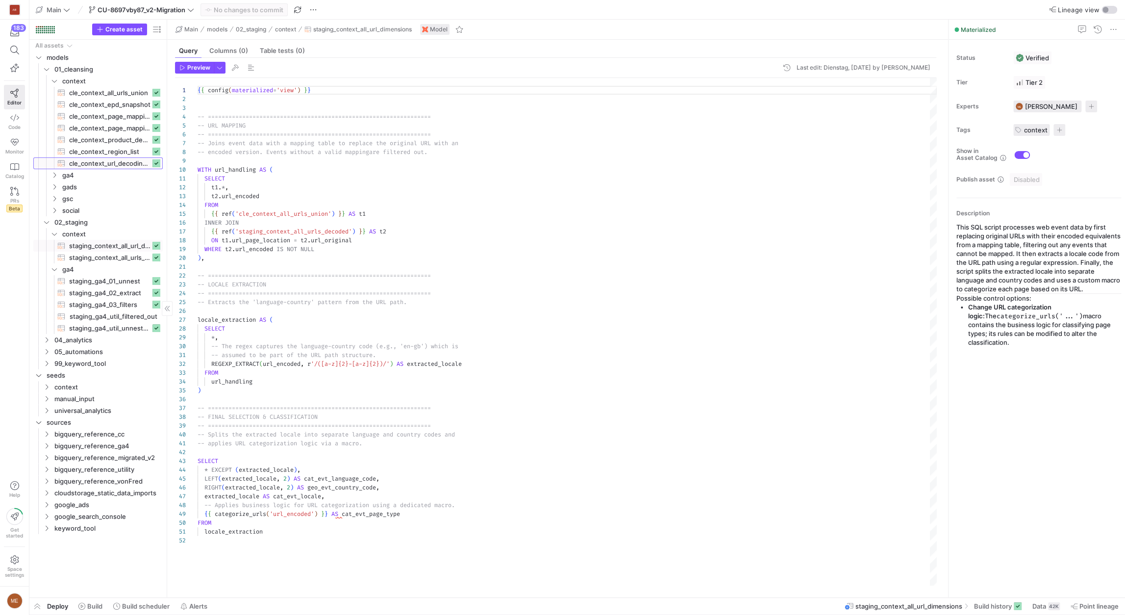
click at [103, 158] on span "cle_context_url_decoding_prep​​​​​​​​​​" at bounding box center [109, 163] width 81 height 11
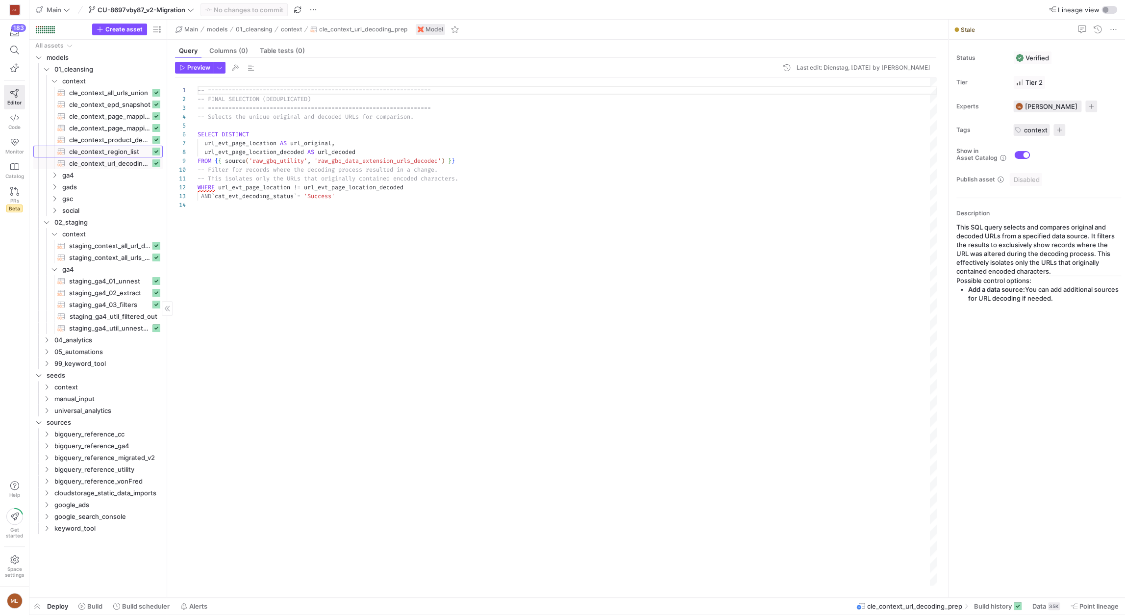
click at [126, 148] on span "cle_context_region_list​​​​​​​​​​" at bounding box center [109, 151] width 81 height 11
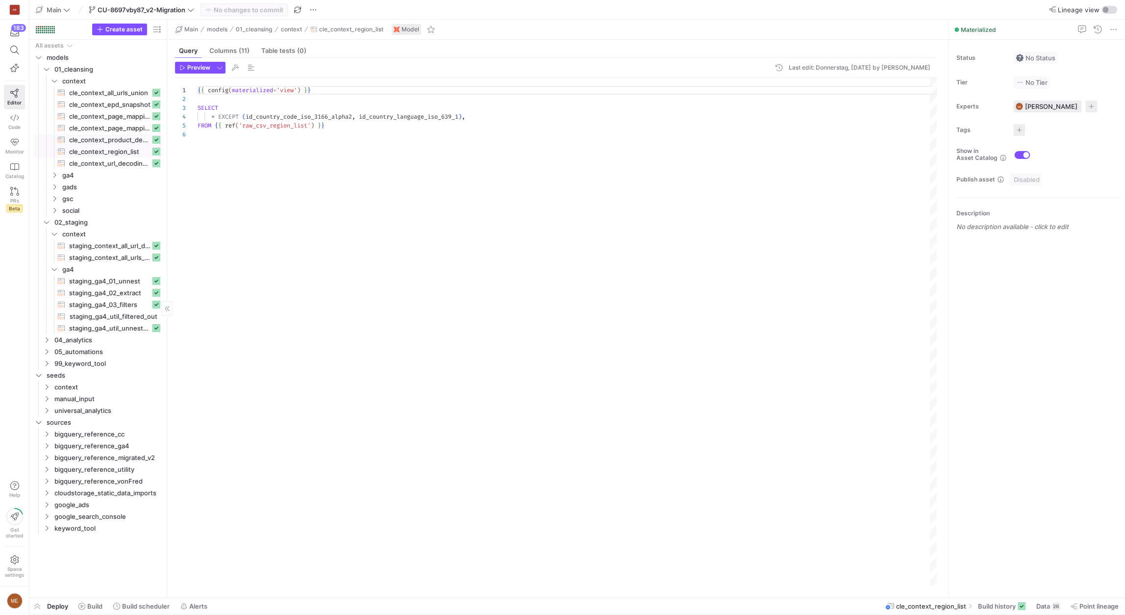
click at [128, 140] on span "cle_context_product_descriptions​​​​​​​​​​" at bounding box center [109, 139] width 81 height 11
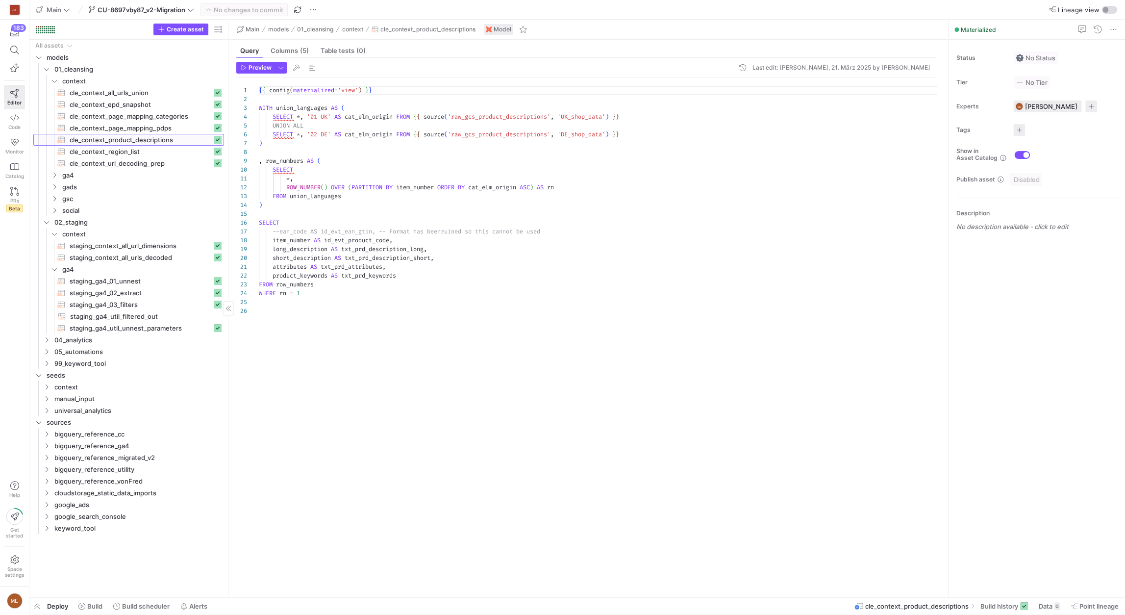
drag, startPoint x: 166, startPoint y: 148, endPoint x: 236, endPoint y: 140, distance: 70.0
click at [228, 146] on div at bounding box center [228, 308] width 0 height 577
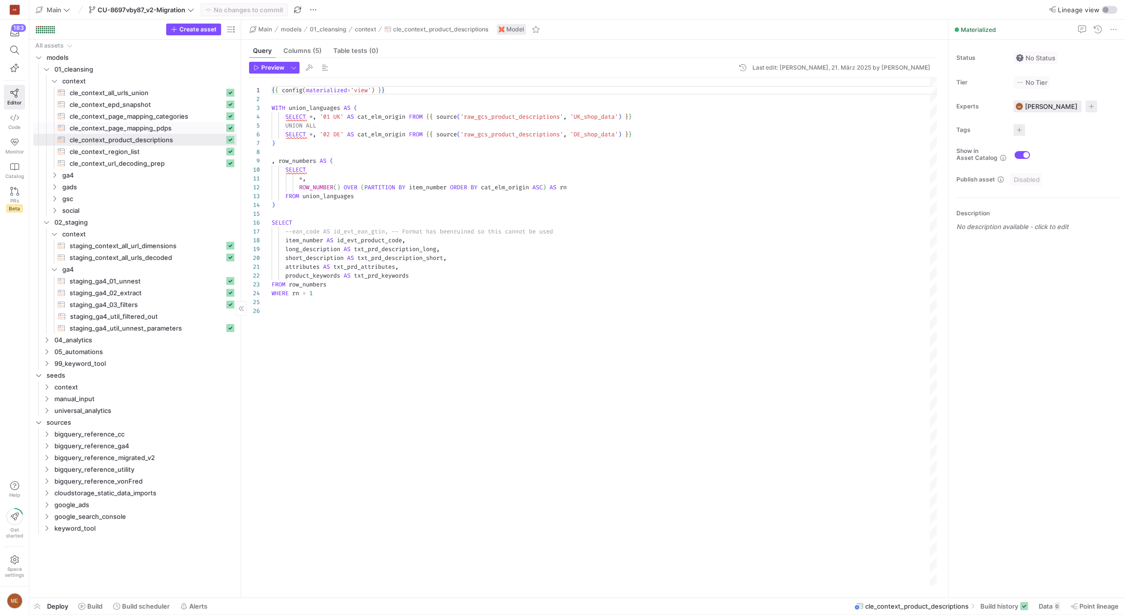
click at [162, 128] on span "cle_context_page_mapping_pdps​​​​​​​​​​" at bounding box center [147, 128] width 155 height 11
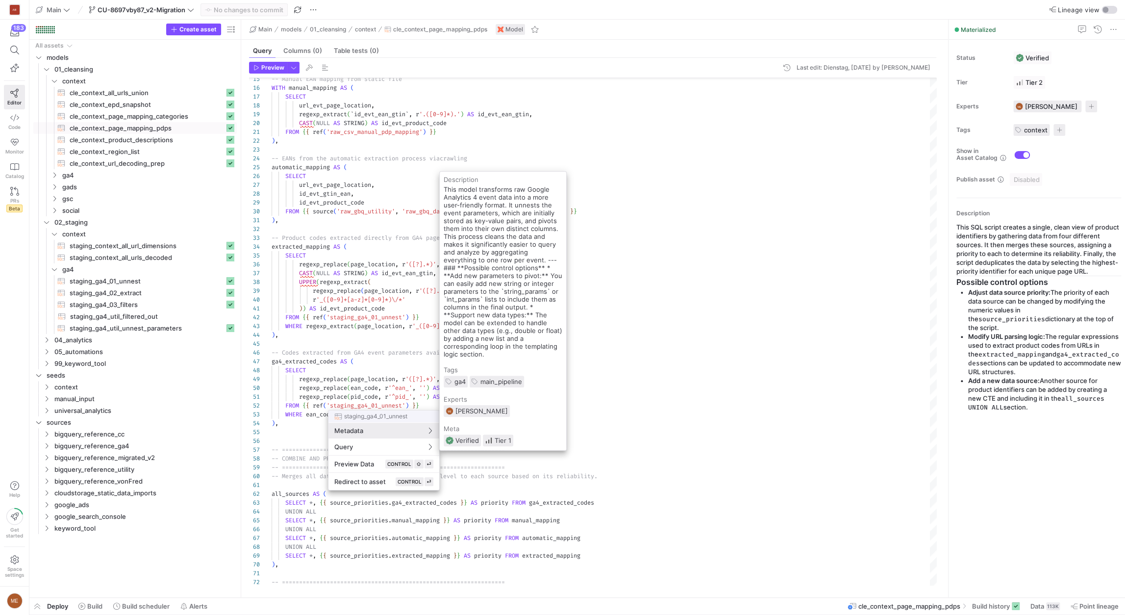
drag, startPoint x: 732, startPoint y: 411, endPoint x: 725, endPoint y: 406, distance: 8.7
click at [732, 411] on div at bounding box center [562, 307] width 1125 height 615
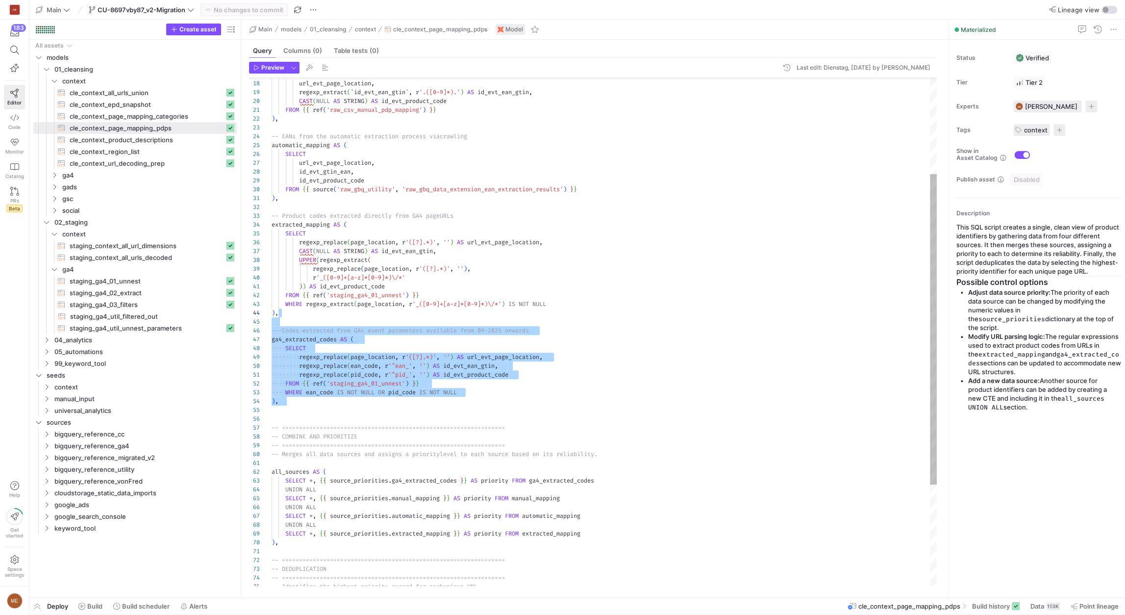
scroll to position [35, 0]
drag, startPoint x: 524, startPoint y: 408, endPoint x: 463, endPoint y: 321, distance: 105.8
click at [463, 321] on div "SELECT url_evt_page_location , regexp_extract ( ` id_evt_ean_gtin ` , r '.([0-9…" at bounding box center [603, 335] width 665 height 828
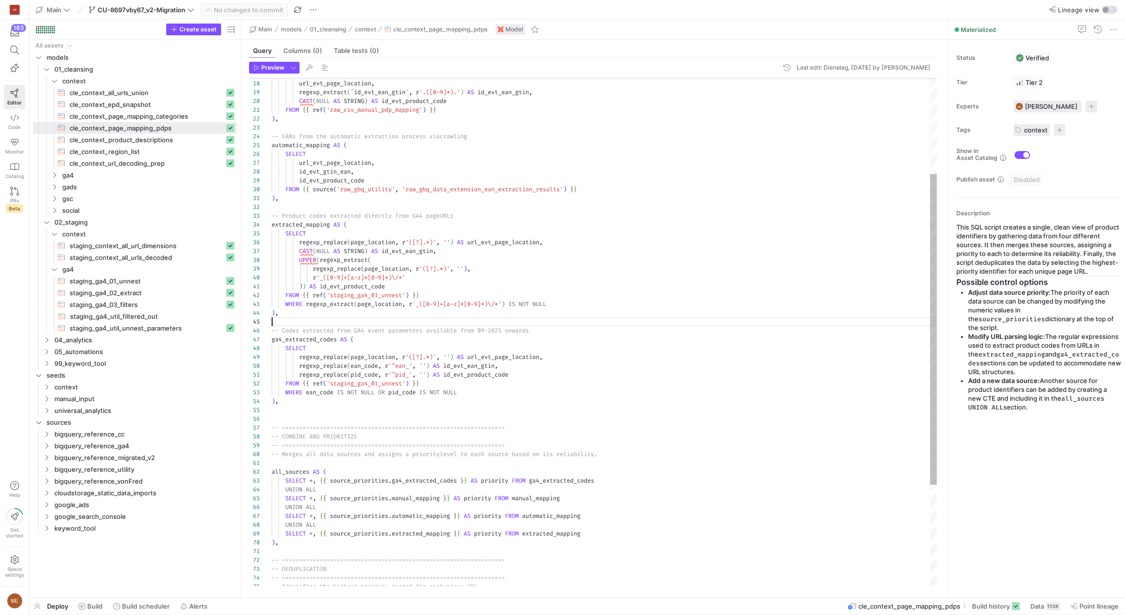
scroll to position [35, 6]
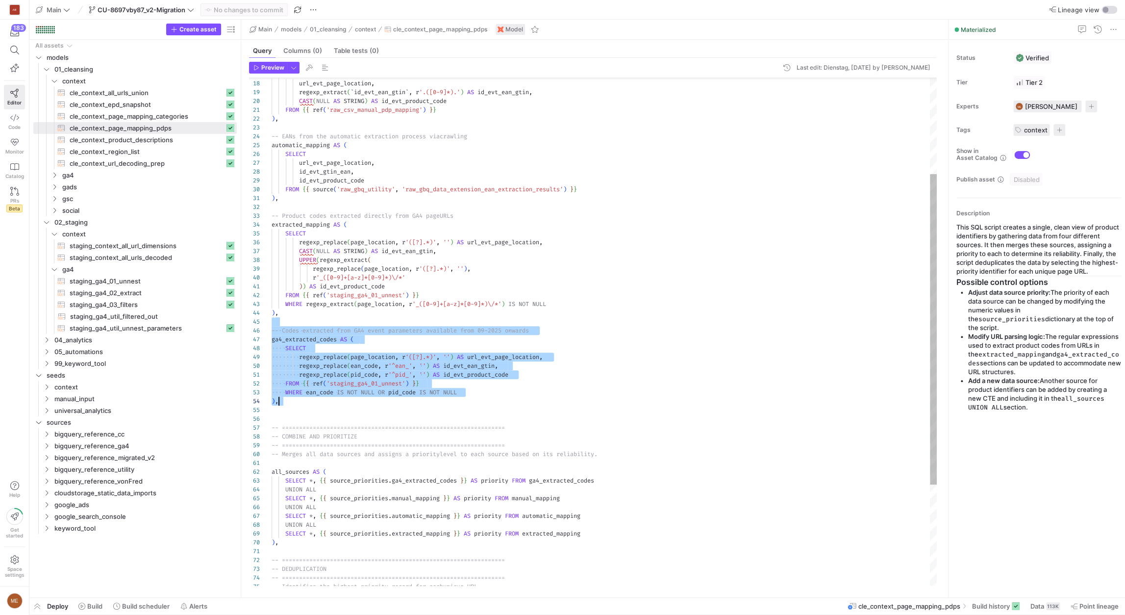
drag, startPoint x: 463, startPoint y: 321, endPoint x: 485, endPoint y: 399, distance: 81.0
click at [485, 399] on div "SELECT url_evt_page_location , regexp_extract ( ` id_evt_ean_gtin ` , r '.([0-9…" at bounding box center [603, 335] width 665 height 828
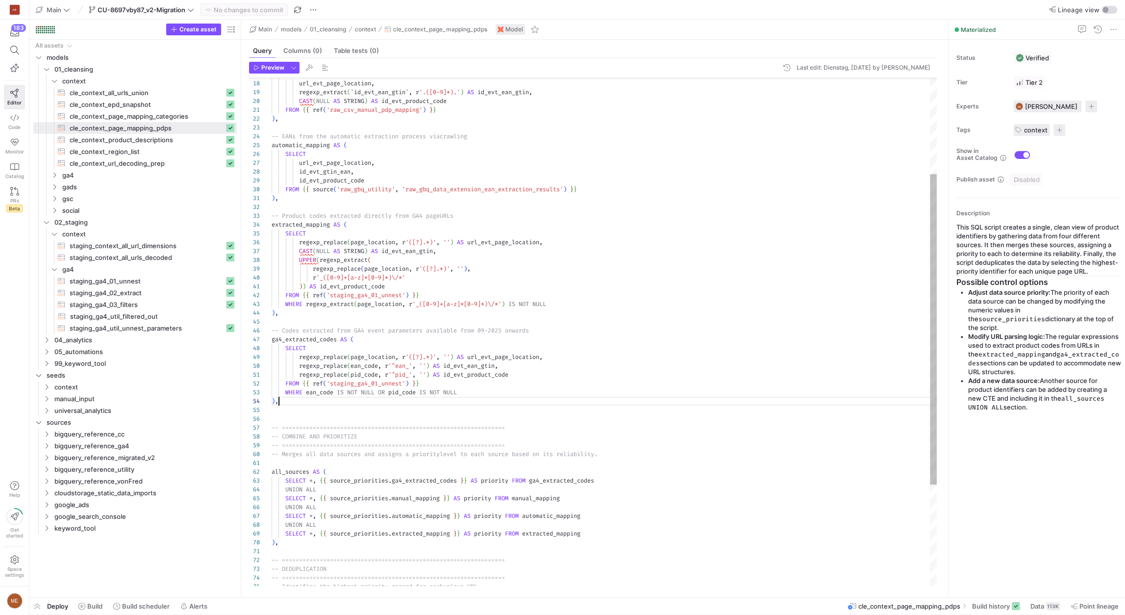
scroll to position [26, 6]
click at [485, 399] on div "SELECT url_evt_page_location , regexp_extract ( ` id_evt_ean_gtin ` , r '.([0-9…" at bounding box center [603, 335] width 665 height 828
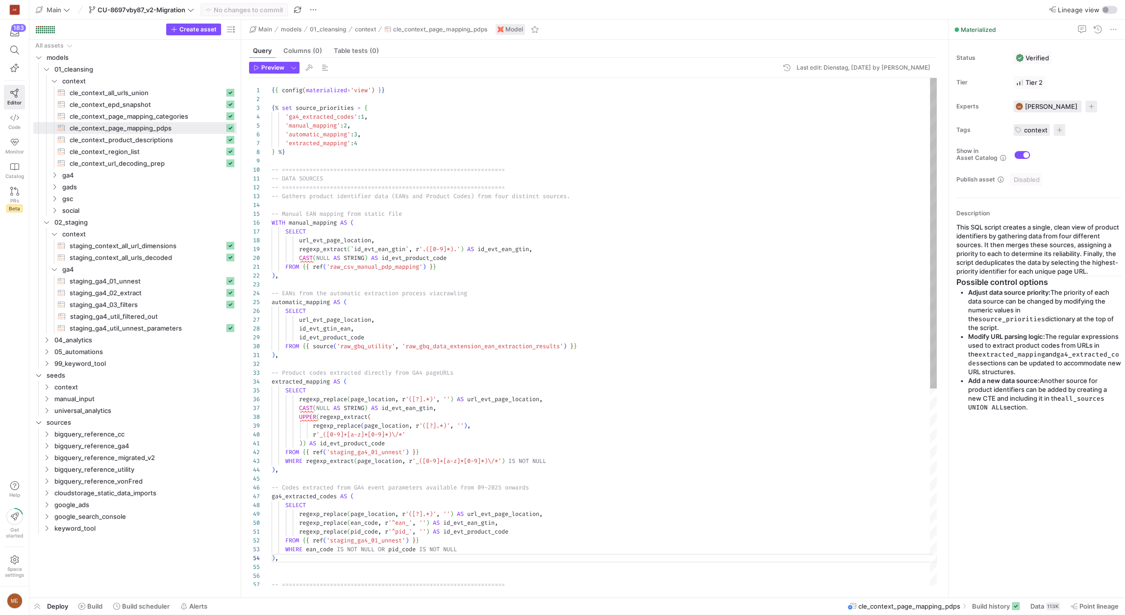
click at [400, 110] on div "SELECT url_evt_page_location , regexp_extract ( ` id_evt_ean_gtin ` , r '.([0-9…" at bounding box center [603, 492] width 665 height 828
click at [380, 139] on div "SELECT url_evt_page_location , regexp_extract ( ` id_evt_ean_gtin ` , r '.([0-9…" at bounding box center [603, 492] width 665 height 828
click at [383, 144] on div "SELECT url_evt_page_location , regexp_extract ( ` id_evt_ean_gtin ` , r '.([0-9…" at bounding box center [603, 492] width 665 height 828
drag, startPoint x: 390, startPoint y: 143, endPoint x: 398, endPoint y: 108, distance: 35.8
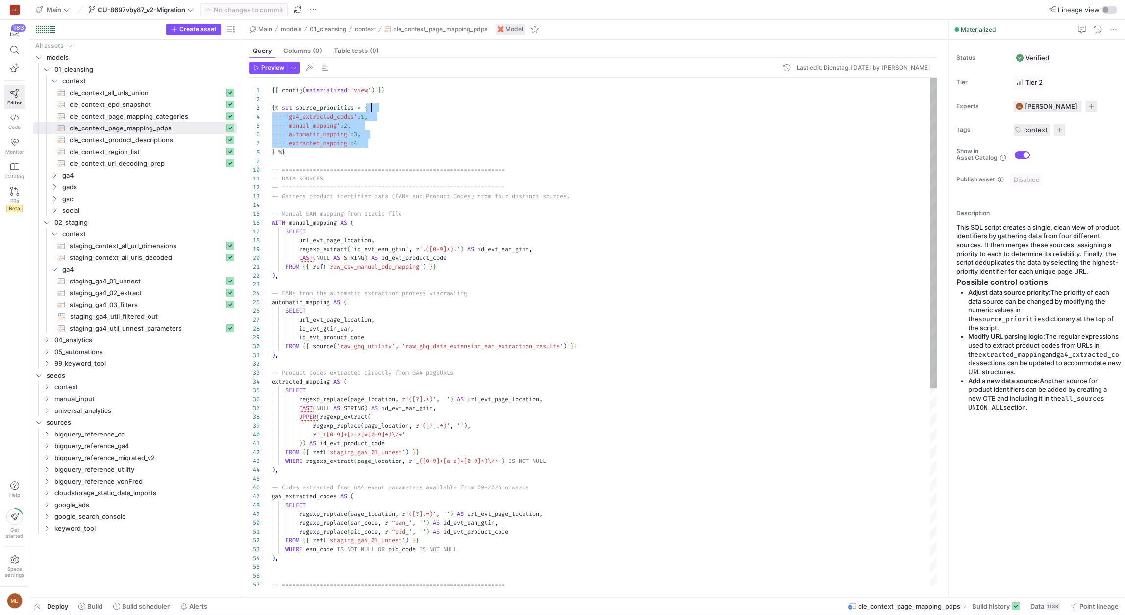
click at [398, 108] on div "SELECT url_evt_page_location , regexp_extract ( ` id_evt_ean_gtin ` , r '.([0-9…" at bounding box center [603, 492] width 665 height 828
click at [399, 107] on div "SELECT url_evt_page_location , regexp_extract ( ` id_evt_ean_gtin ` , r '.([0-9…" at bounding box center [603, 492] width 665 height 828
click at [321, 120] on div "SELECT url_evt_page_location , regexp_extract ( ` id_evt_ean_gtin ` , r '.([0-9…" at bounding box center [603, 492] width 665 height 828
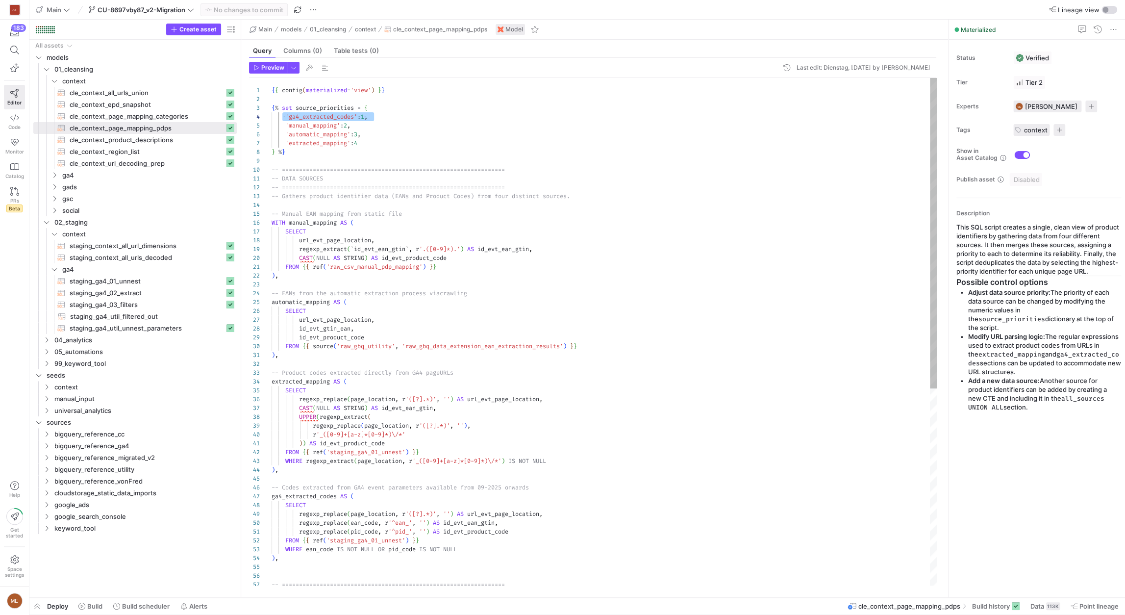
drag, startPoint x: 388, startPoint y: 118, endPoint x: 282, endPoint y: 117, distance: 105.4
click at [282, 117] on div "SELECT url_evt_page_location , regexp_extract ( ` id_evt_ean_gtin ` , r '.([0-9…" at bounding box center [603, 492] width 665 height 828
click at [317, 118] on div "SELECT url_evt_page_location , regexp_extract ( ` id_evt_ean_gtin ` , r '.([0-9…" at bounding box center [603, 492] width 665 height 828
click at [390, 117] on div "SELECT url_evt_page_location , regexp_extract ( ` id_evt_ean_gtin ` , r '.([0-9…" at bounding box center [603, 492] width 665 height 828
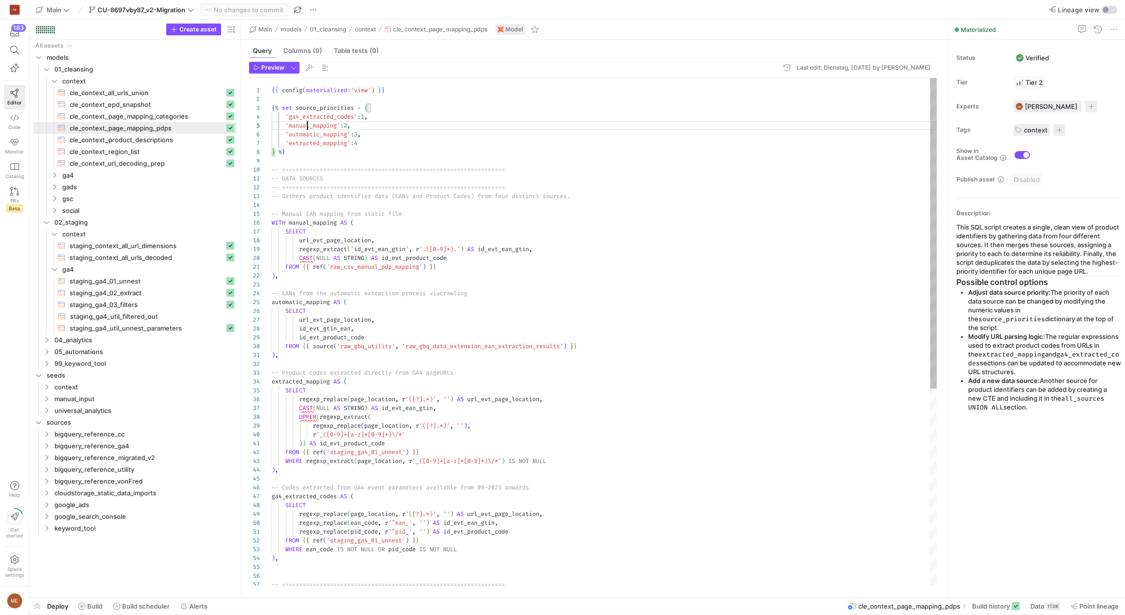
click at [306, 127] on div "SELECT url_evt_page_location , regexp_extract ( ` id_evt_ean_gtin ` , r '.([0-9…" at bounding box center [603, 492] width 665 height 828
drag, startPoint x: 354, startPoint y: 123, endPoint x: 378, endPoint y: 116, distance: 25.4
click at [378, 116] on div "SELECT url_evt_page_location , regexp_extract ( ` id_evt_ean_gtin ` , r '.([0-9…" at bounding box center [603, 492] width 665 height 828
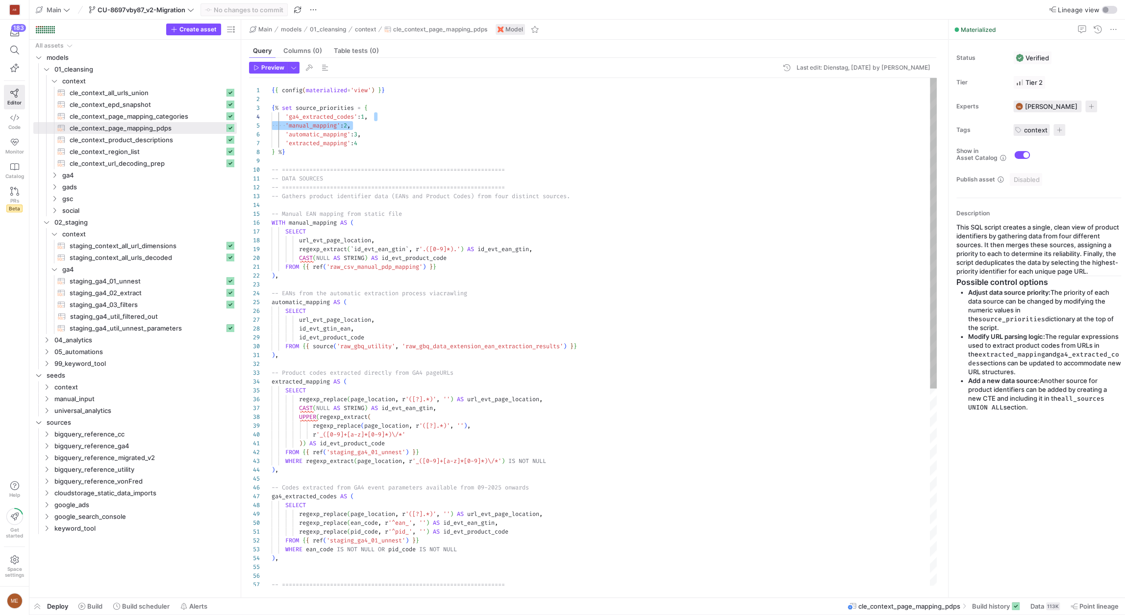
click at [383, 117] on div "SELECT url_evt_page_location , regexp_extract ( ` id_evt_ean_gtin ` , r '.([0-9…" at bounding box center [603, 492] width 665 height 828
click at [368, 117] on div "SELECT url_evt_page_location , regexp_extract ( ` id_evt_ean_gtin ` , r '.([0-9…" at bounding box center [603, 492] width 665 height 828
click at [340, 125] on div "SELECT url_evt_page_location , regexp_extract ( ` id_evt_ean_gtin ` , r '.([0-9…" at bounding box center [603, 492] width 665 height 828
click at [351, 125] on div "SELECT url_evt_page_location , regexp_extract ( ` id_evt_ean_gtin ` , r '.([0-9…" at bounding box center [603, 492] width 665 height 828
click at [356, 125] on div "SELECT url_evt_page_location , regexp_extract ( ` id_evt_ean_gtin ` , r '.([0-9…" at bounding box center [603, 492] width 665 height 828
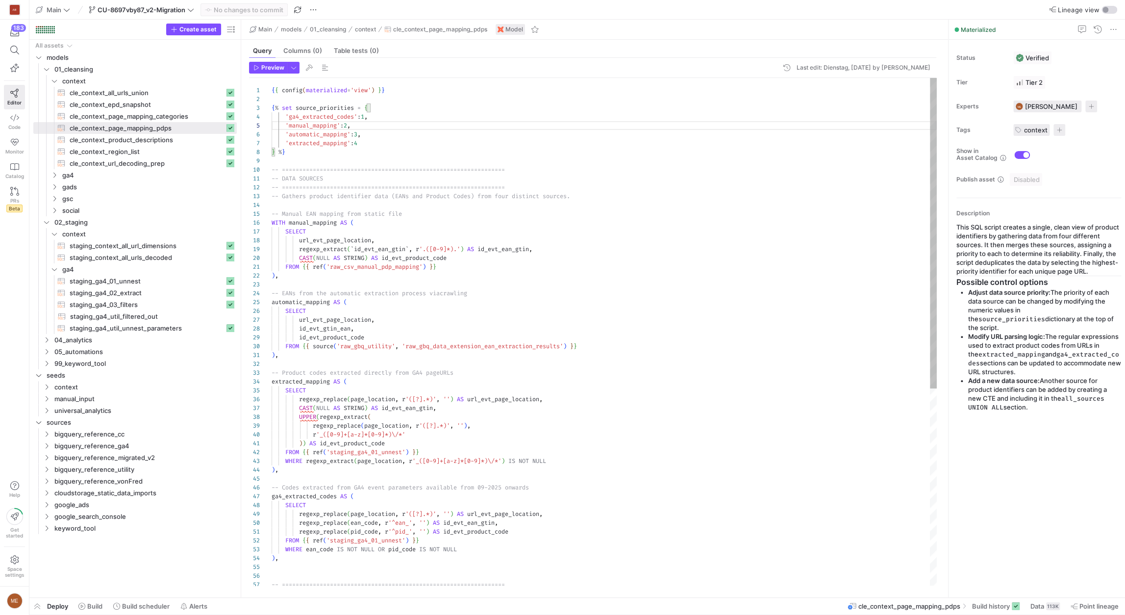
click at [350, 130] on div "SELECT url_evt_page_location , regexp_extract ( ` id_evt_ean_gtin ` , r '.([0-9…" at bounding box center [603, 492] width 665 height 828
click at [321, 135] on div "SELECT url_evt_page_location , regexp_extract ( ` id_evt_ean_gtin ` , r '.([0-9…" at bounding box center [603, 492] width 665 height 828
click at [335, 142] on div "SELECT url_evt_page_location , regexp_extract ( ` id_evt_ean_gtin ` , r '.([0-9…" at bounding box center [603, 492] width 665 height 828
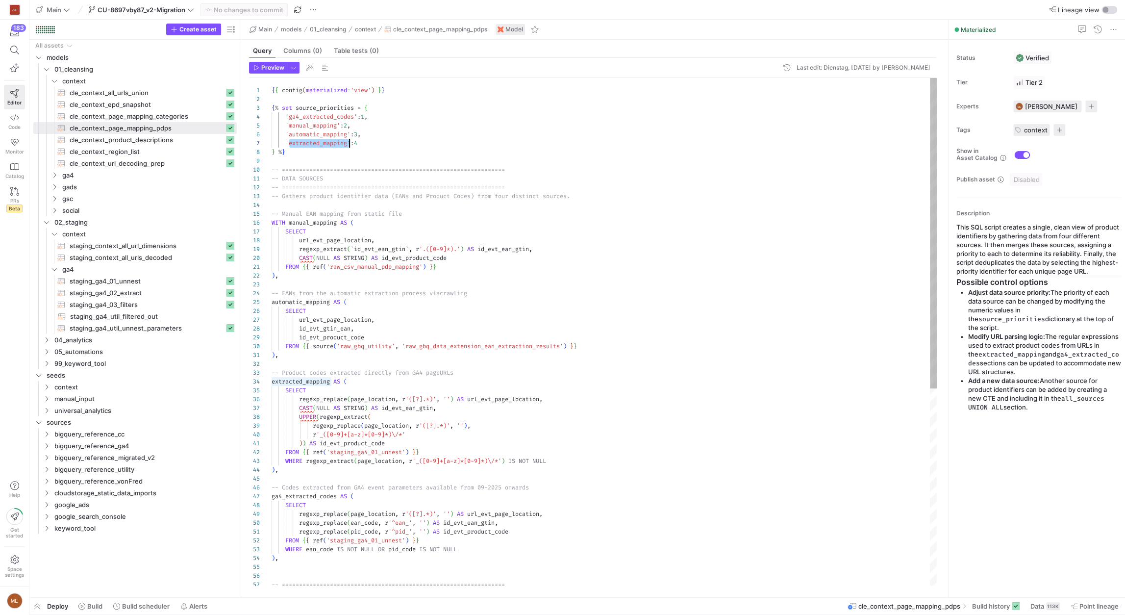
click at [335, 142] on div "SELECT url_evt_page_location , regexp_extract ( ` id_evt_ean_gtin ` , r '.([0-9…" at bounding box center [603, 492] width 665 height 828
click at [331, 134] on div "SELECT url_evt_page_location , regexp_extract ( ` id_evt_ean_gtin ` , r '.([0-9…" at bounding box center [603, 492] width 665 height 828
click at [335, 144] on div "SELECT url_evt_page_location , regexp_extract ( ` id_evt_ean_gtin ` , r '.([0-9…" at bounding box center [603, 492] width 665 height 828
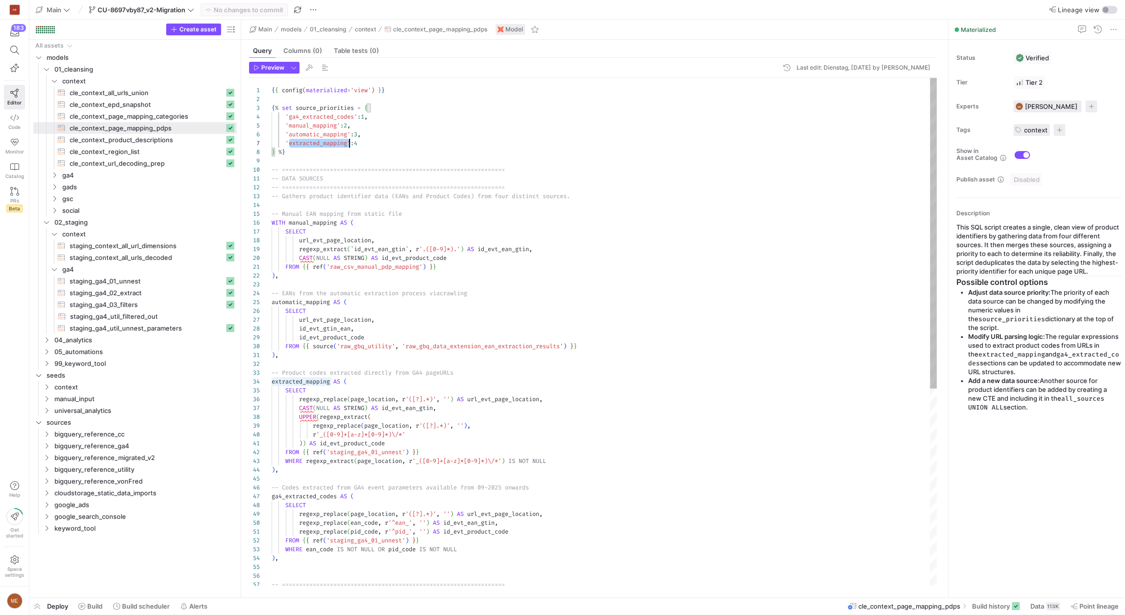
scroll to position [53, 77]
click at [370, 138] on div "SELECT url_evt_page_location , regexp_extract ( ` id_evt_ean_gtin ` , r '.([0-9…" at bounding box center [603, 492] width 665 height 828
click at [339, 133] on div "SELECT url_evt_page_location , regexp_extract ( ` id_evt_ean_gtin ` , r '.([0-9…" at bounding box center [603, 492] width 665 height 828
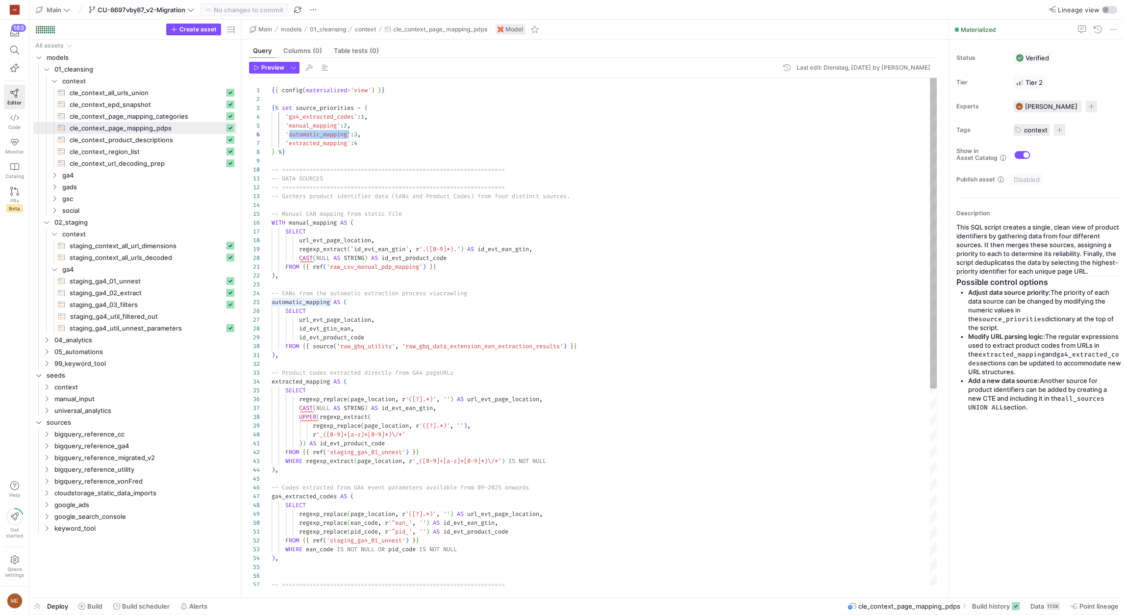
click at [377, 142] on div "SELECT url_evt_page_location , regexp_extract ( ` id_evt_ean_gtin ` , r '.([0-9…" at bounding box center [603, 492] width 665 height 828
click at [320, 113] on div "SELECT url_evt_page_location , regexp_extract ( ` id_evt_ean_gtin ` , r '.([0-9…" at bounding box center [603, 492] width 665 height 828
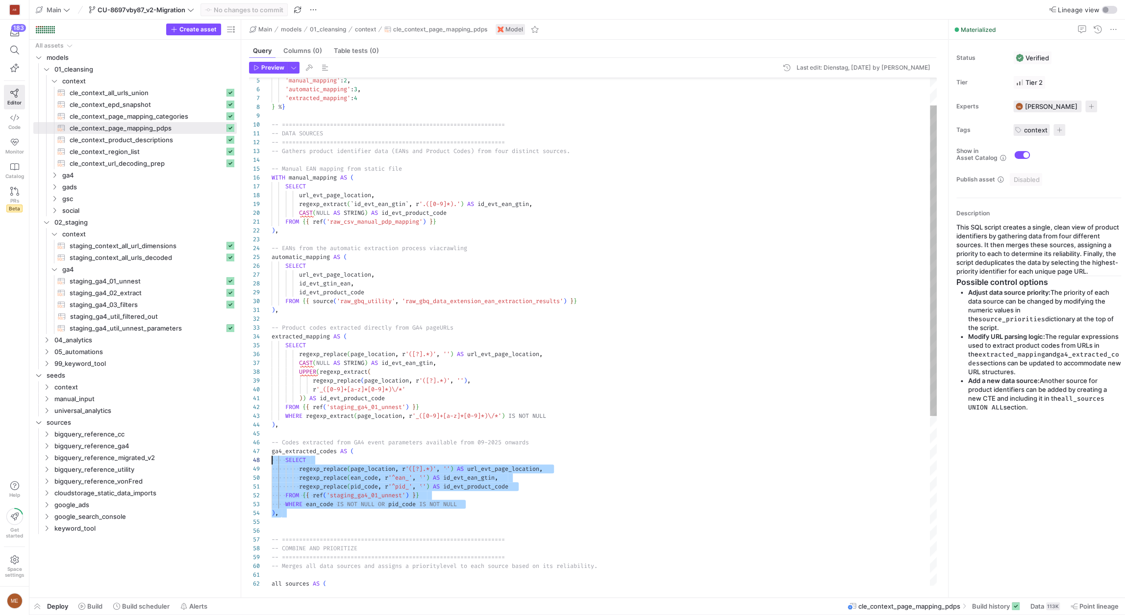
scroll to position [44, 0]
drag, startPoint x: 294, startPoint y: 521, endPoint x: 272, endPoint y: 438, distance: 86.1
click at [272, 438] on div "CAST ( NULL AS STRING ) AS id_evt_product_code FROM { { ref ( 'raw_csv_manual_p…" at bounding box center [603, 447] width 665 height 828
click at [487, 423] on div "CAST ( NULL AS STRING ) AS id_evt_product_code FROM { { ref ( 'raw_csv_manual_p…" at bounding box center [603, 447] width 665 height 828
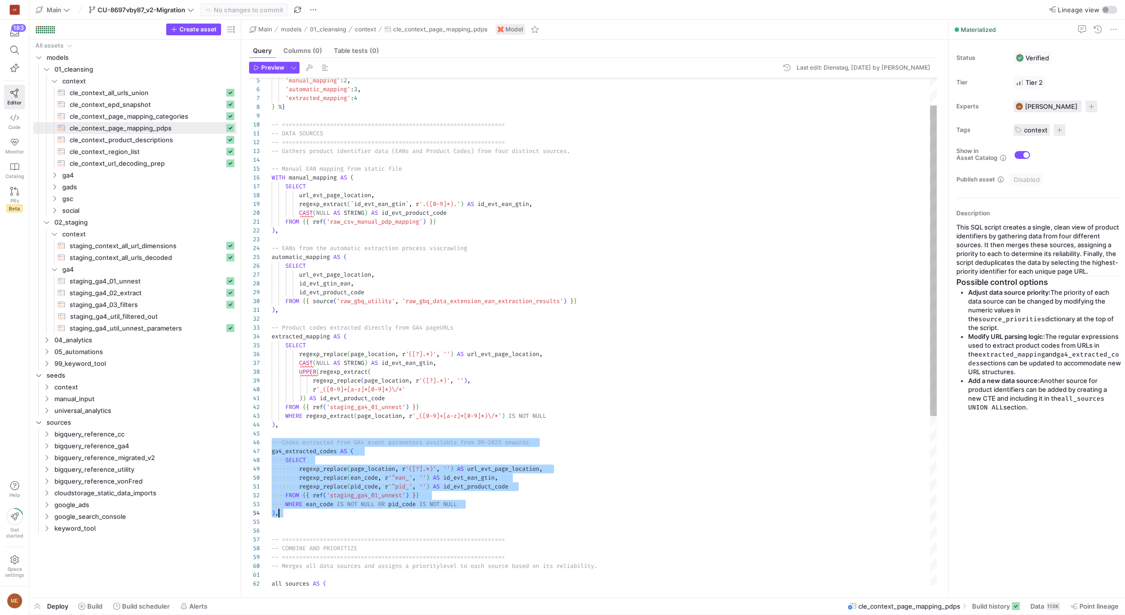
drag, startPoint x: 498, startPoint y: 437, endPoint x: 526, endPoint y: 516, distance: 83.7
click at [526, 516] on div "CAST ( NULL AS STRING ) AS id_evt_product_code FROM { { ref ( 'raw_csv_manual_p…" at bounding box center [603, 447] width 665 height 828
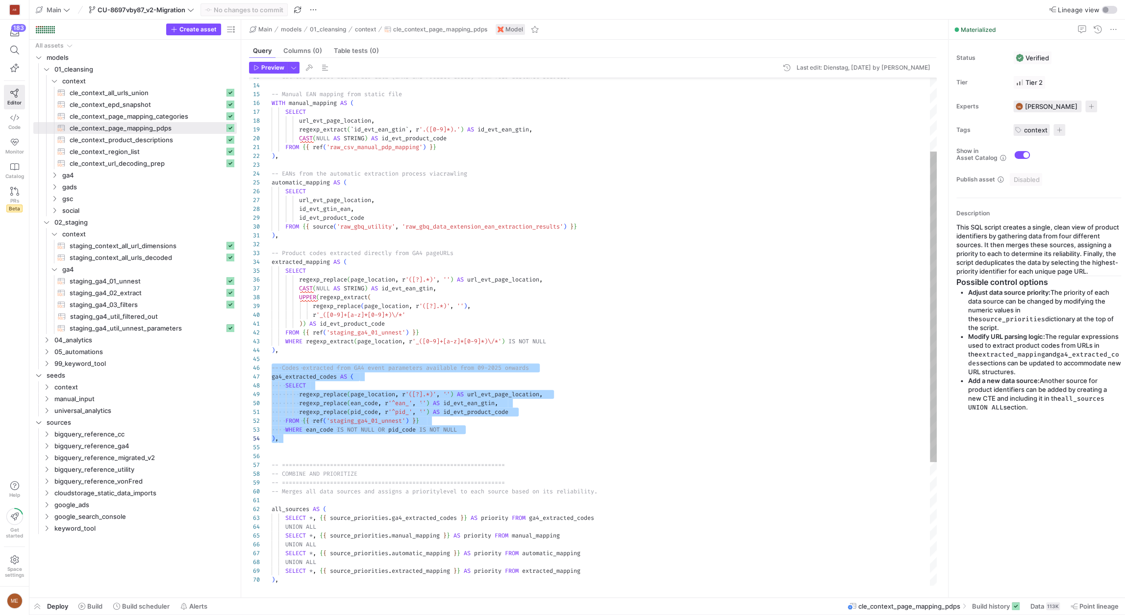
click at [586, 401] on div "regexp_replace ( page_location , r '([?].*)' , '' ) AS url_evt_page_location , …" at bounding box center [603, 372] width 665 height 828
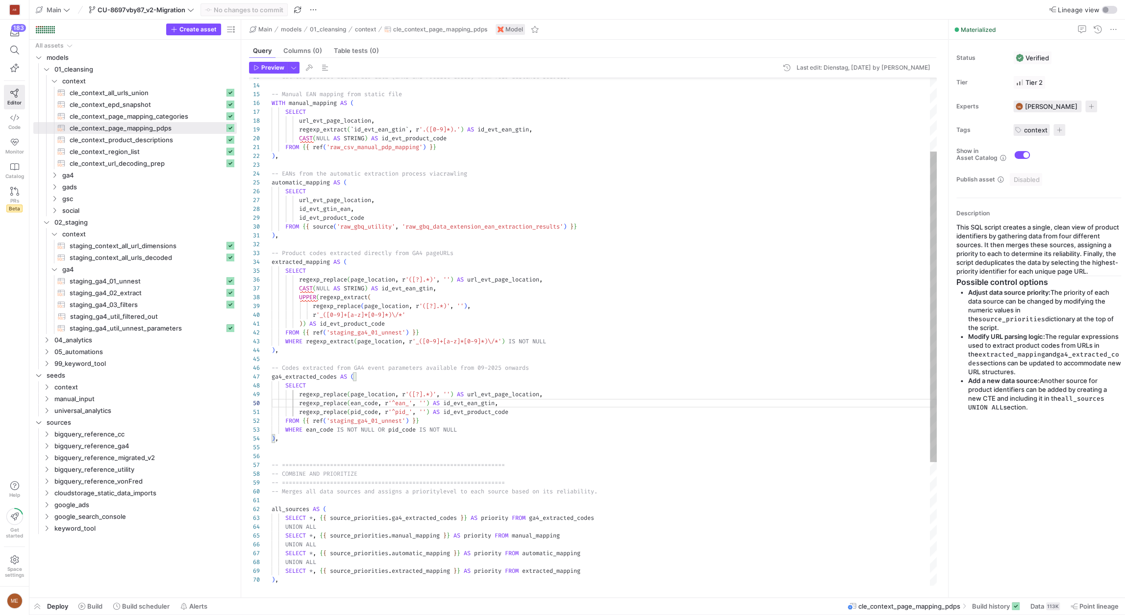
click at [608, 443] on div "regexp_replace ( page_location , r '([?].*)' , '' ) AS url_evt_page_location , …" at bounding box center [603, 372] width 665 height 828
click at [582, 225] on div "regexp_replace ( page_location , r '([?].*)' , '' ) AS url_evt_page_location , …" at bounding box center [603, 372] width 665 height 828
click at [584, 197] on div "regexp_replace ( page_location , r '([?].*)' , '' ) AS url_evt_page_location , …" at bounding box center [603, 372] width 665 height 828
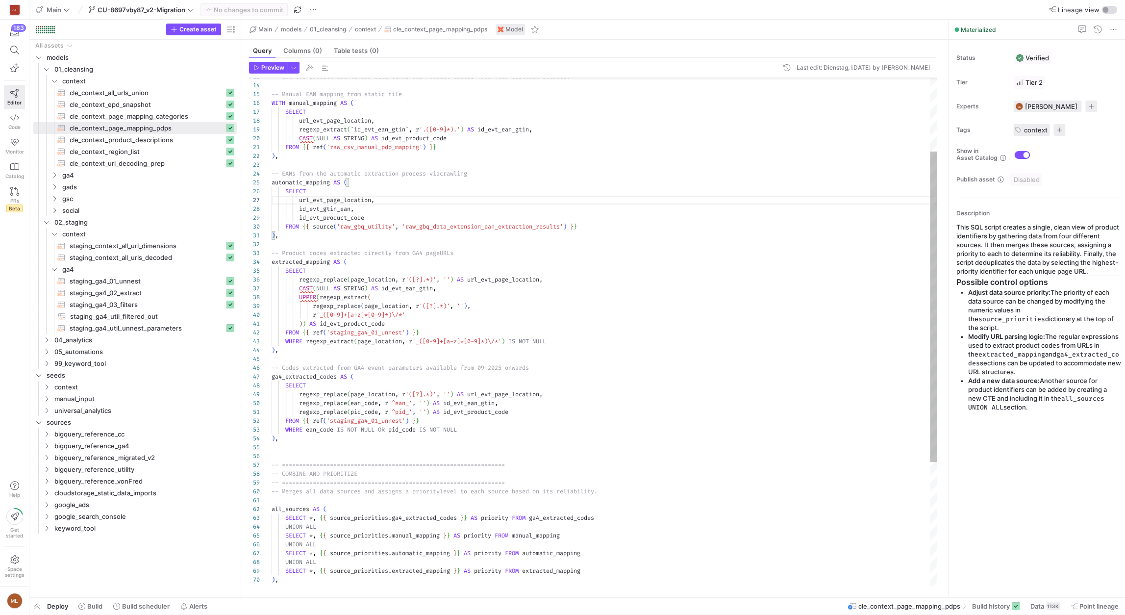
click at [468, 171] on div "regexp_replace ( page_location , r '([?].*)' , '' ) AS url_evt_page_location , …" at bounding box center [603, 372] width 665 height 828
click at [472, 161] on div "regexp_replace ( page_location , r '([?].*)' , '' ) AS url_evt_page_location , …" at bounding box center [603, 372] width 665 height 828
click at [493, 156] on div "regexp_replace ( page_location , r '([?].*)' , '' ) AS url_evt_page_location , …" at bounding box center [603, 372] width 665 height 828
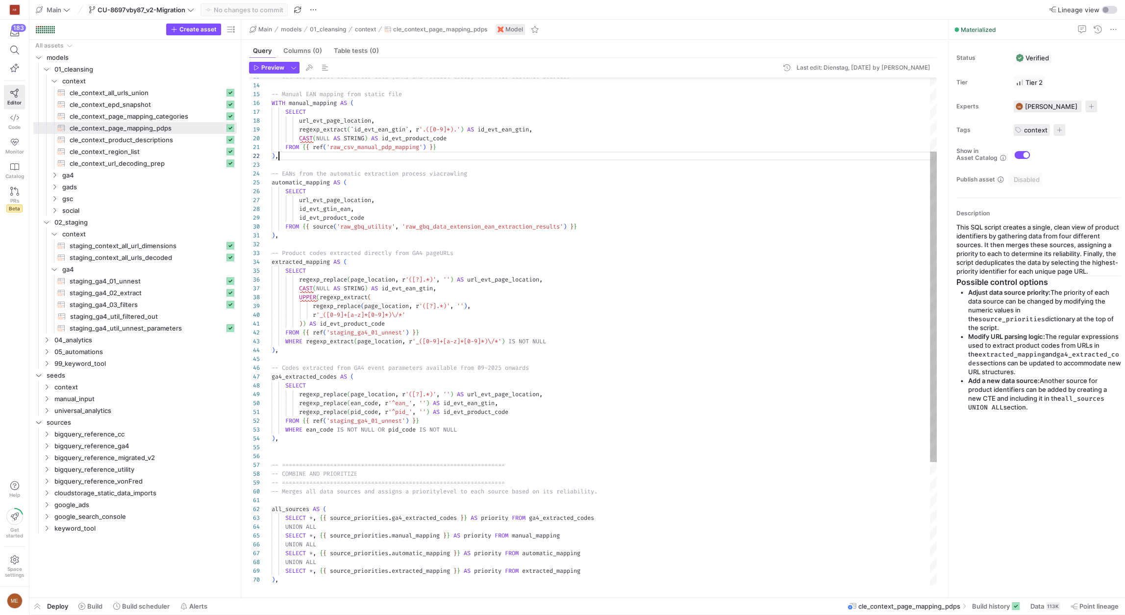
click at [496, 160] on div "regexp_replace ( page_location , r '([?].*)' , '' ) AS url_evt_page_location , …" at bounding box center [603, 372] width 665 height 828
click at [500, 164] on div "regexp_replace ( page_location , r '([?].*)' , '' ) AS url_evt_page_location , …" at bounding box center [603, 372] width 665 height 828
click at [433, 183] on div "regexp_replace ( page_location , r '([?].*)' , '' ) AS url_evt_page_location , …" at bounding box center [603, 372] width 665 height 828
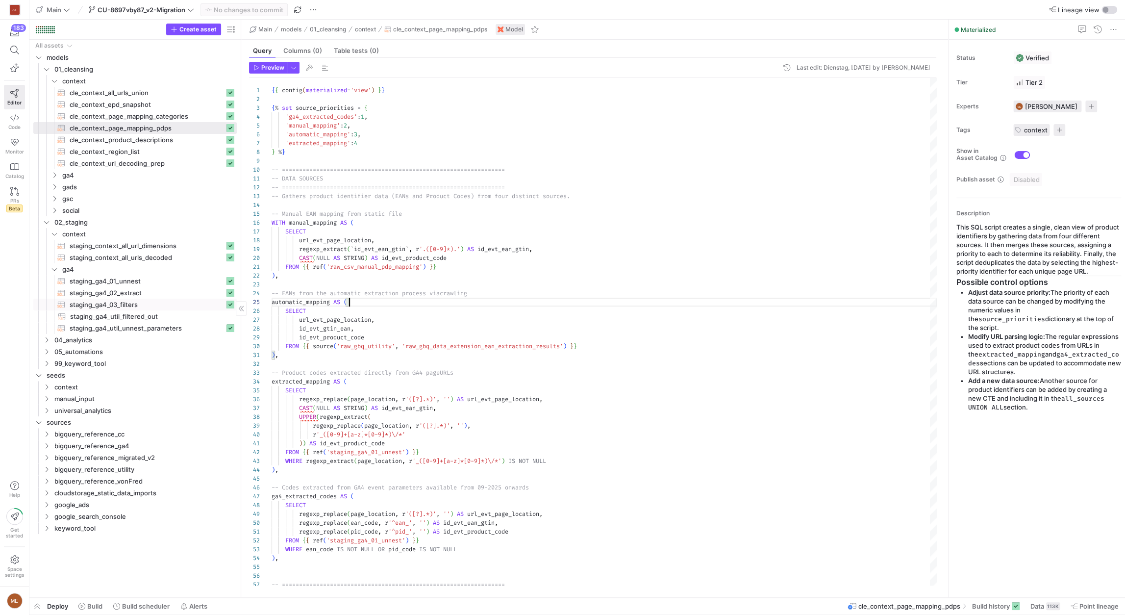
click at [155, 305] on span "staging_ga4_03_filters​​​​​​​​​​" at bounding box center [147, 304] width 155 height 11
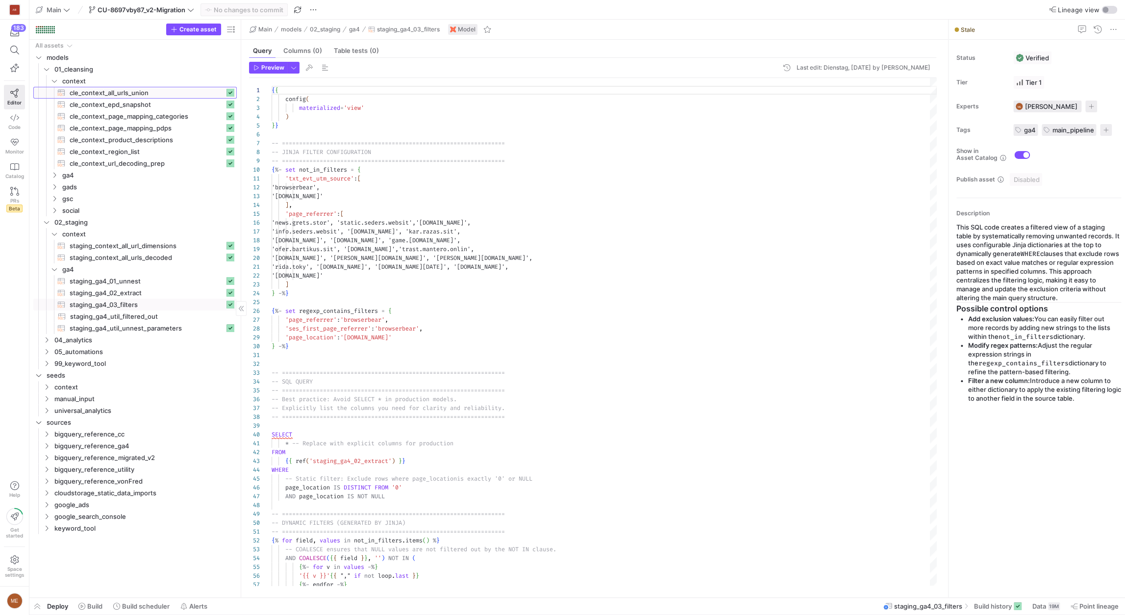
click at [172, 95] on span "cle_context_all_urls_union​​​​​​​​​​" at bounding box center [147, 92] width 155 height 11
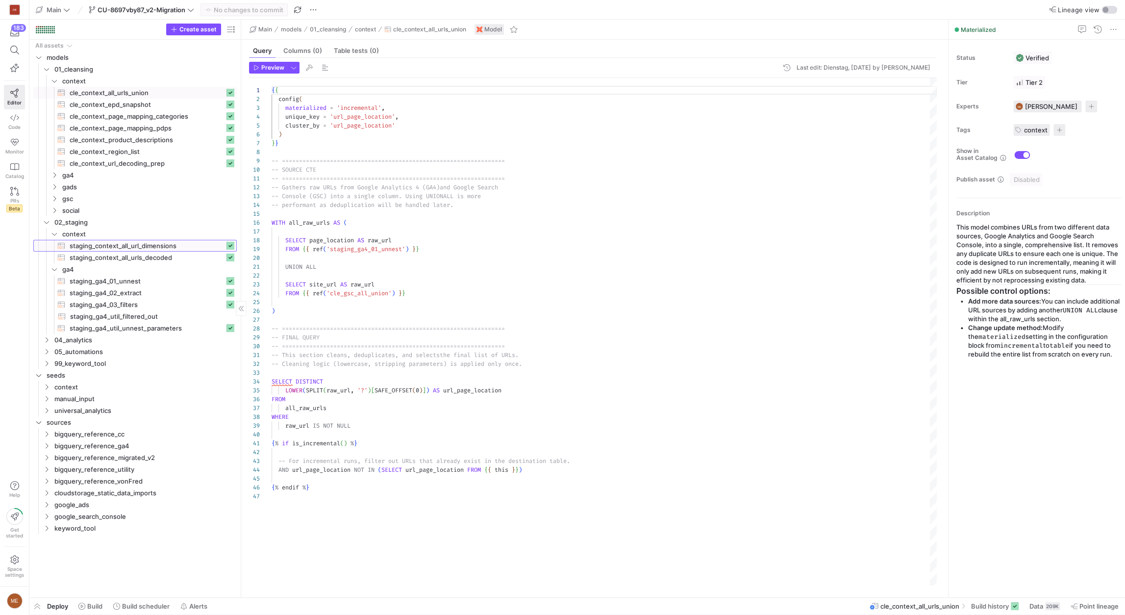
click at [198, 250] on span "staging_context_all_url_dimensions​​​​​​​​​​" at bounding box center [147, 245] width 155 height 11
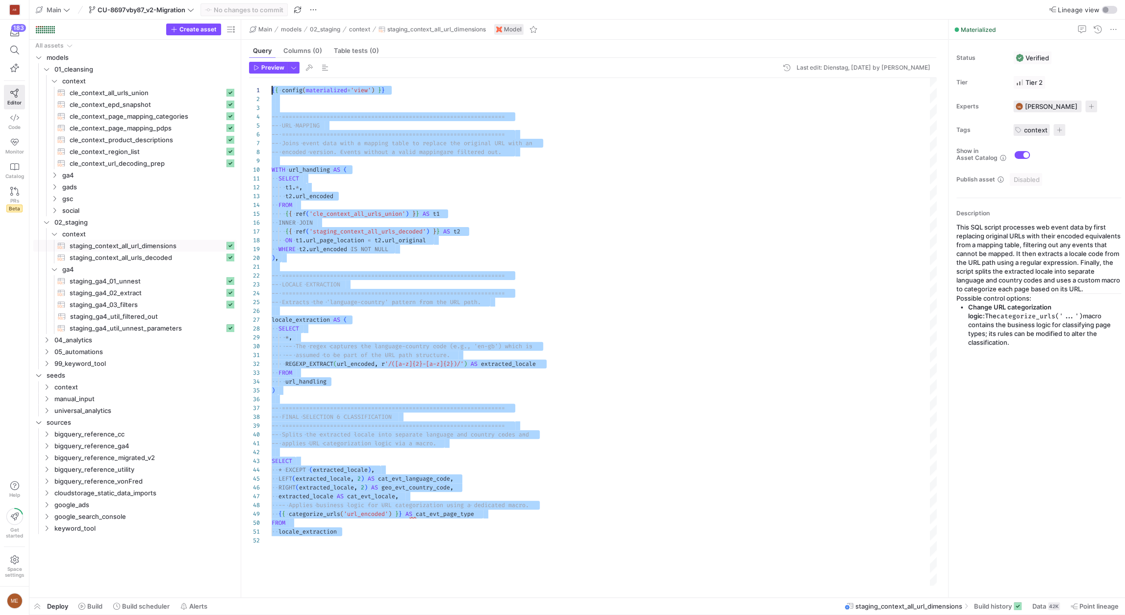
drag, startPoint x: 461, startPoint y: 560, endPoint x: 367, endPoint y: 83, distance: 486.0
click at [367, 83] on div "{ { config ( materialized = 'view' ) } } -- ===================================…" at bounding box center [603, 331] width 665 height 507
type textarea "{{ config(materialized='view') }} -- ==========================================…"
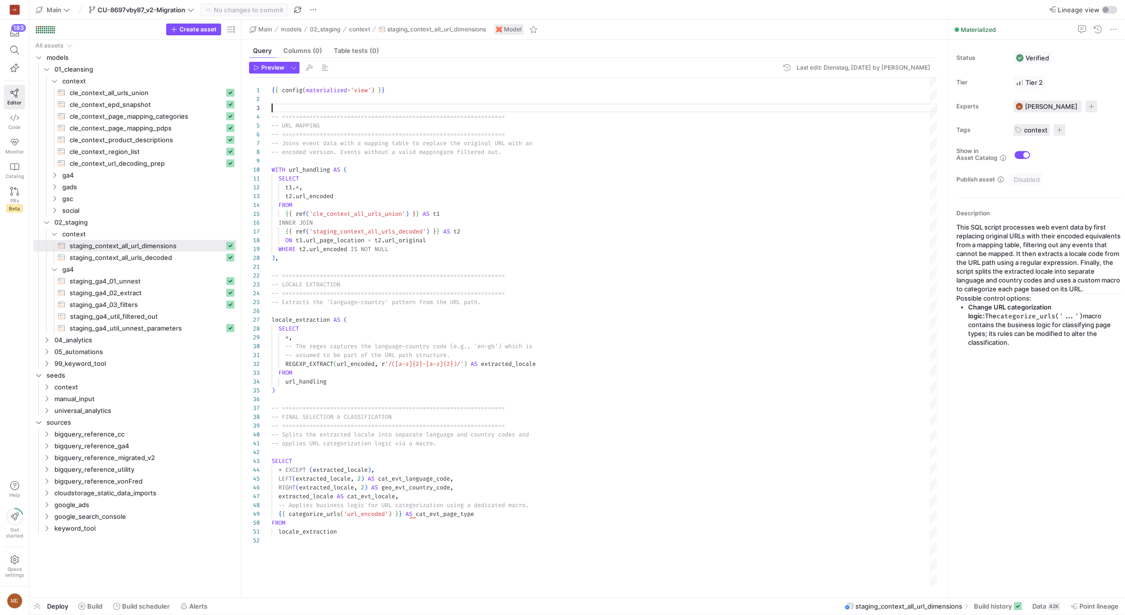
scroll to position [18, 0]
click at [365, 110] on div "{ { config ( materialized = 'view' ) } } -- ===================================…" at bounding box center [603, 331] width 665 height 507
click at [12, 124] on span "Code" at bounding box center [14, 127] width 12 height 6
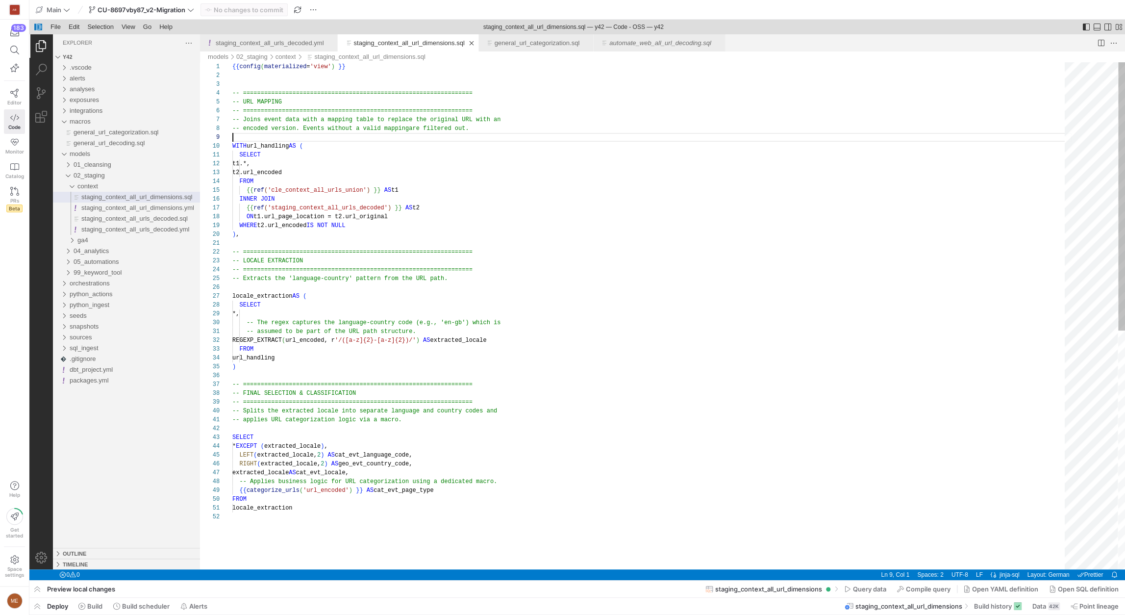
scroll to position [70, 0]
click at [146, 133] on span "general_url_categorization.sql" at bounding box center [116, 131] width 85 height 7
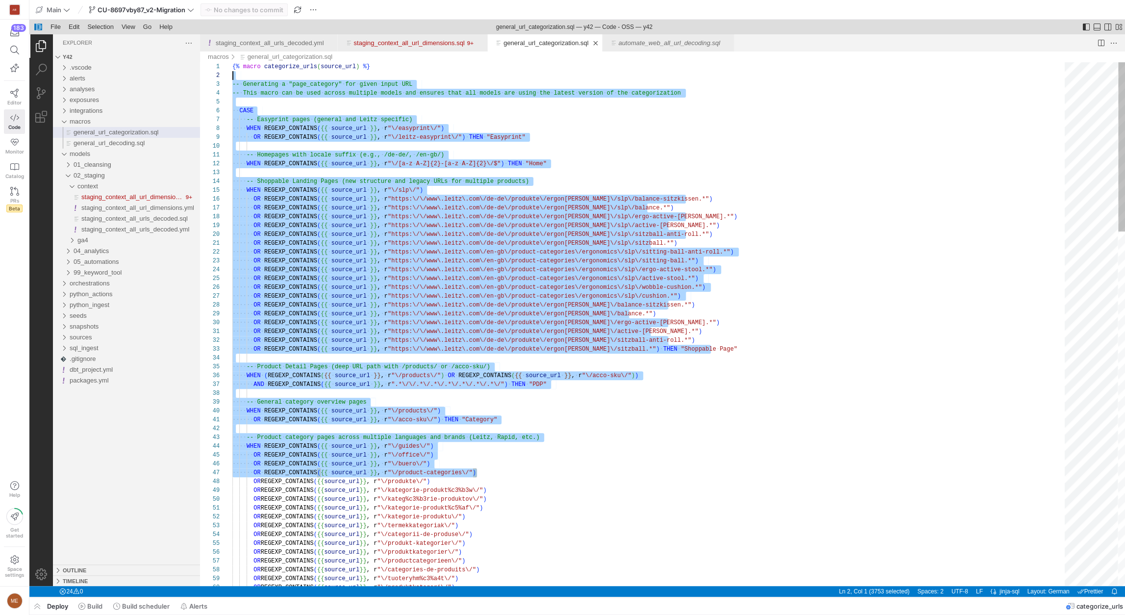
scroll to position [9, 0]
drag, startPoint x: 667, startPoint y: 469, endPoint x: 589, endPoint y: 75, distance: 401.3
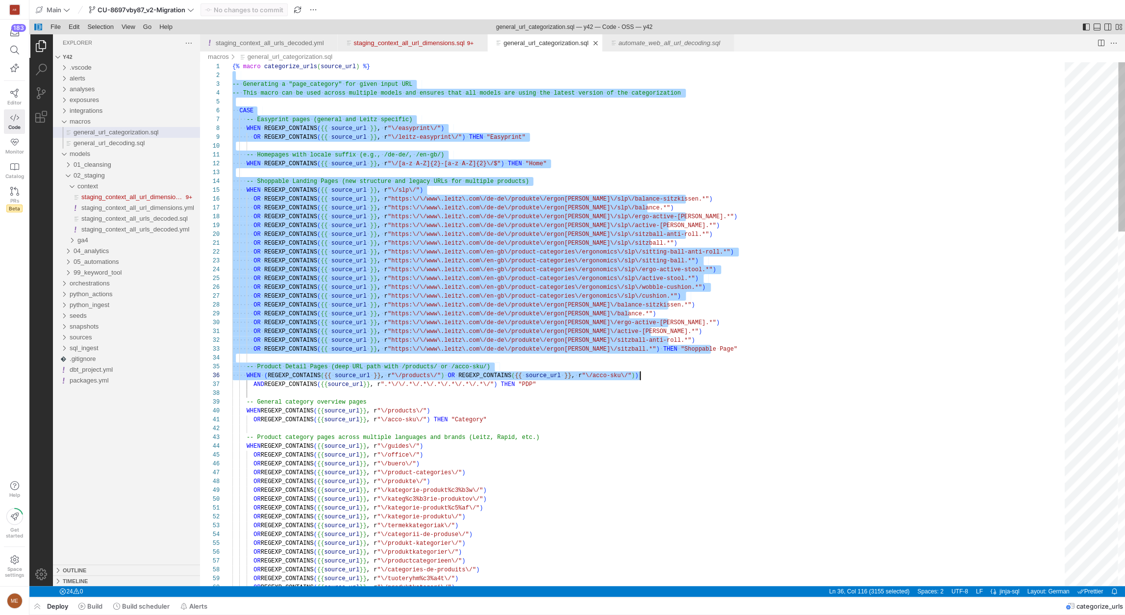
scroll to position [9, 474]
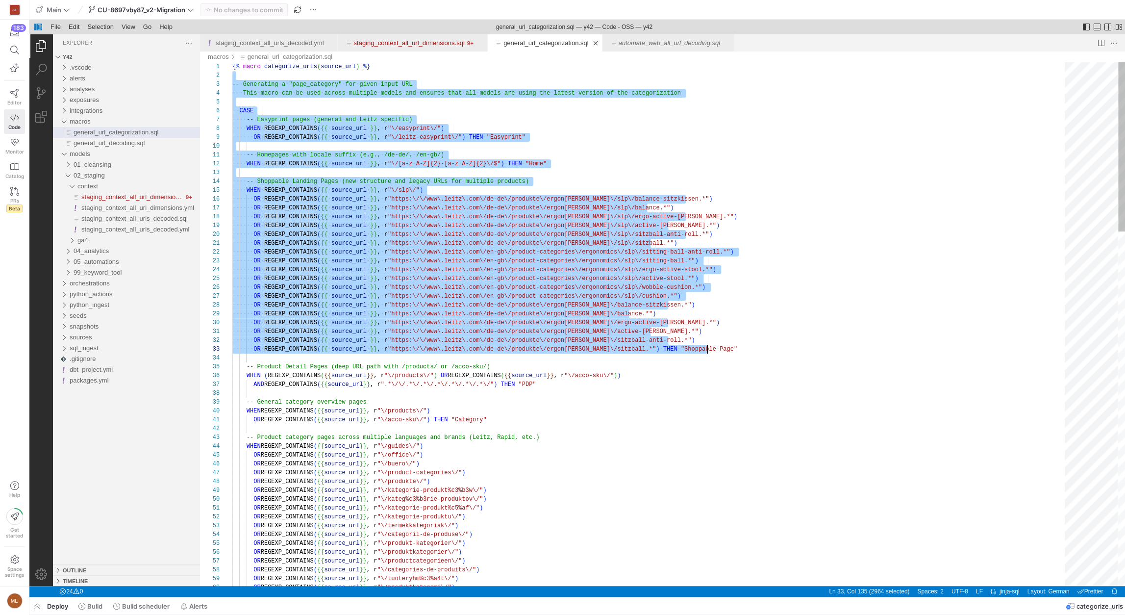
drag, startPoint x: 586, startPoint y: 73, endPoint x: 775, endPoint y: 347, distance: 333.6
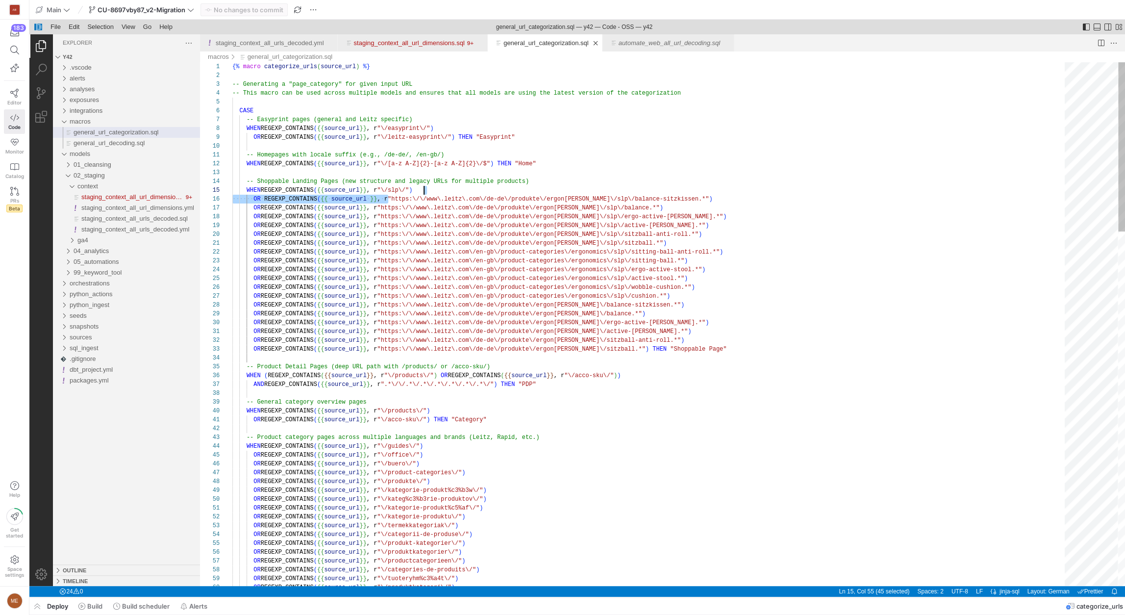
scroll to position [44, 449]
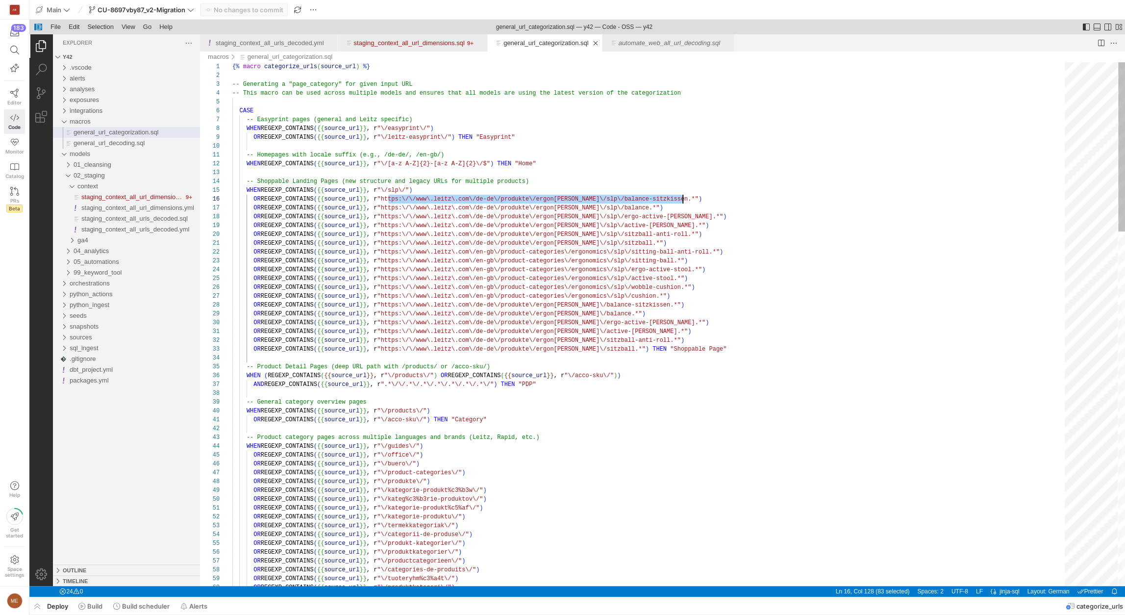
drag, startPoint x: 393, startPoint y: 200, endPoint x: 682, endPoint y: 197, distance: 288.7
type textarea "-- Homepages with locale suffix (e.g., /de-de/, /en-gb/) WHEN REGEXP_CONTAINS({…"
click at [17, 91] on icon at bounding box center [14, 93] width 9 height 9
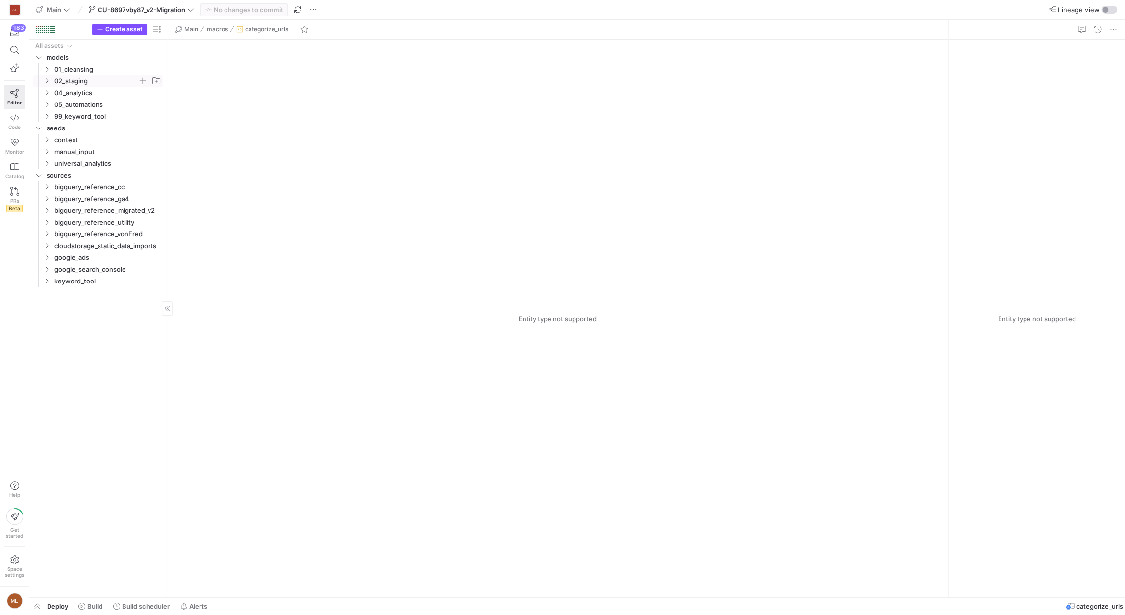
click at [103, 83] on span "02_staging" at bounding box center [95, 80] width 83 height 11
click at [105, 109] on span "ga4" at bounding box center [99, 104] width 75 height 11
